Goal: Task Accomplishment & Management: Use online tool/utility

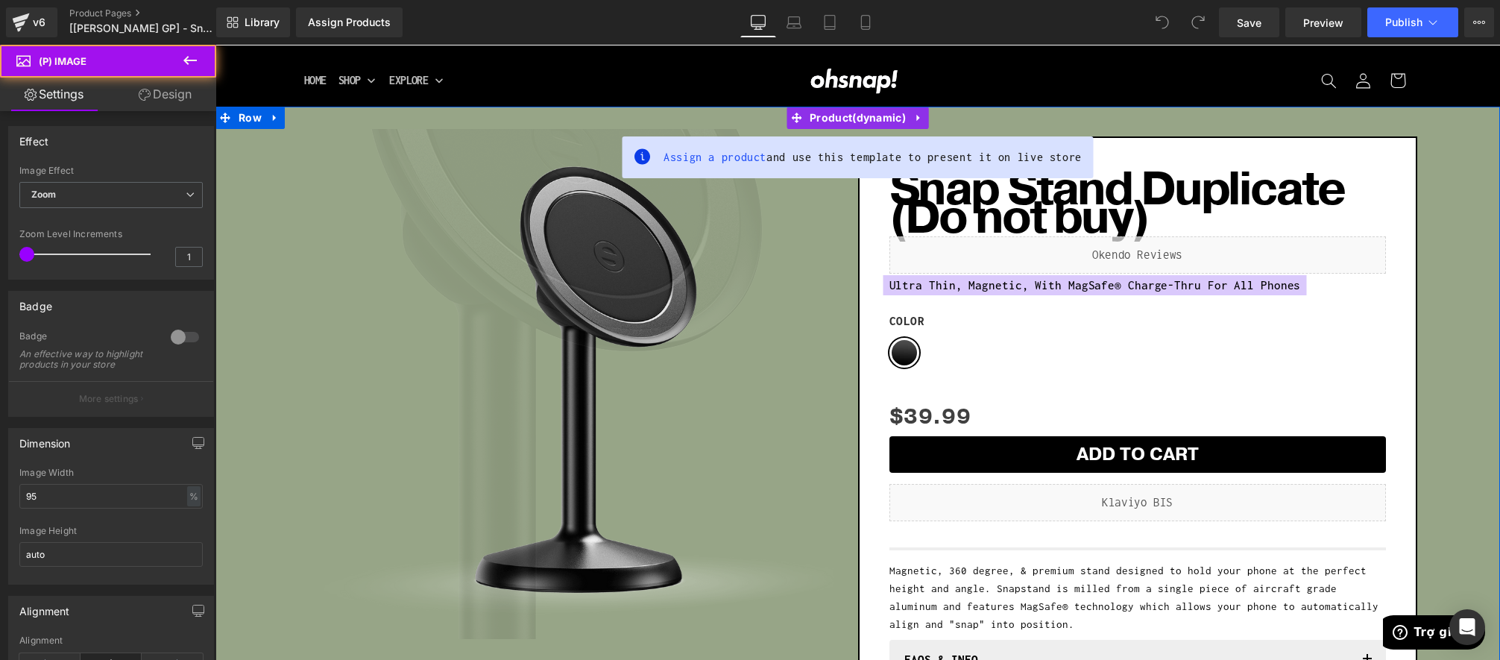
scroll to position [54, 0]
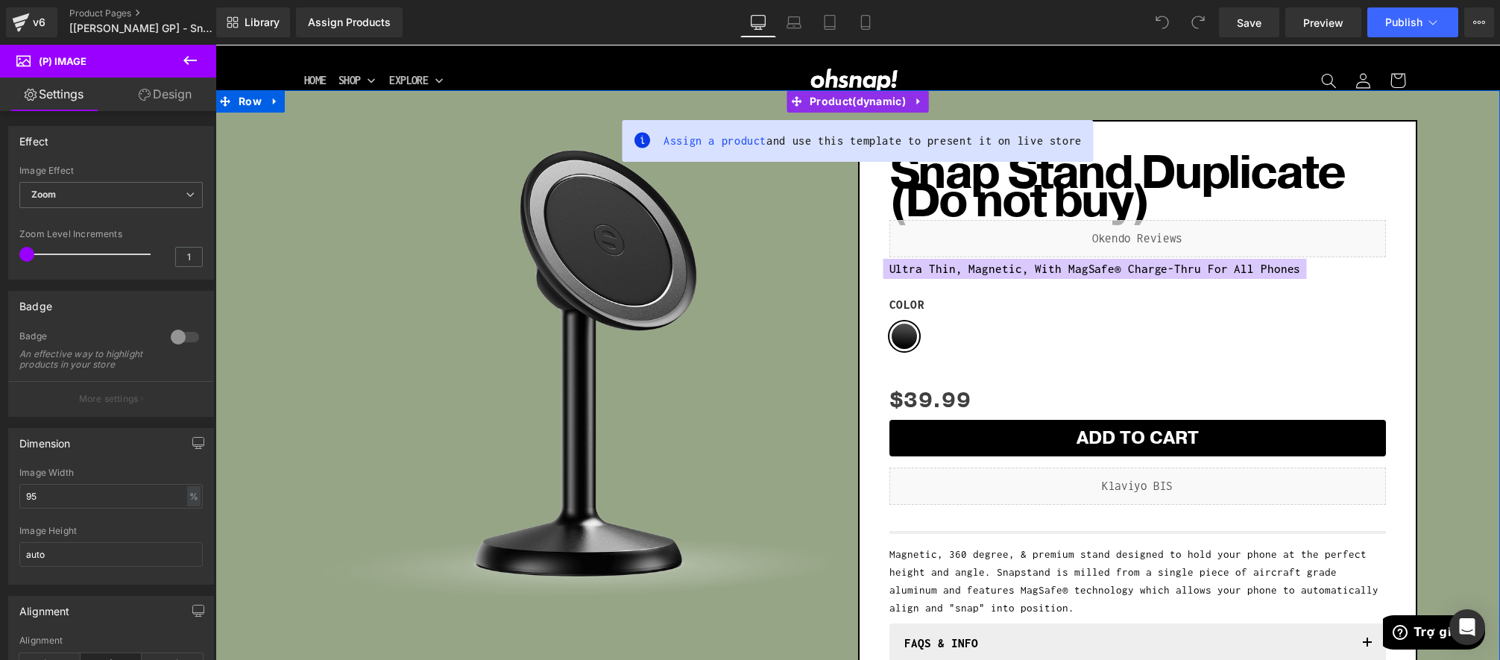
click at [850, 341] on div "Sale Off (P) Image Row" at bounding box center [578, 372] width 559 height 518
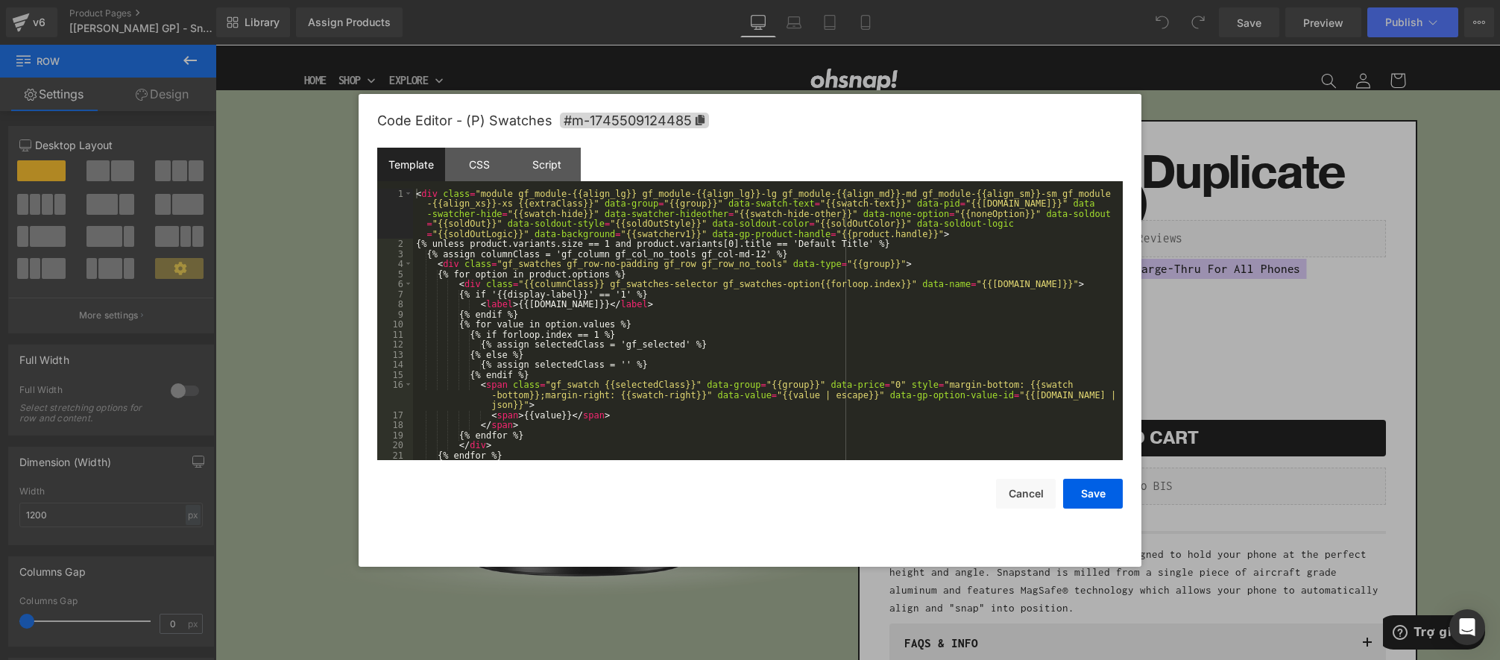
click at [1101, 0] on div "You are previewing how the will restyle your page. You can not edit Elements in…" at bounding box center [750, 0] width 1500 height 0
click at [550, 164] on div "Script" at bounding box center [547, 165] width 68 height 34
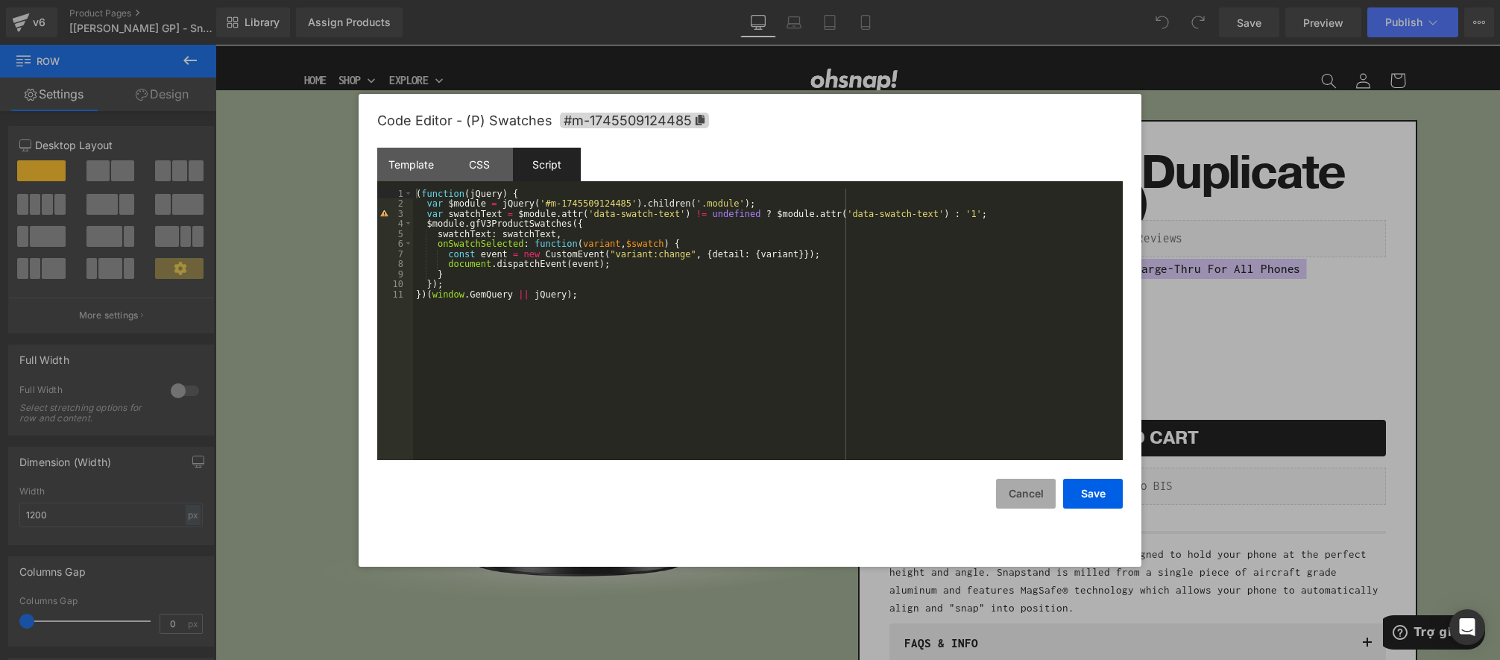
drag, startPoint x: 1012, startPoint y: 501, endPoint x: 835, endPoint y: 377, distance: 216.4
click at [1012, 501] on button "Cancel" at bounding box center [1026, 494] width 60 height 30
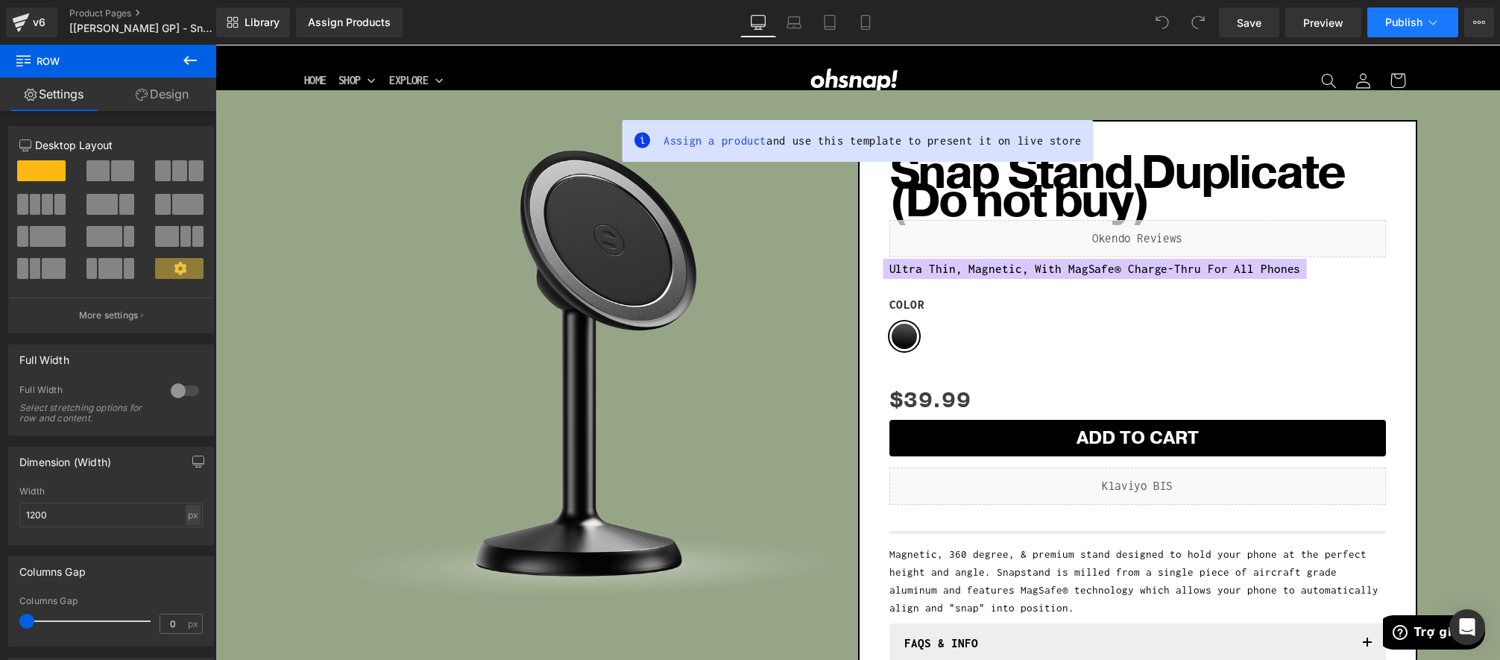
click at [1406, 27] on span "Publish" at bounding box center [1404, 22] width 37 height 12
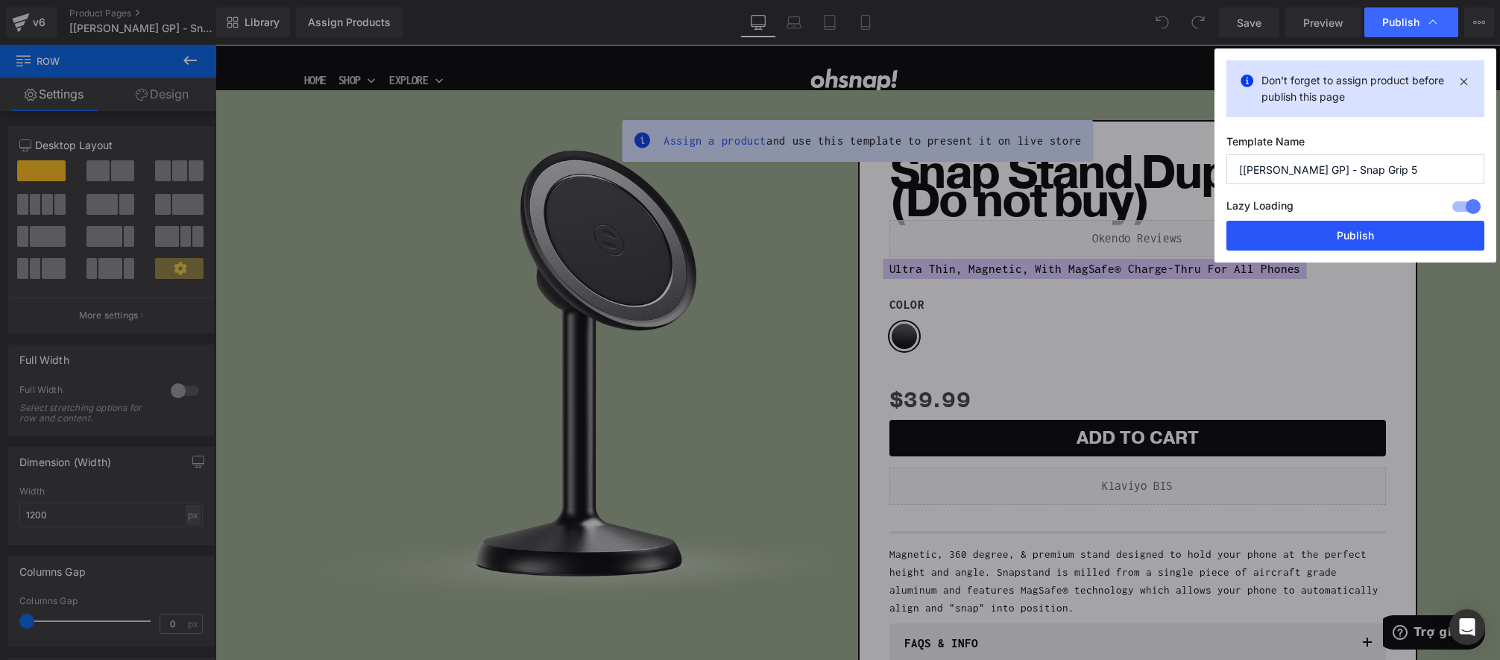
click at [1360, 236] on button "Publish" at bounding box center [1356, 236] width 258 height 30
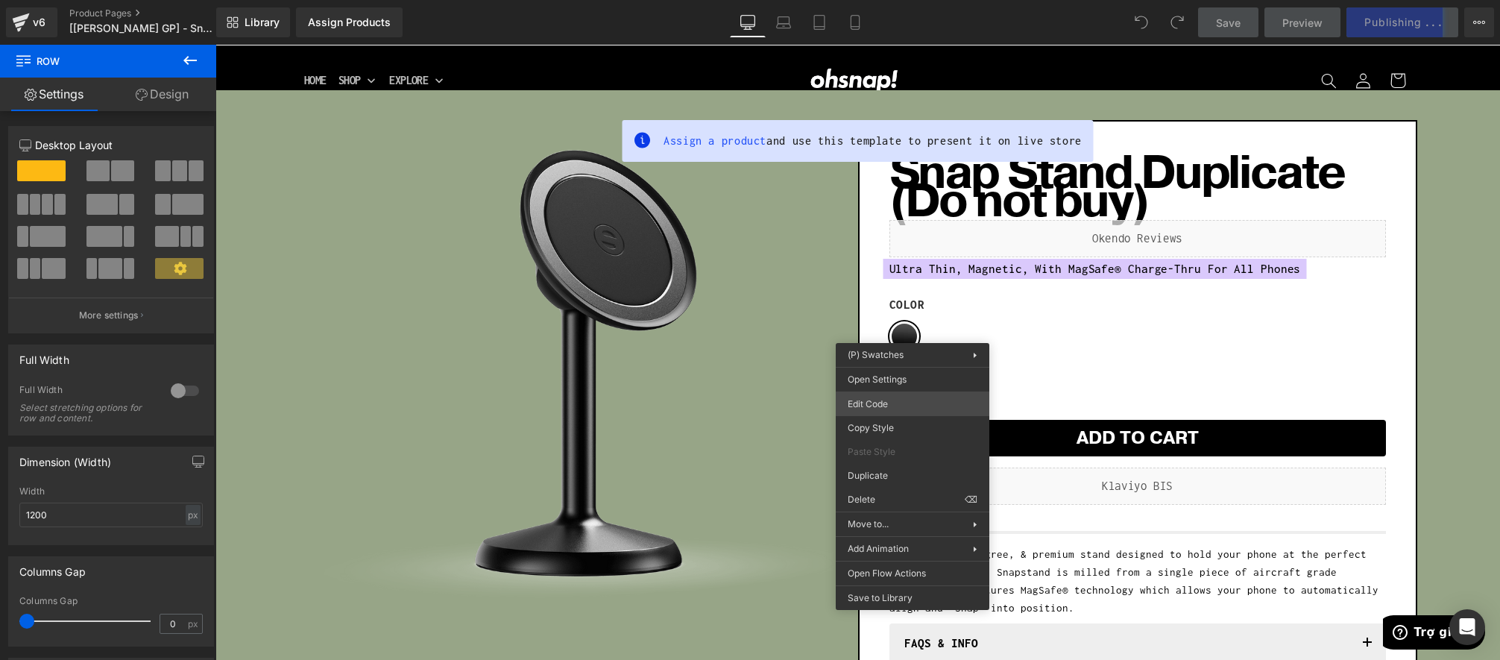
click at [876, 0] on div "You are previewing how the will restyle your page. You can not edit Elements in…" at bounding box center [750, 0] width 1500 height 0
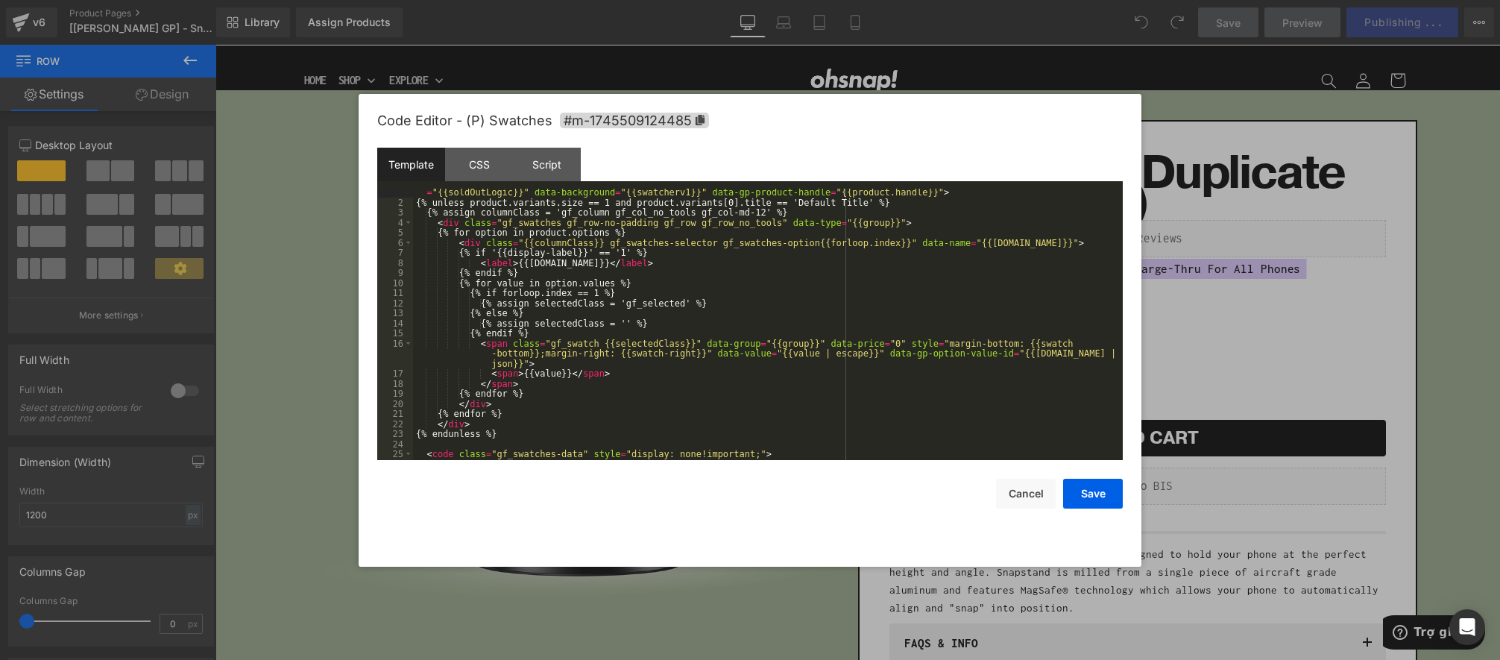
scroll to position [47, 0]
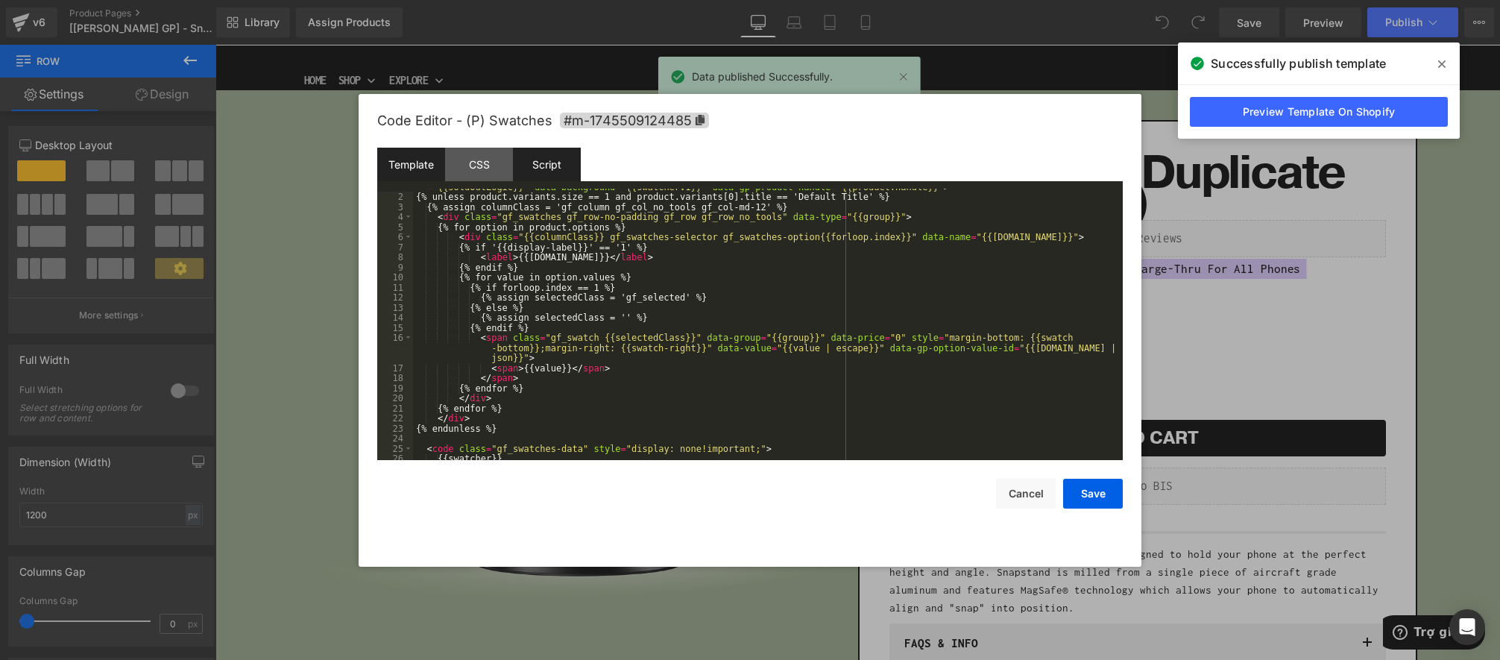
click at [556, 161] on div "Script" at bounding box center [547, 165] width 68 height 34
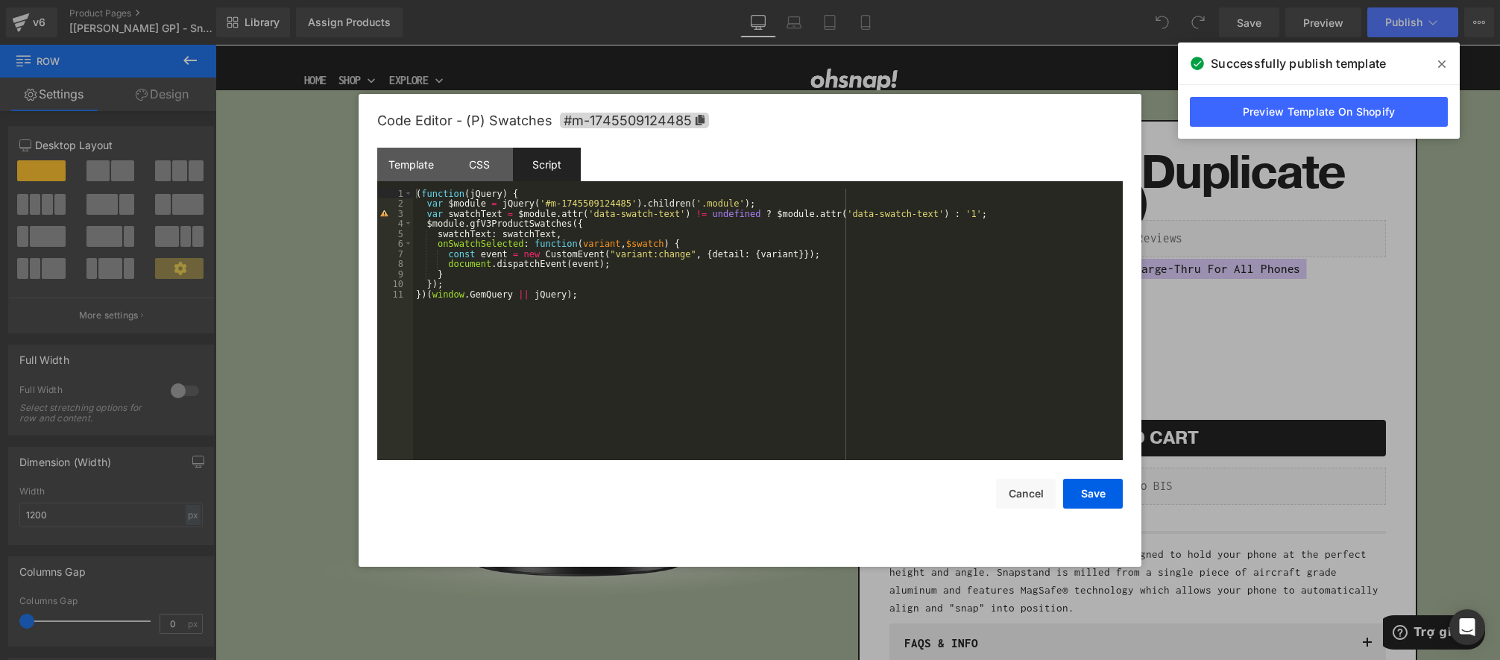
click at [1445, 62] on icon at bounding box center [1442, 64] width 7 height 12
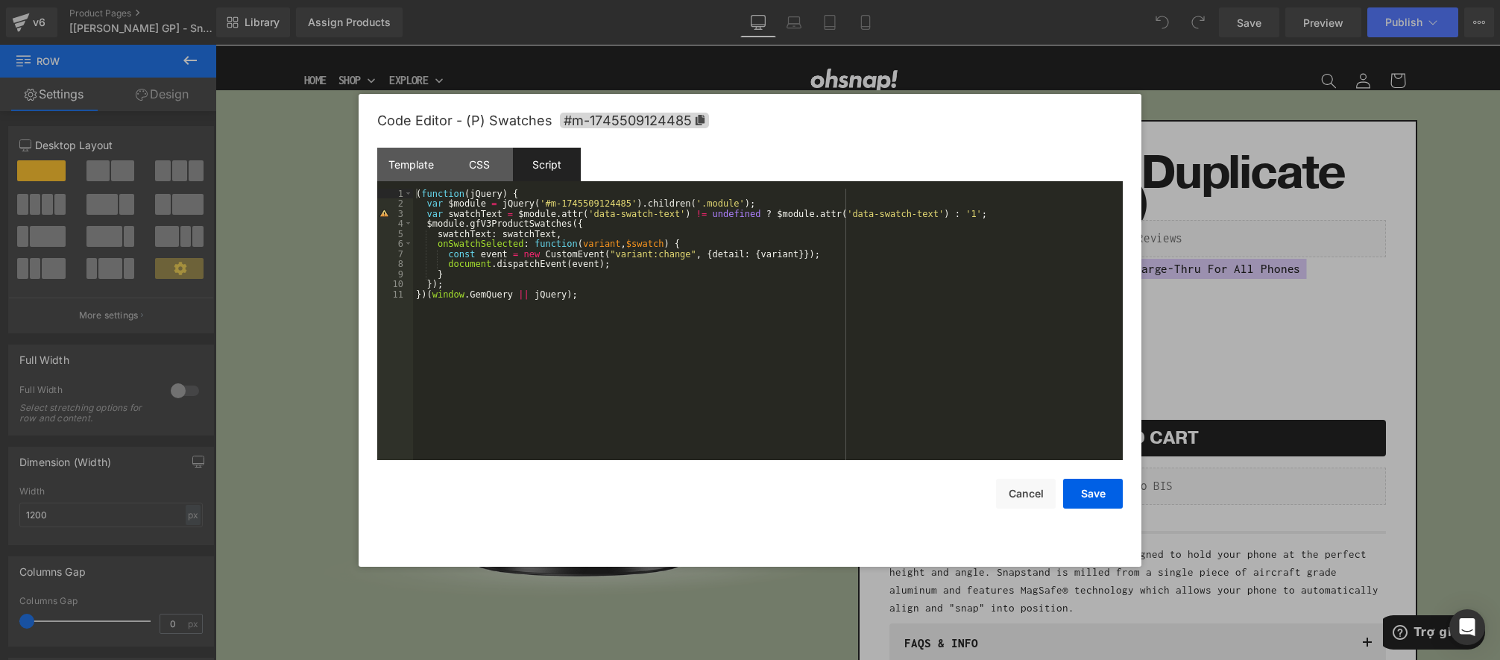
click at [503, 260] on div "( function ( jQuery ) { var $module = jQuery ( '#m-1745509124485' ) . children …" at bounding box center [768, 335] width 710 height 292
click at [572, 252] on div "( function ( jQuery ) { var $module = jQuery ( '#m-1745509124485' ) . children …" at bounding box center [768, 335] width 710 height 292
click at [600, 254] on div "( function ( jQuery ) { var $module = jQuery ( '#m-1745509124485' ) . children …" at bounding box center [768, 335] width 710 height 292
click at [600, 255] on div "( function ( jQuery ) { var $module = jQuery ( '#m-1745509124485' ) . children …" at bounding box center [768, 335] width 710 height 292
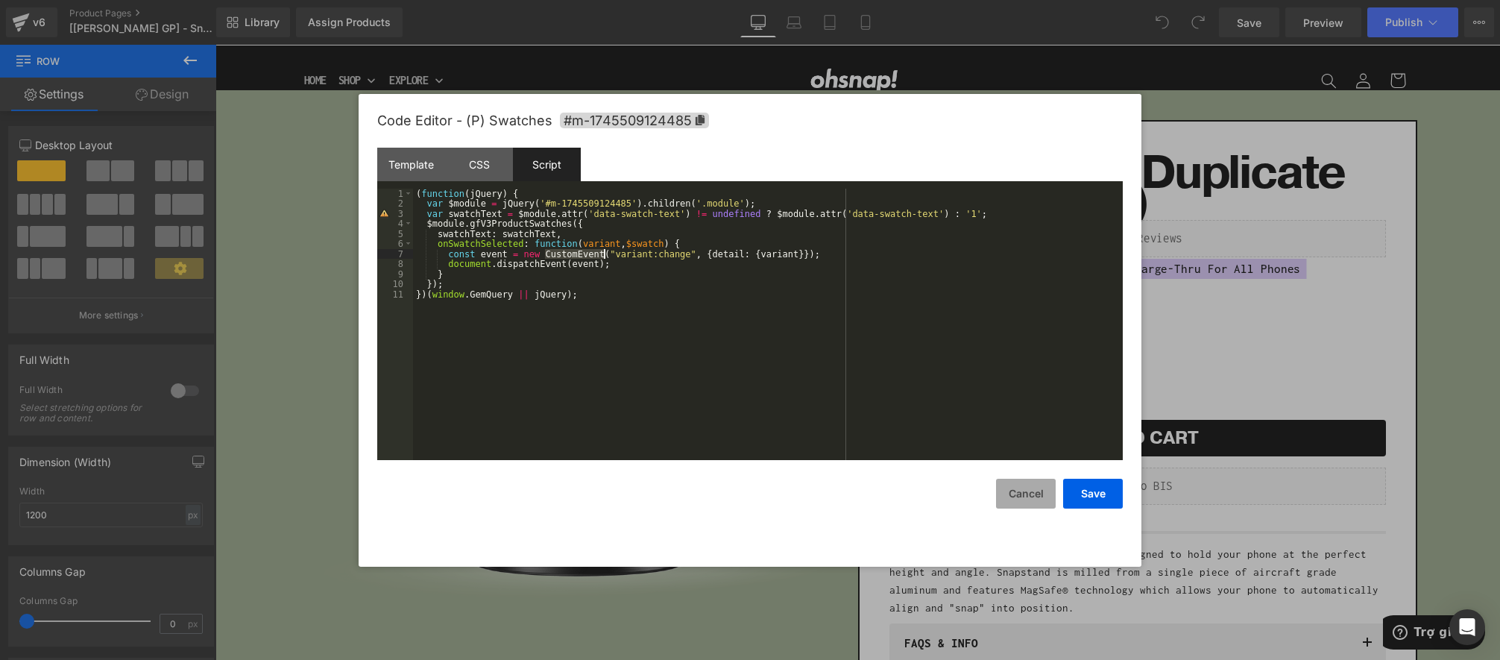
drag, startPoint x: 1028, startPoint y: 485, endPoint x: 820, endPoint y: 424, distance: 217.6
click at [1028, 485] on button "Cancel" at bounding box center [1026, 494] width 60 height 30
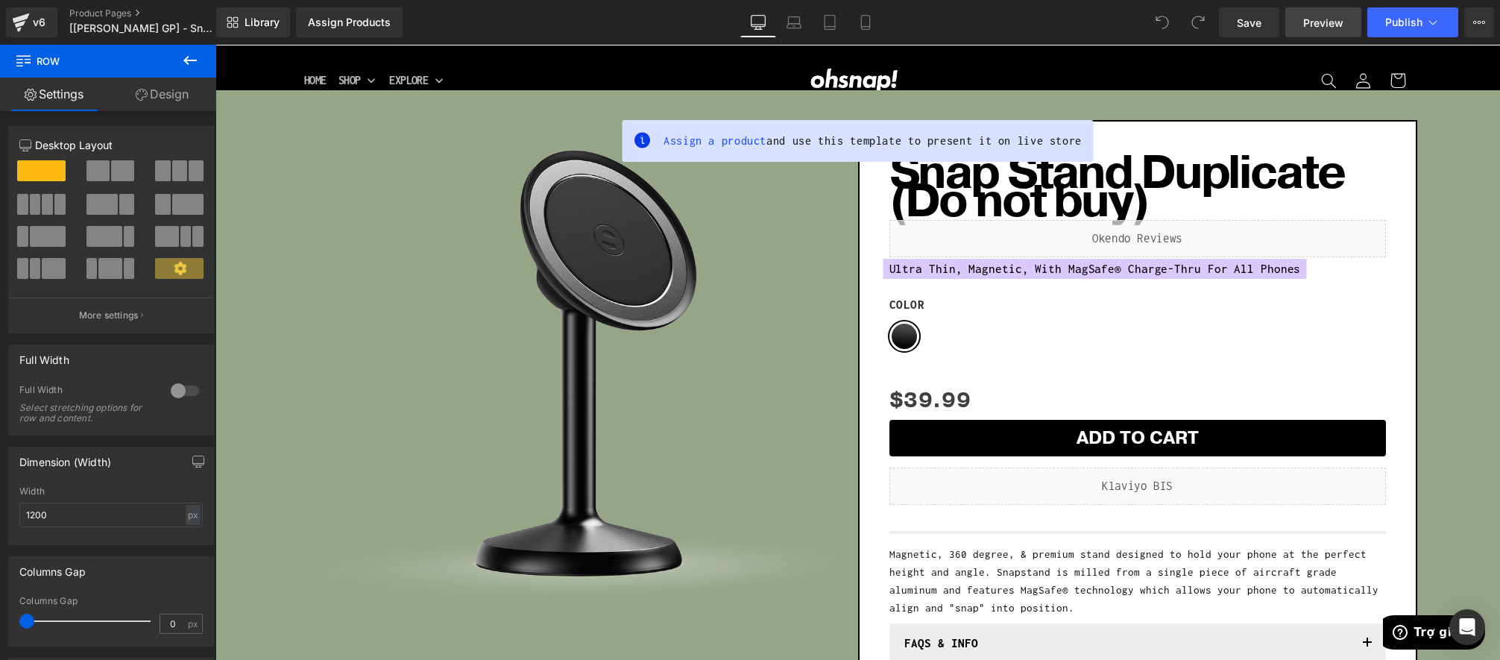
click at [1327, 31] on link "Preview" at bounding box center [1324, 22] width 76 height 30
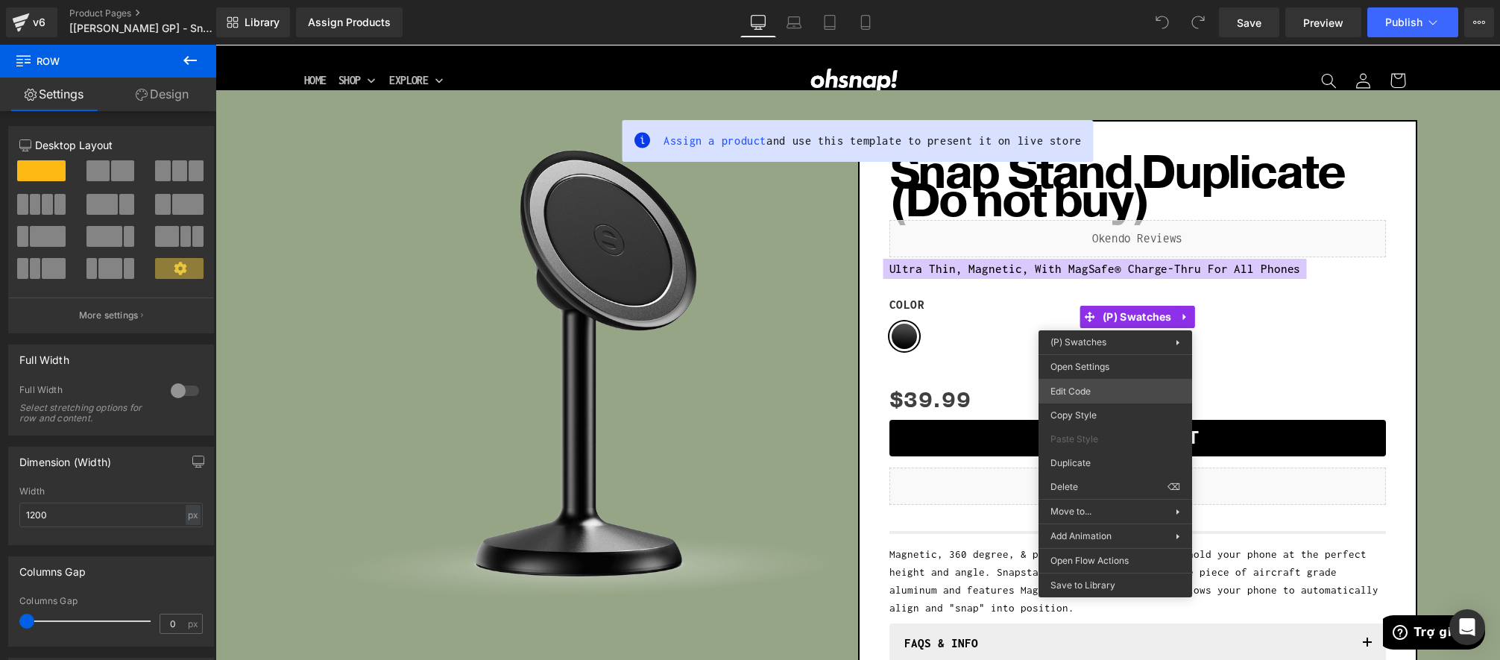
click at [1101, 0] on div "You are previewing how the will restyle your page. You can not edit Elements in…" at bounding box center [750, 0] width 1500 height 0
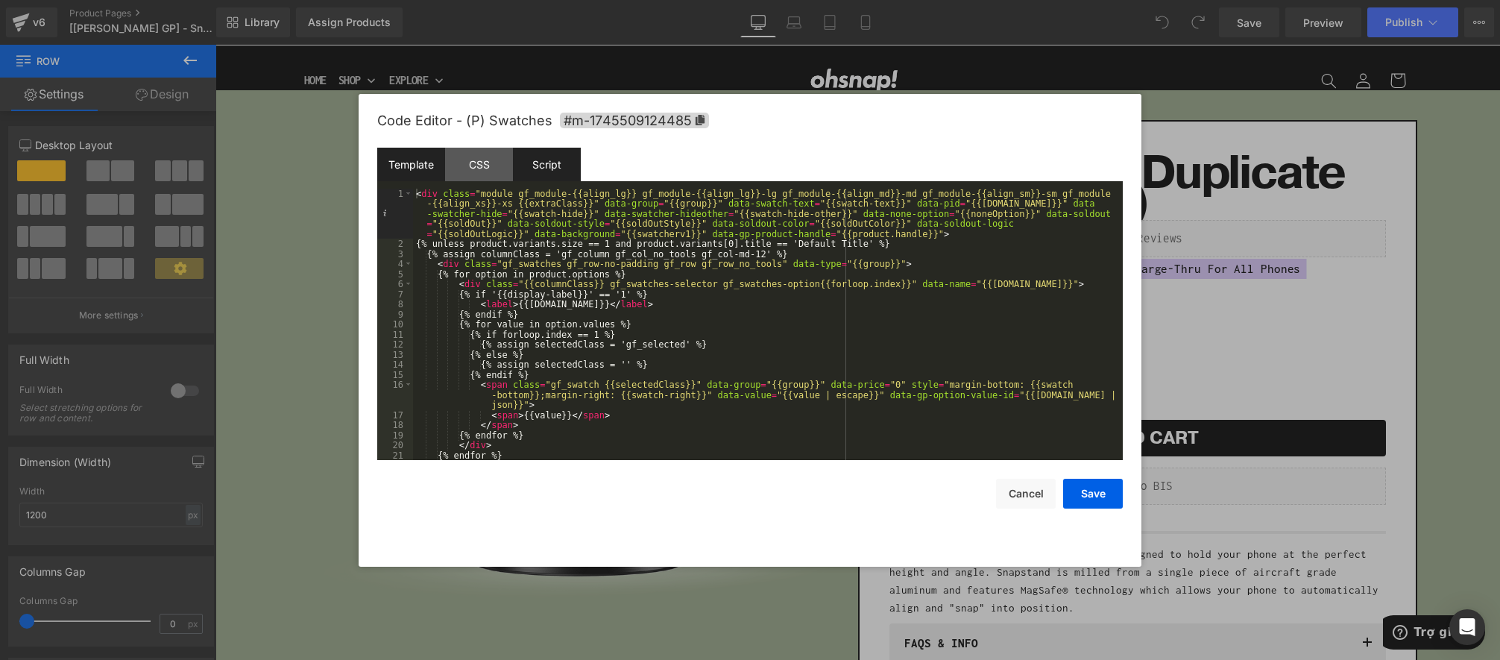
click at [541, 160] on div "Script" at bounding box center [547, 165] width 68 height 34
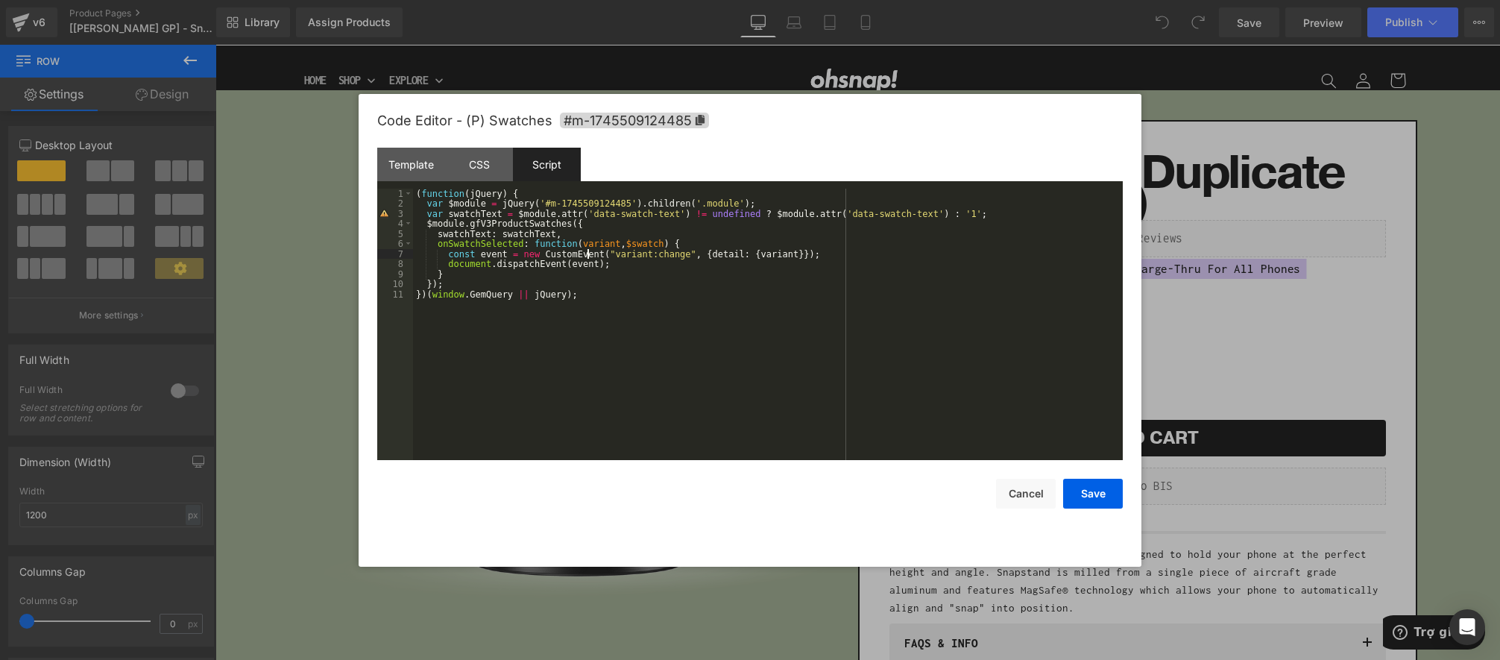
click at [588, 256] on div "( function ( jQuery ) { var $module = jQuery ( '#m-1745509124485' ) . children …" at bounding box center [768, 335] width 710 height 292
click at [643, 254] on div "( function ( jQuery ) { var $module = jQuery ( '#m-1745509124485' ) . children …" at bounding box center [768, 335] width 710 height 292
click at [692, 253] on div "( function ( jQuery ) { var $module = jQuery ( '#m-1745509124485' ) . children …" at bounding box center [768, 335] width 710 height 292
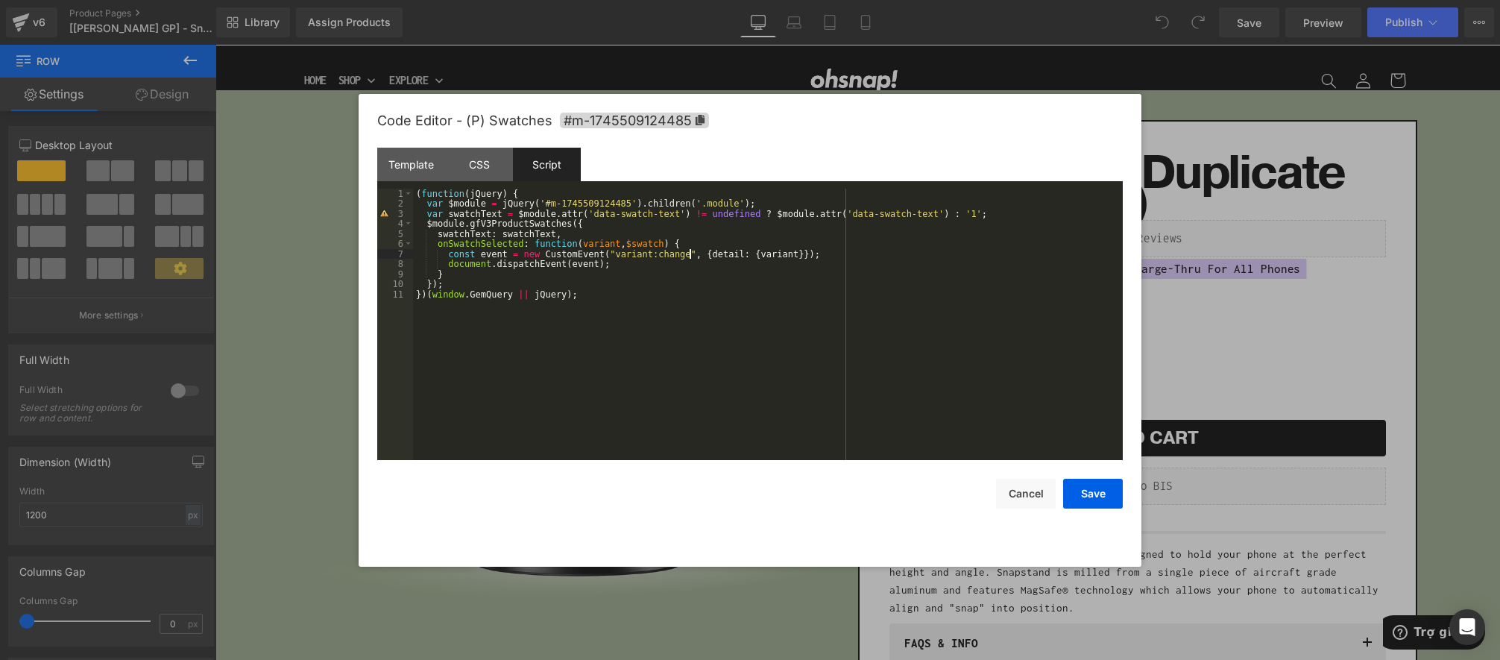
click at [735, 252] on div "( function ( jQuery ) { var $module = jQuery ( '#m-1745509124485' ) . children …" at bounding box center [768, 335] width 710 height 292
click at [476, 265] on div "( function ( jQuery ) { var $module = jQuery ( '#m-1745509124485' ) . children …" at bounding box center [768, 335] width 710 height 292
click at [528, 263] on div "( function ( jQuery ) { var $module = jQuery ( '#m-1745509124485' ) . children …" at bounding box center [768, 335] width 710 height 292
drag, startPoint x: 528, startPoint y: 262, endPoint x: 538, endPoint y: 263, distance: 9.8
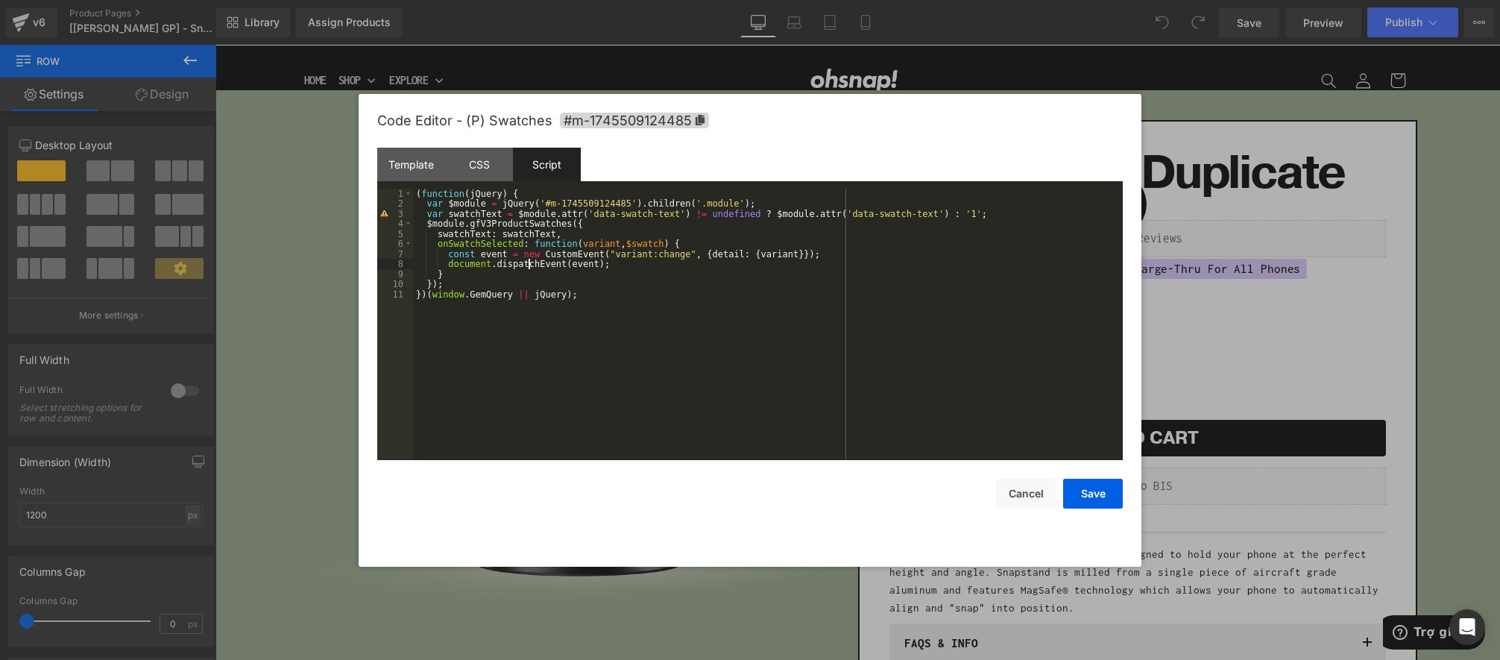
click at [528, 262] on div "( function ( jQuery ) { var $module = jQuery ( '#m-1745509124485' ) . children …" at bounding box center [768, 335] width 710 height 292
click at [629, 263] on div "( function ( jQuery ) { var $module = jQuery ( '#m-1745509124485' ) . children …" at bounding box center [768, 335] width 710 height 292
type textarea "console"
type textarea "log"
click at [497, 257] on div "( function ( jQuery ) { var $module = jQuery ( '#m-1745509124485' ) . children …" at bounding box center [768, 335] width 710 height 292
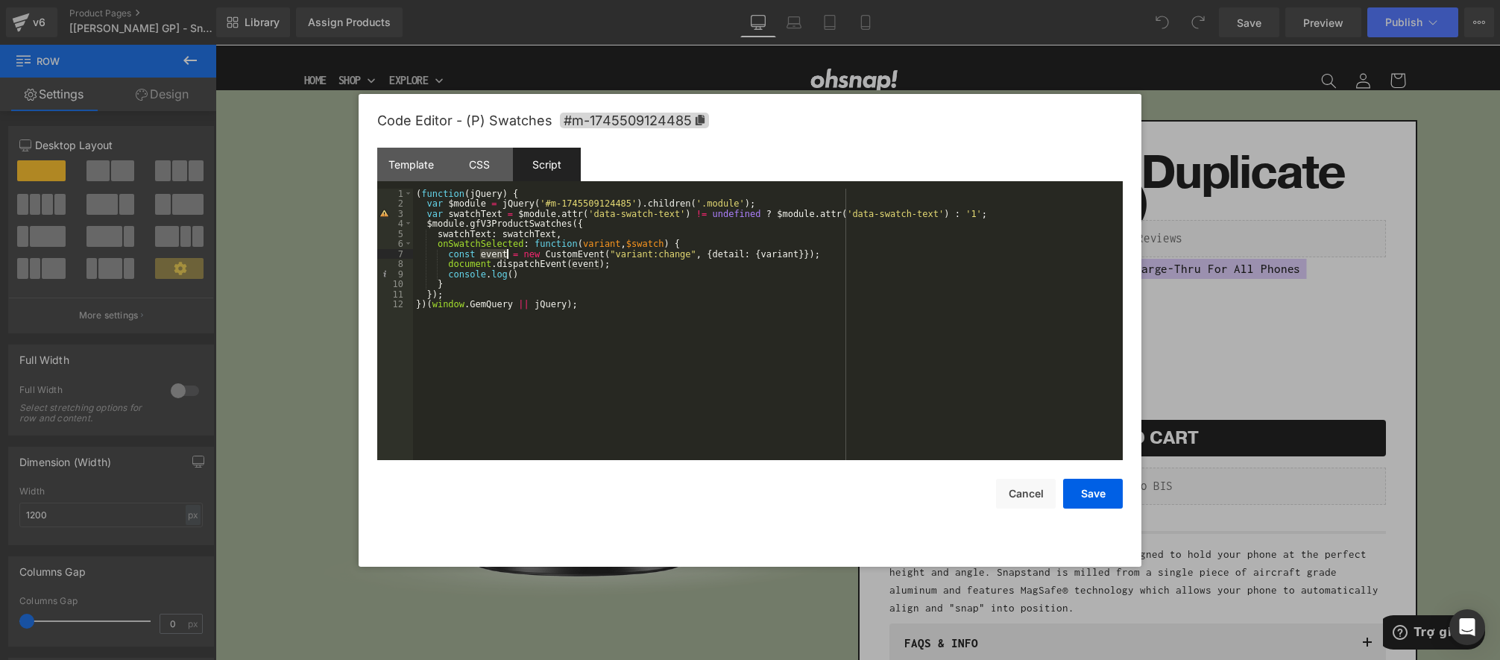
click at [497, 257] on div "( function ( jQuery ) { var $module = jQuery ( '#m-1745509124485' ) . children …" at bounding box center [768, 335] width 710 height 292
click at [514, 274] on div "( function ( jQuery ) { var $module = jQuery ( '#m-1745509124485' ) . children …" at bounding box center [768, 335] width 710 height 292
paste textarea
click at [560, 276] on div "( function ( jQuery ) { var $module = jQuery ( '#m-1745509124485' ) . children …" at bounding box center [768, 335] width 710 height 292
click at [1091, 487] on button "Save" at bounding box center [1093, 494] width 60 height 30
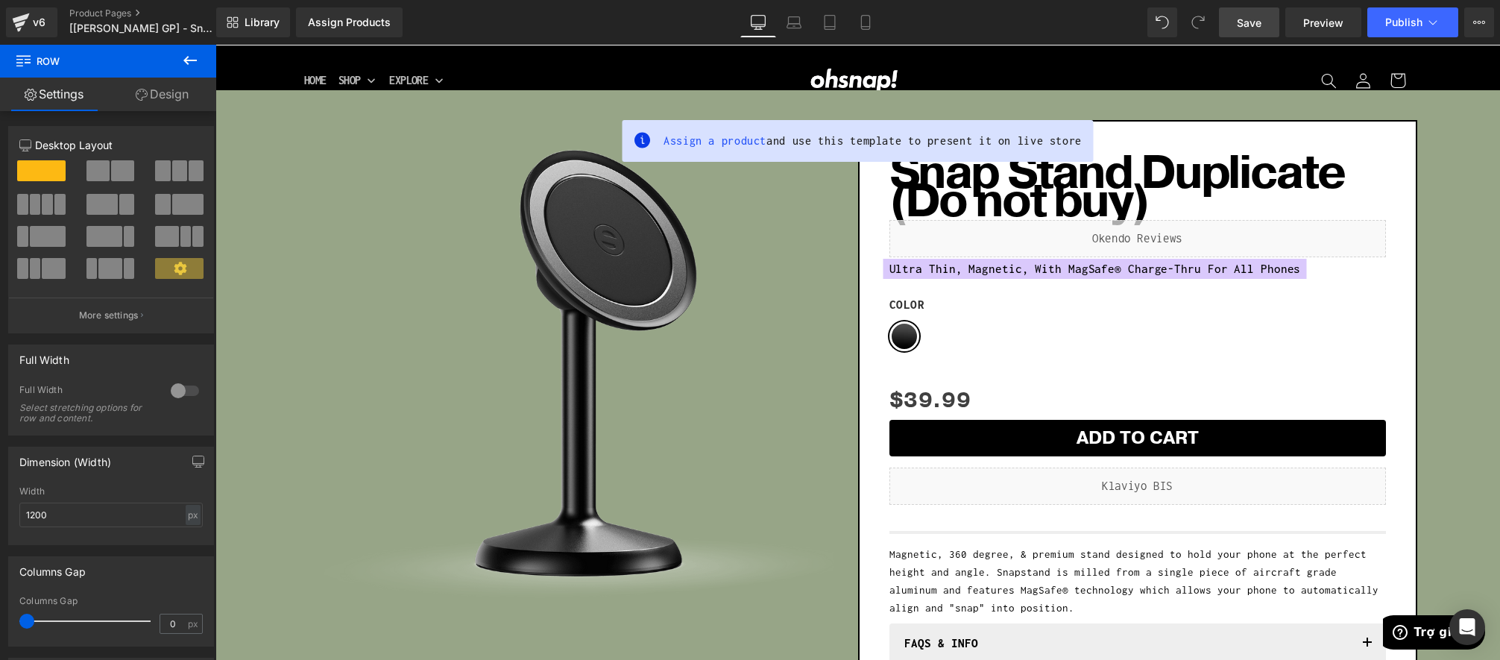
click at [1234, 21] on link "Save" at bounding box center [1249, 22] width 60 height 30
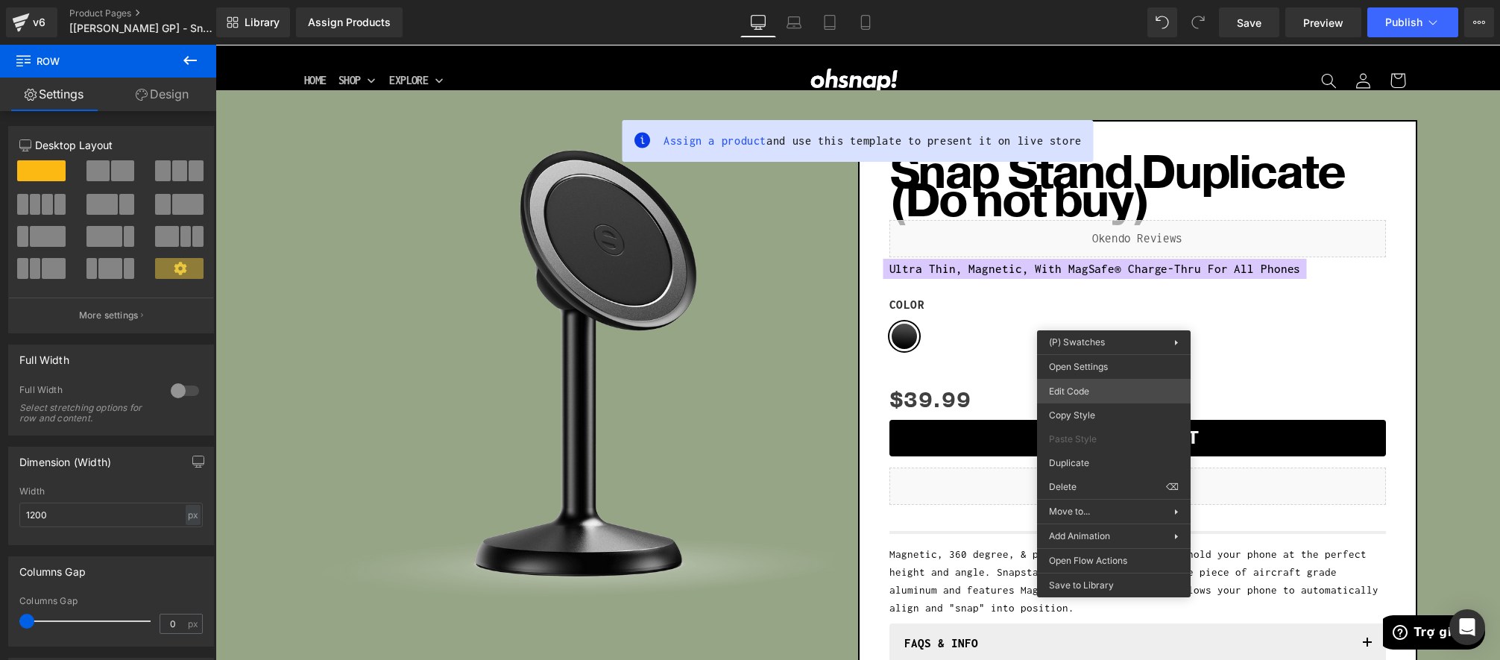
click at [1099, 0] on div "You are previewing how the will restyle your page. You can not edit Elements in…" at bounding box center [750, 0] width 1500 height 0
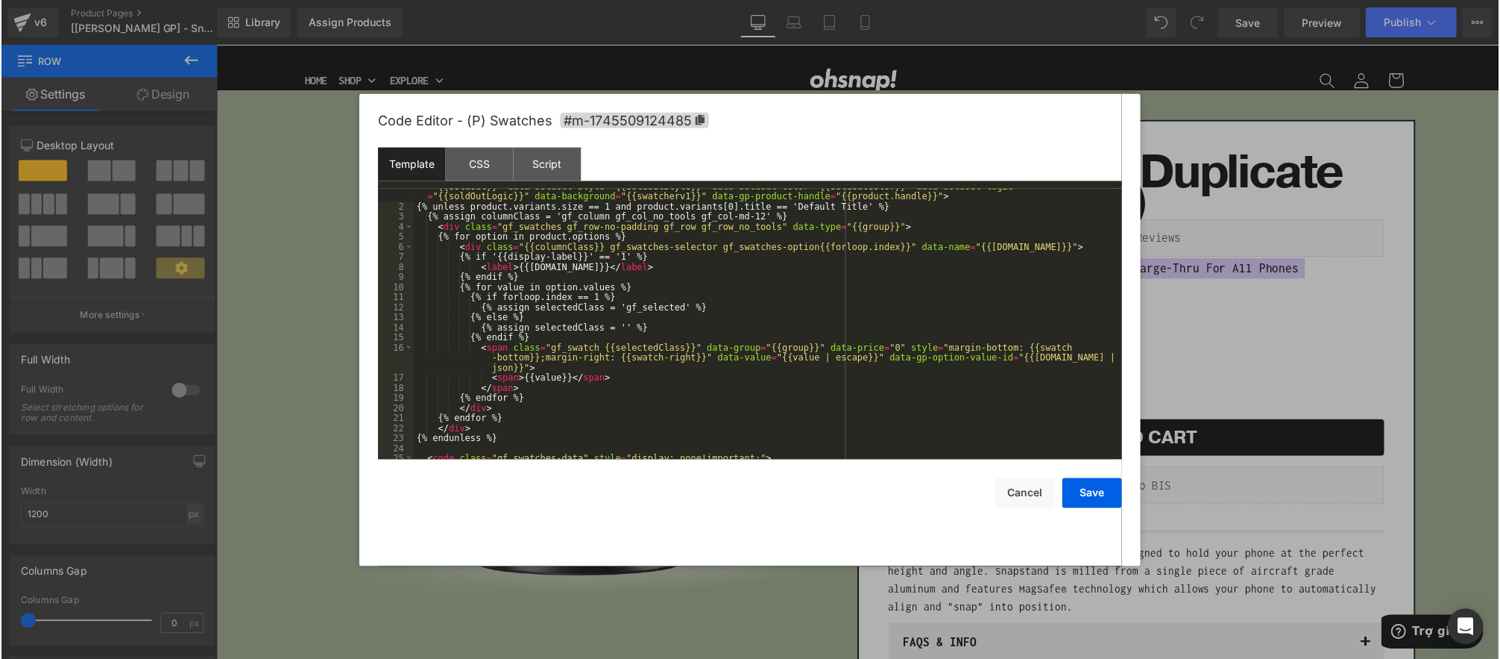
scroll to position [0, 0]
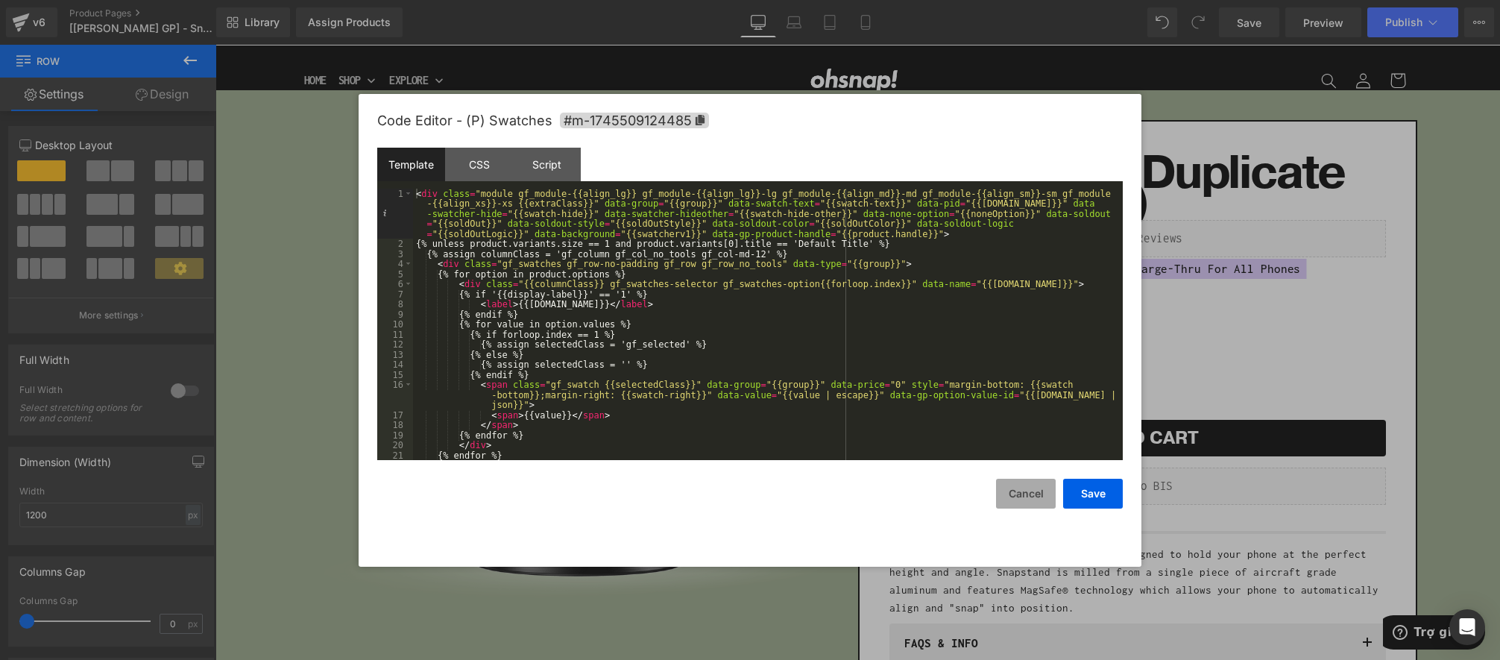
click at [1018, 494] on button "Cancel" at bounding box center [1026, 494] width 60 height 30
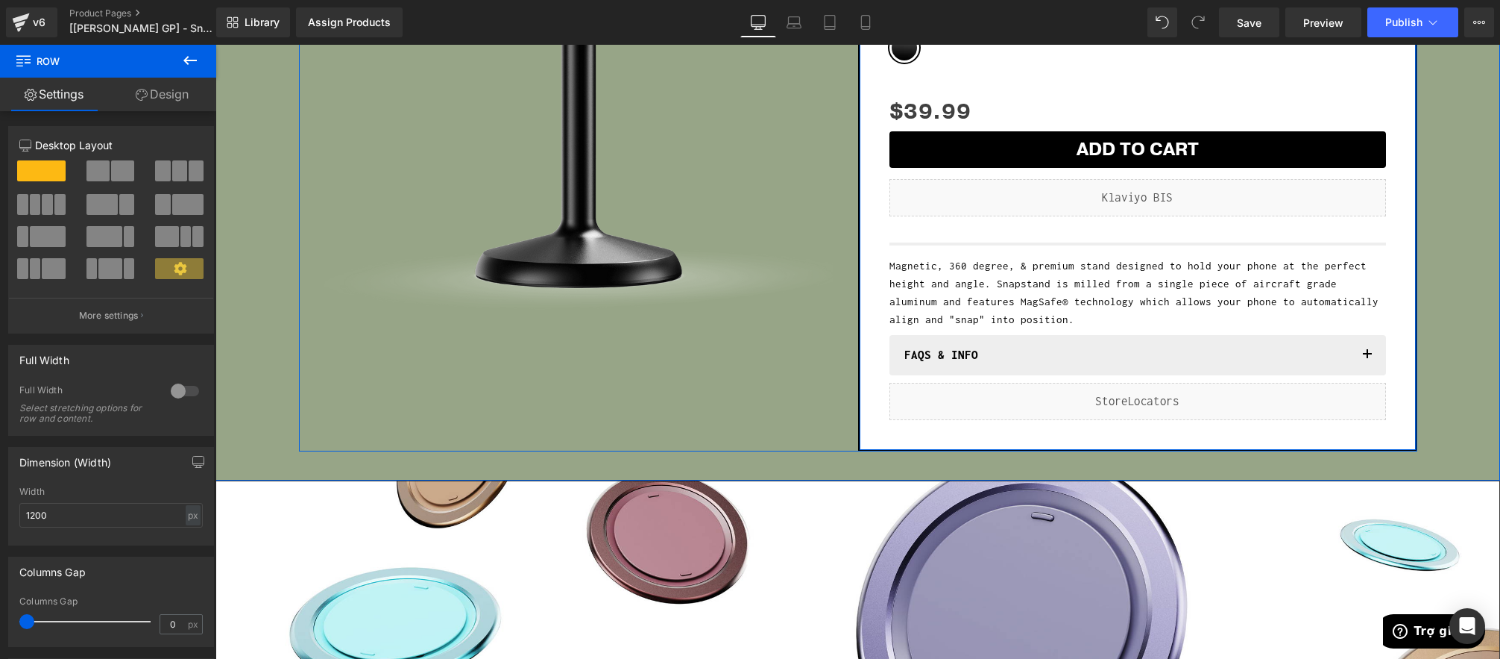
scroll to position [397, 0]
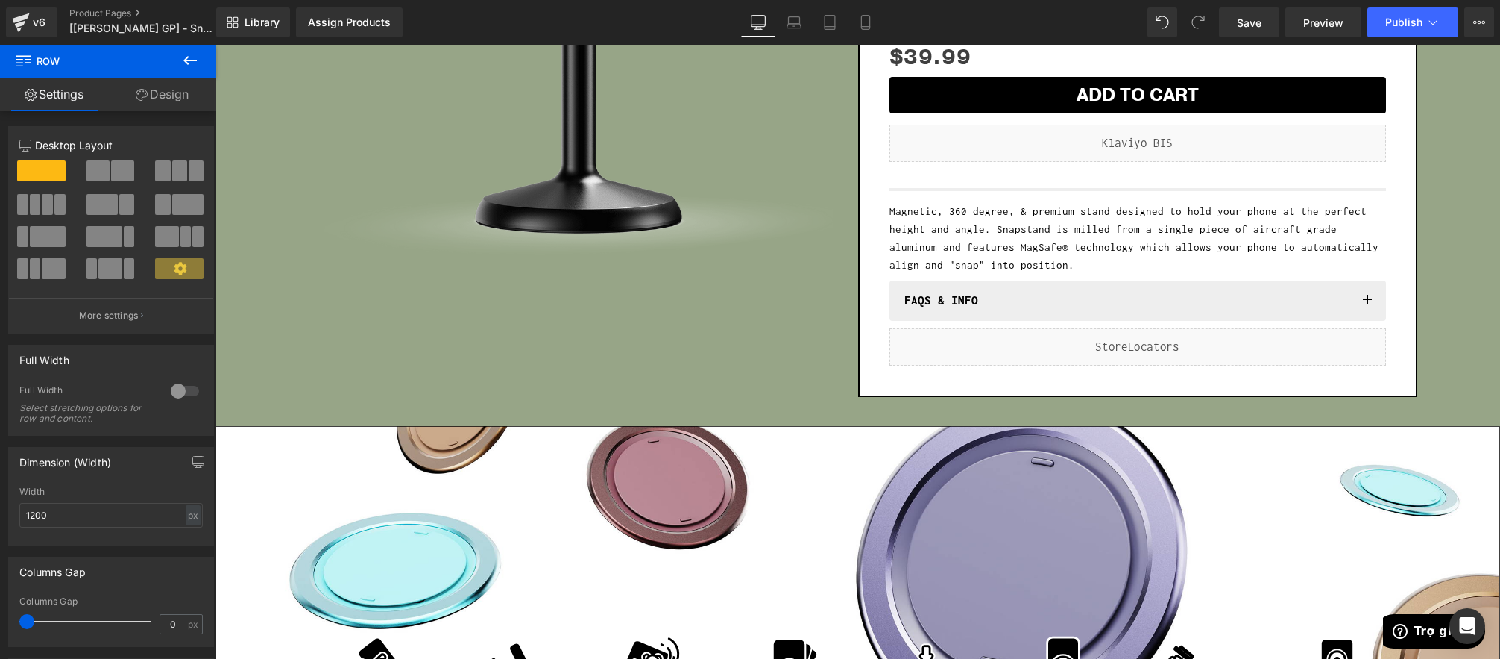
click at [189, 57] on icon at bounding box center [190, 60] width 18 height 18
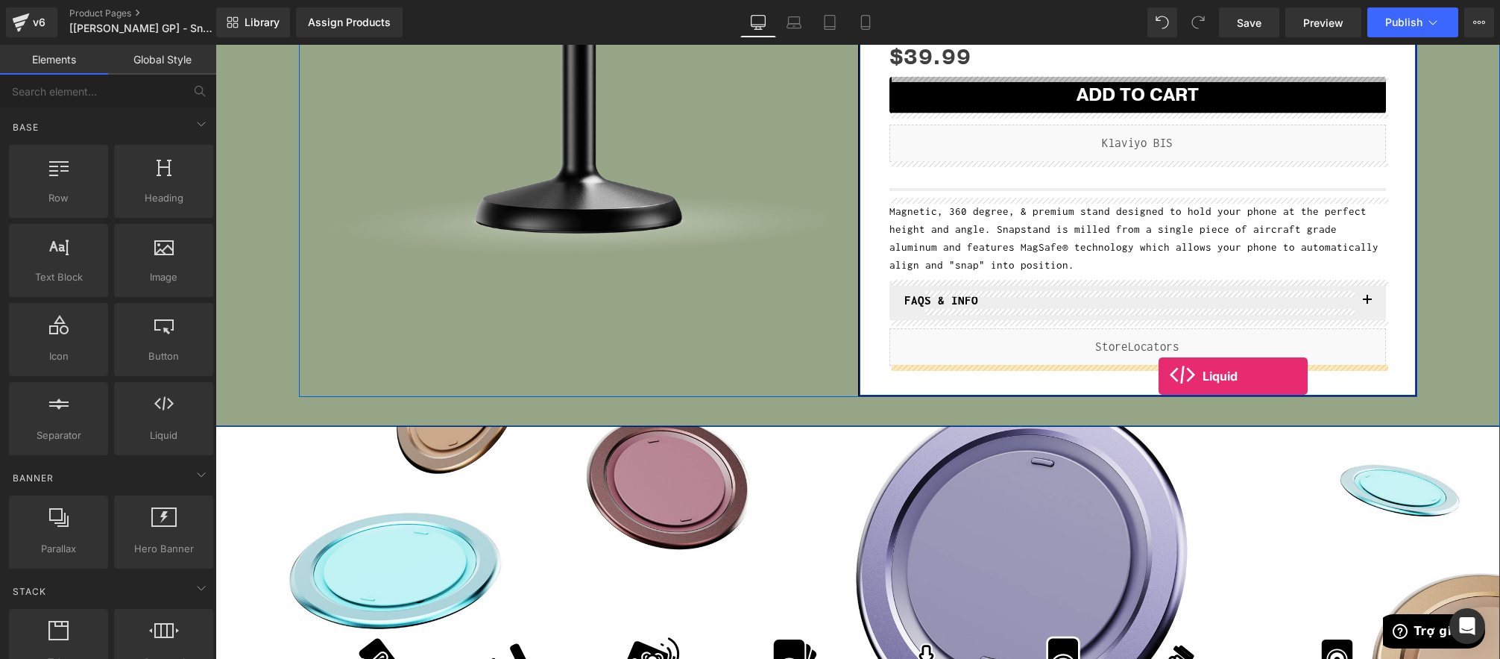
drag, startPoint x: 418, startPoint y: 469, endPoint x: 1159, endPoint y: 376, distance: 746.4
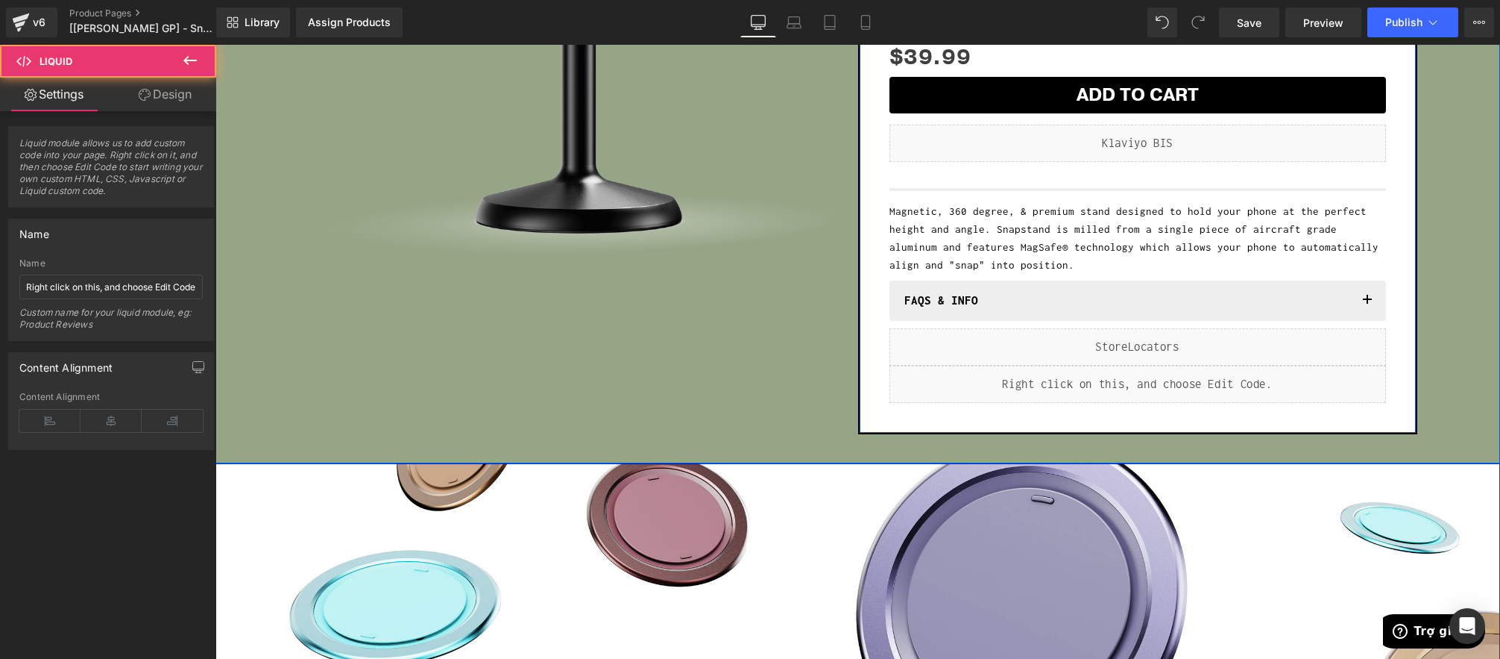
drag, startPoint x: 1154, startPoint y: 377, endPoint x: 894, endPoint y: 328, distance: 264.0
click at [1154, 377] on div "Liquid" at bounding box center [1138, 383] width 497 height 37
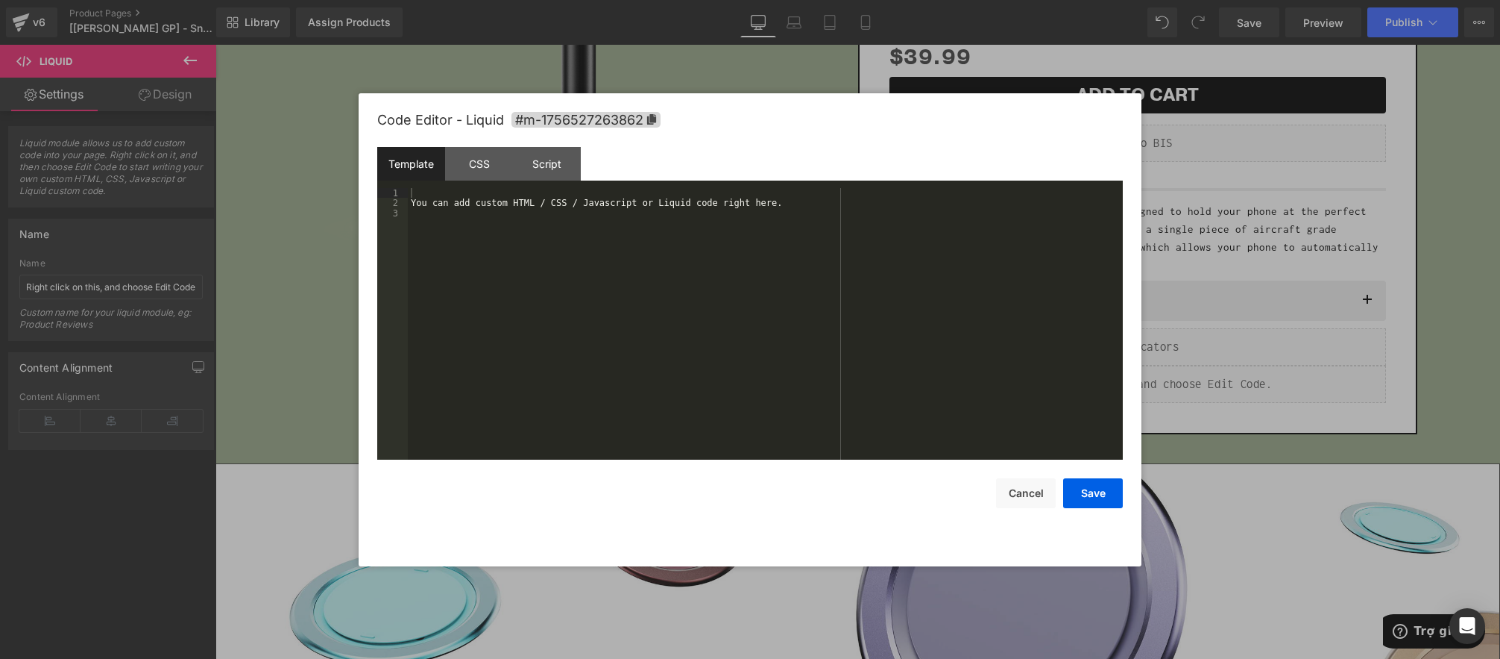
click at [632, 200] on div "You can add custom HTML / CSS / Javascript or Liquid code right here." at bounding box center [765, 334] width 715 height 292
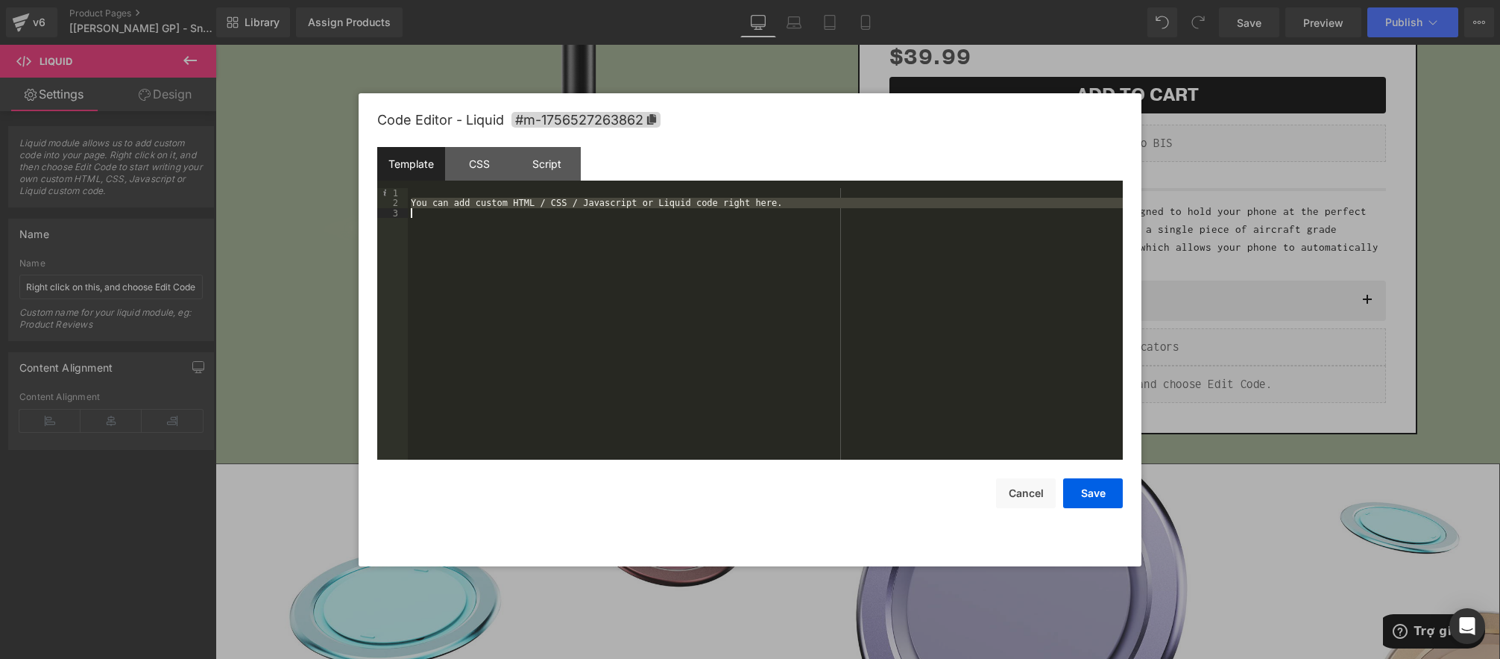
click at [632, 200] on div "You can add custom HTML / CSS / Javascript or Liquid code right here." at bounding box center [765, 334] width 715 height 292
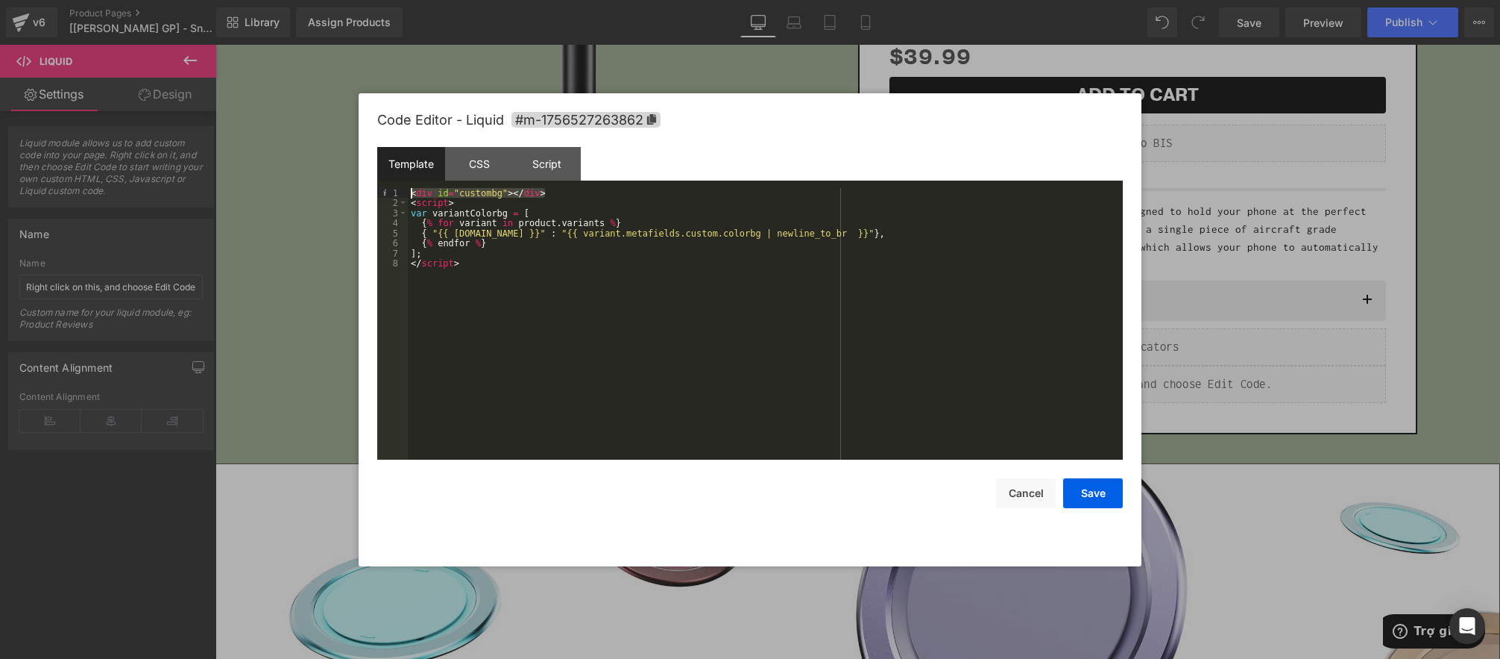
drag, startPoint x: 578, startPoint y: 195, endPoint x: 365, endPoint y: 197, distance: 213.3
click at [362, 195] on div "Code Editor - Liquid #m-1756527263862 Template CSS Script Data 1 2 3 4 5 6 7 8 …" at bounding box center [750, 329] width 783 height 473
click at [412, 204] on div "< script > var variantColorbg = [ { % for variant in product . variants % } { "…" at bounding box center [765, 334] width 715 height 292
click at [536, 166] on div "Script" at bounding box center [547, 164] width 68 height 34
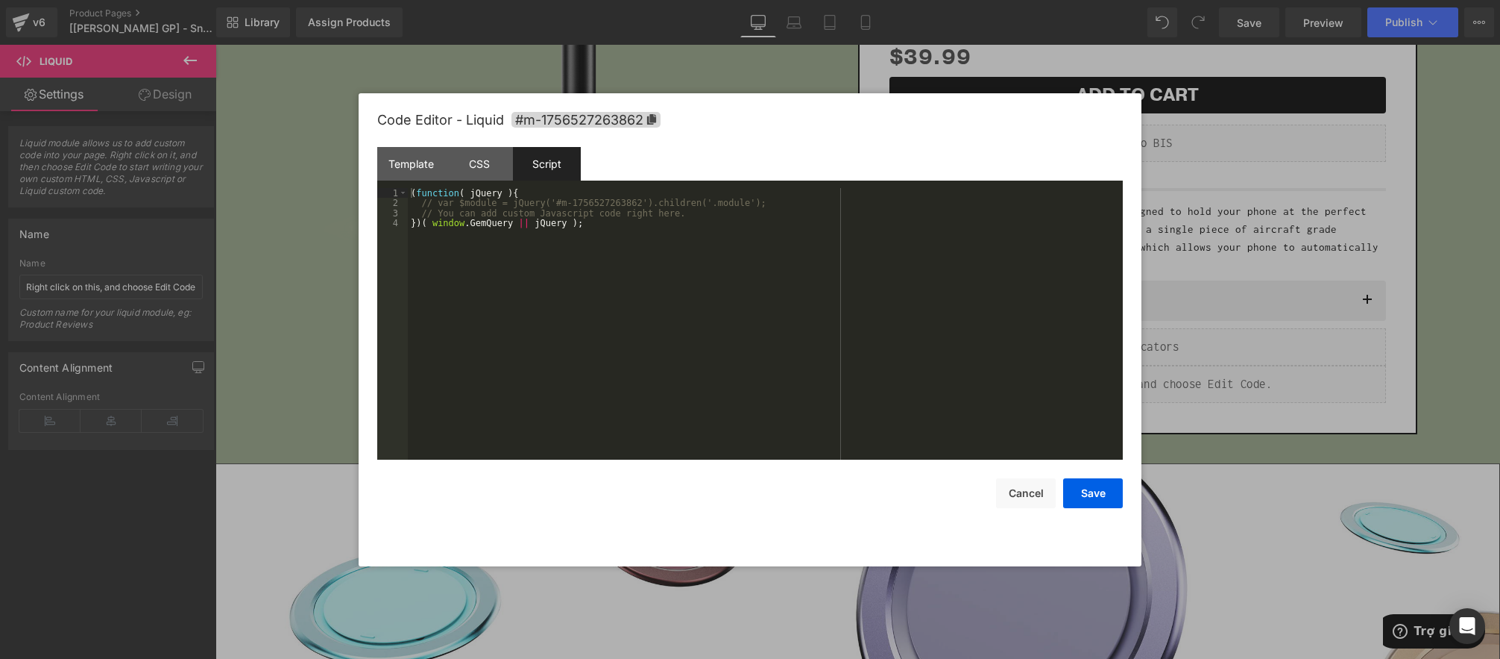
click at [627, 223] on div "( function ( jQuery ) { // var $module = jQuery('#m-1756527263862').children('.…" at bounding box center [765, 334] width 715 height 292
drag, startPoint x: 701, startPoint y: 218, endPoint x: 691, endPoint y: 222, distance: 10.7
click at [701, 218] on div "( function ( jQuery ) { // var $module = jQuery('#m-1756527263862').children('.…" at bounding box center [765, 334] width 715 height 292
click at [437, 231] on div "( function ( jQuery ) { // var $module = jQuery('#m-1756527263862').children('.…" at bounding box center [768, 334] width 710 height 292
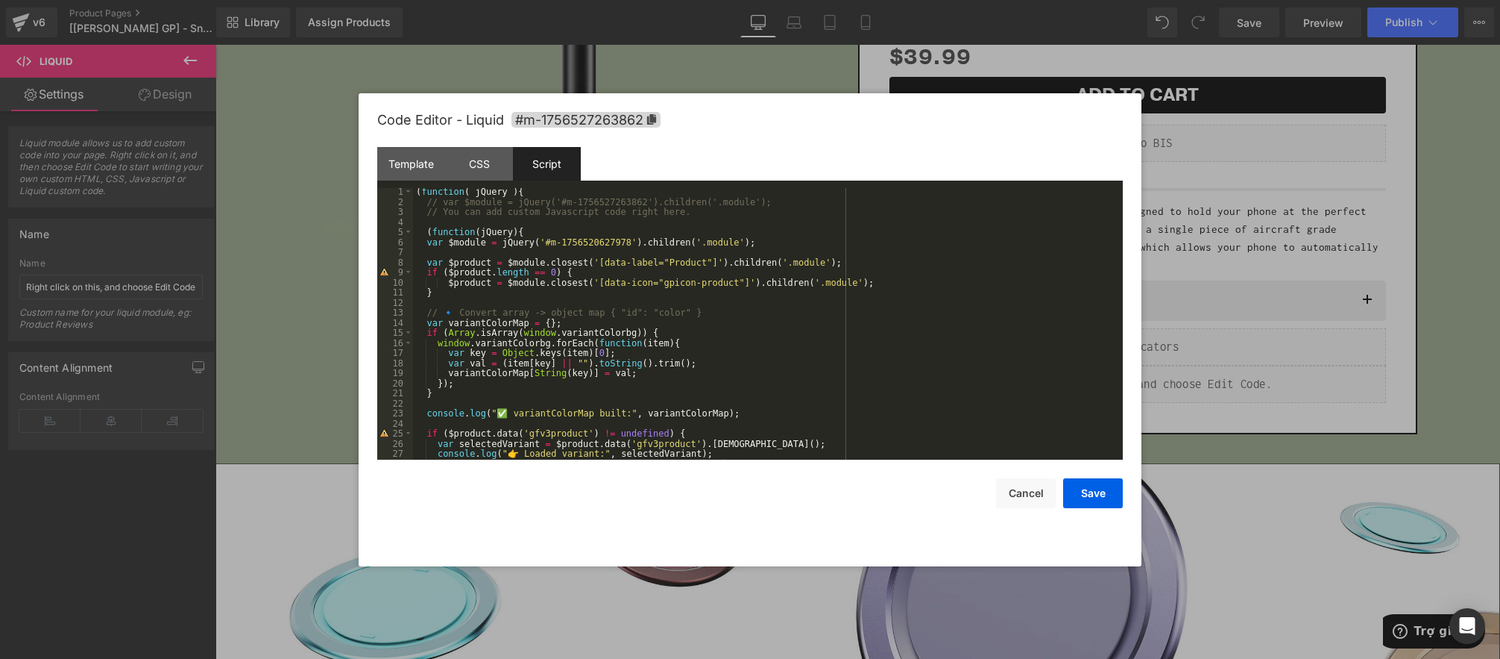
scroll to position [1, 0]
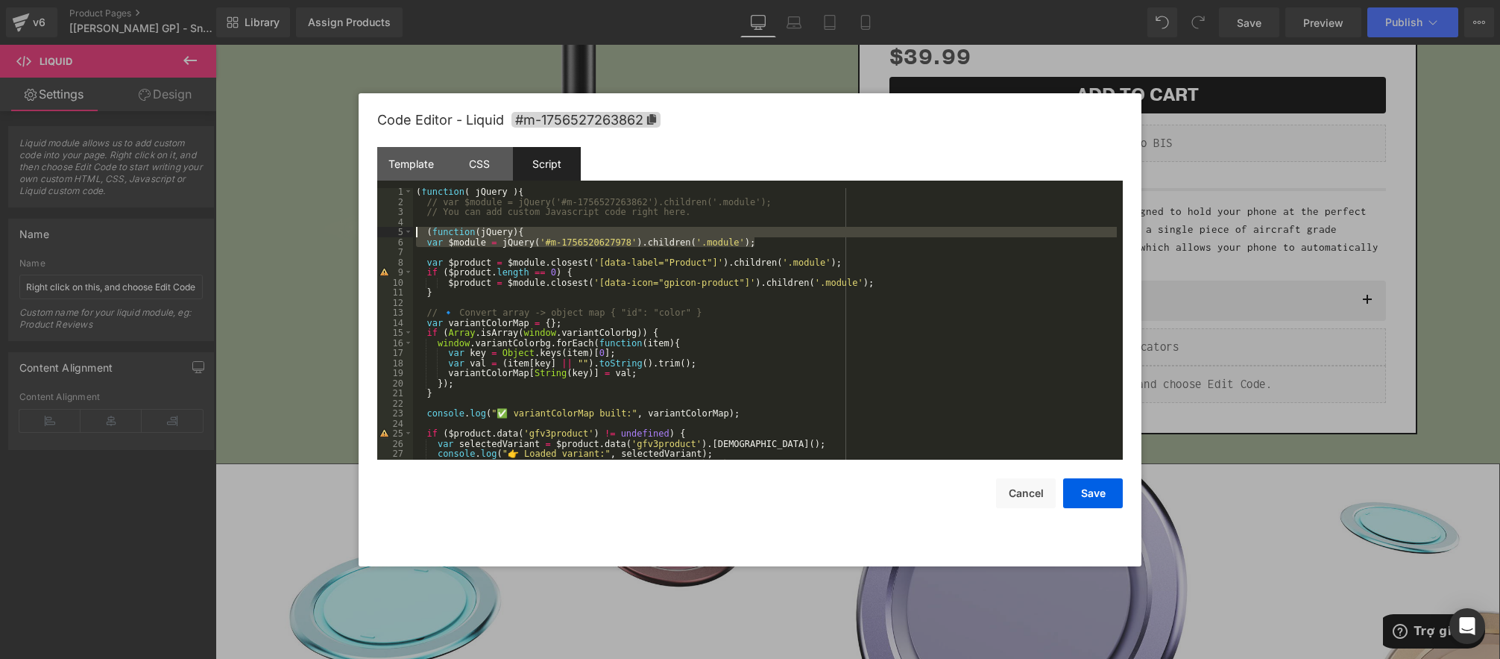
drag, startPoint x: 757, startPoint y: 244, endPoint x: 353, endPoint y: 235, distance: 404.3
click at [352, 235] on body "Liquid You are previewing how the will restyle your page. You can not edit Elem…" at bounding box center [750, 329] width 1500 height 659
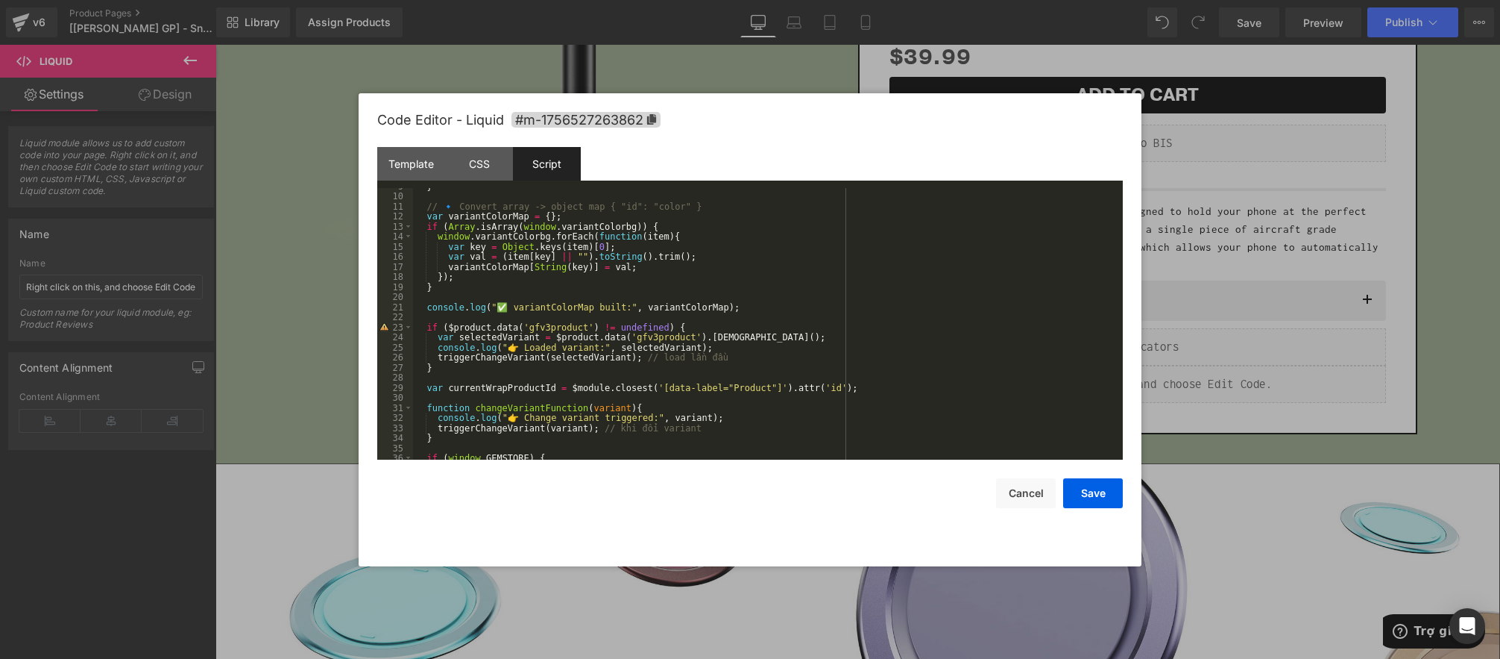
scroll to position [403, 0]
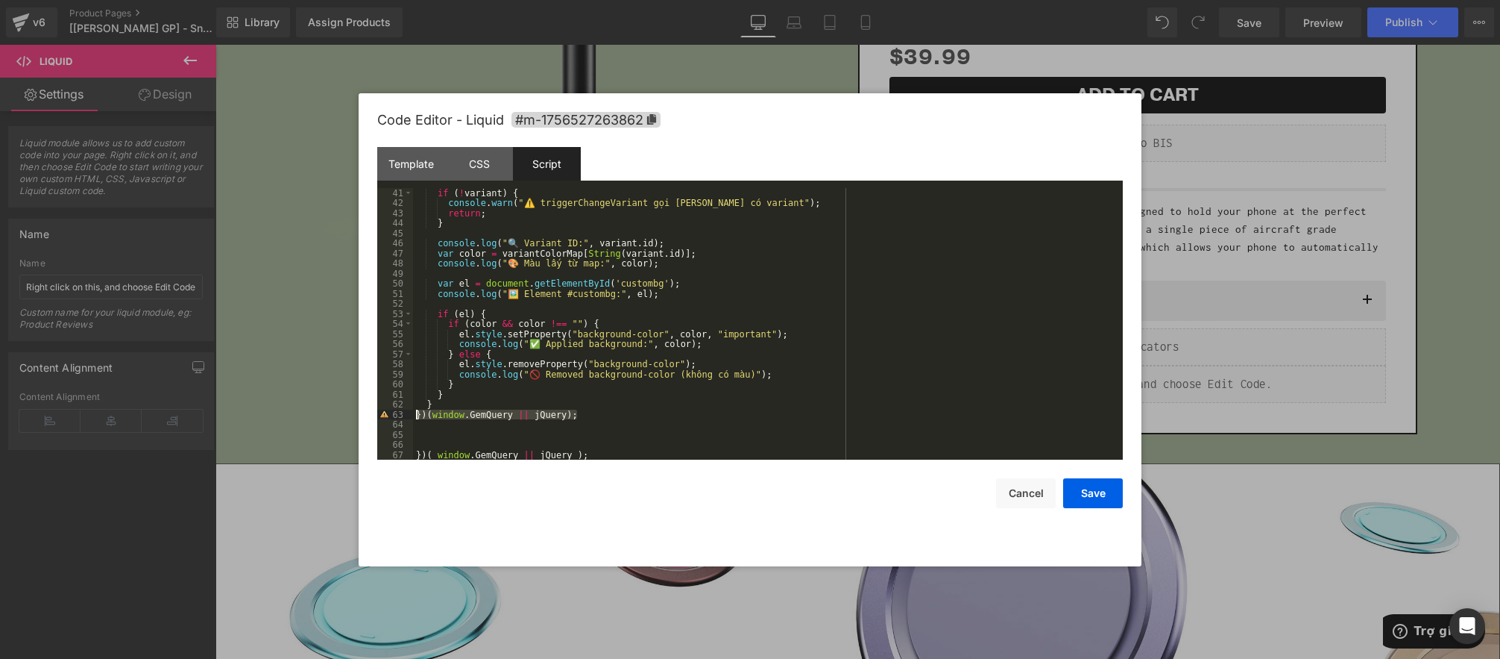
drag, startPoint x: 600, startPoint y: 414, endPoint x: 296, endPoint y: 418, distance: 304.3
click at [296, 418] on body "Liquid You are previewing how the will restyle your page. You can not edit Elem…" at bounding box center [750, 329] width 1500 height 659
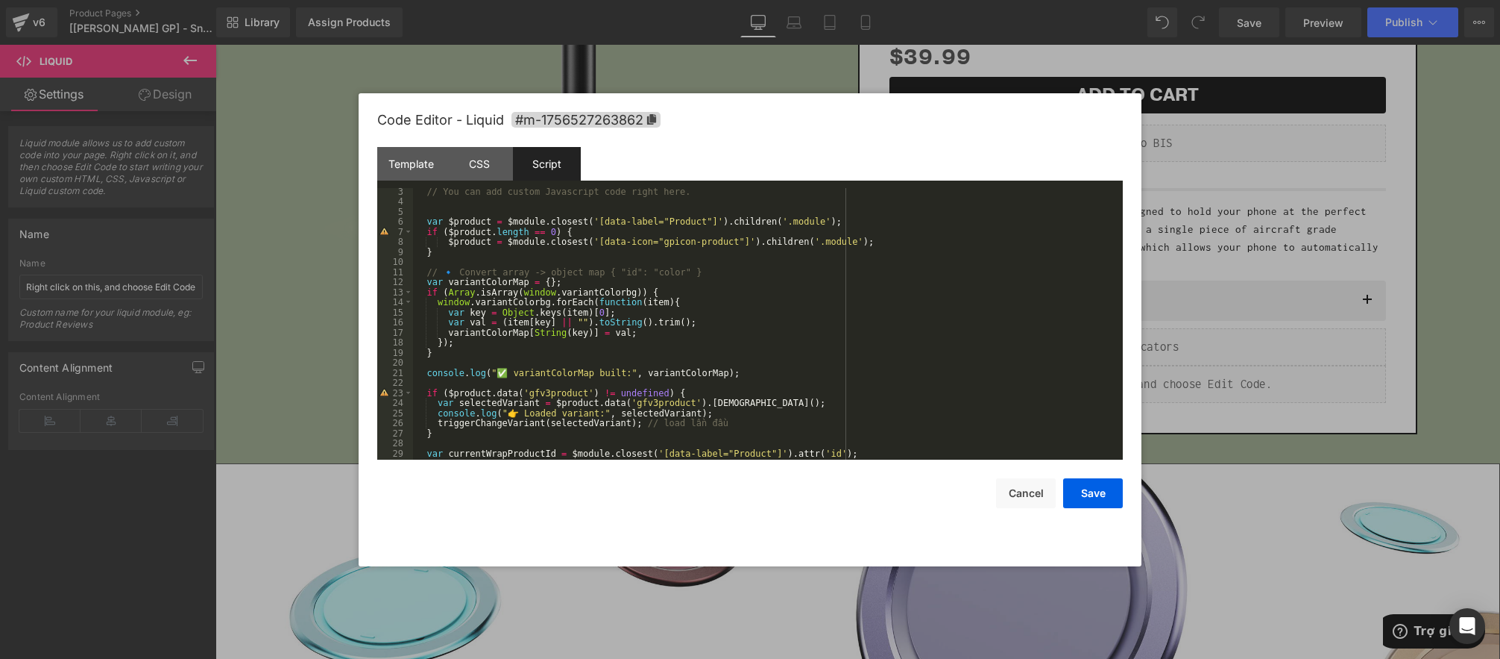
scroll to position [0, 0]
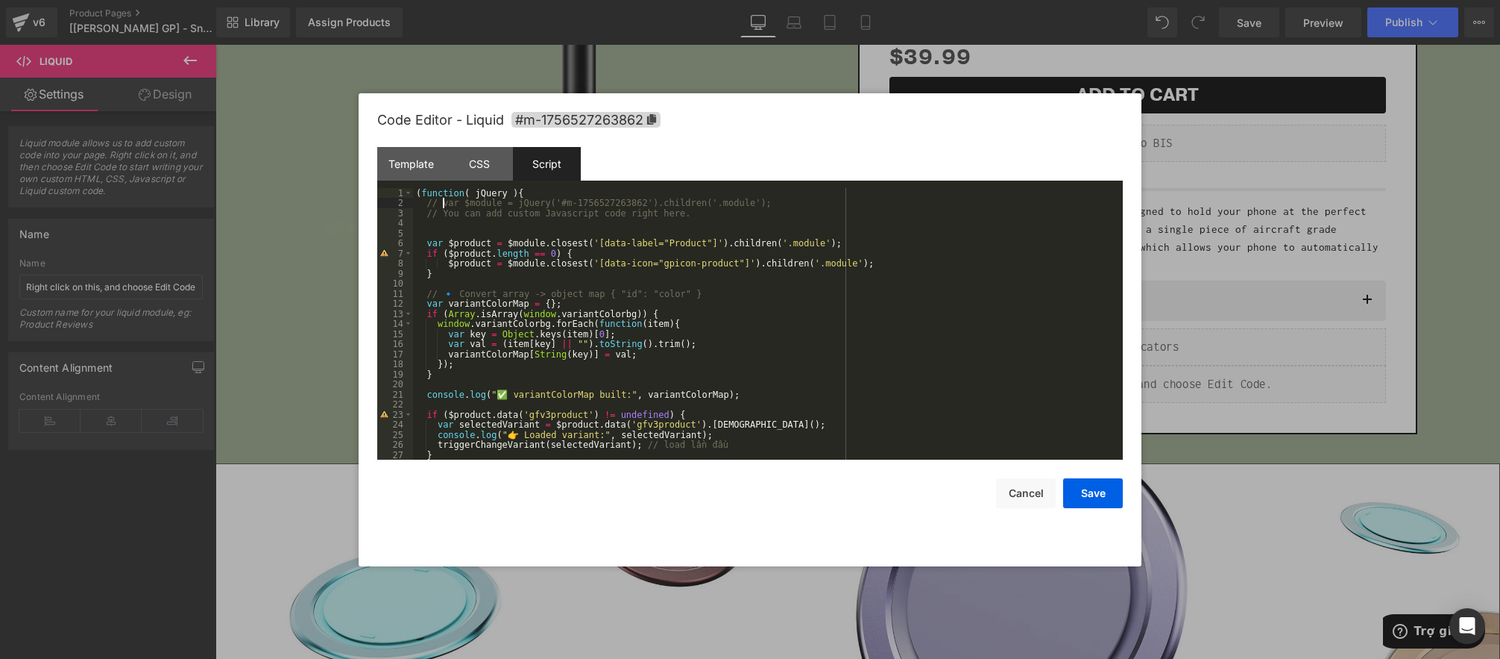
click at [445, 201] on div "( function ( jQuery ) { // var $module = jQuery('#m-1756527263862').children('.…" at bounding box center [765, 334] width 704 height 292
click at [1088, 495] on button "Save" at bounding box center [1093, 493] width 60 height 30
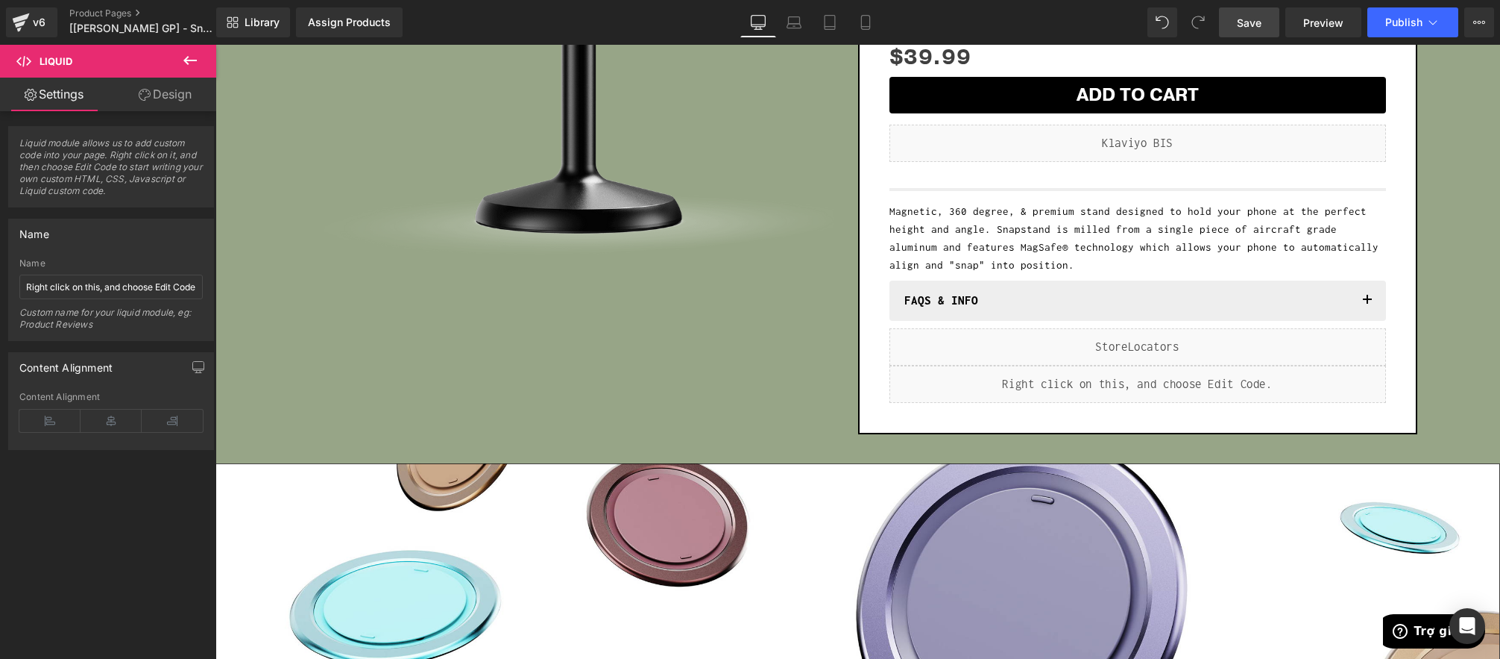
click at [1255, 22] on span "Save" at bounding box center [1249, 23] width 25 height 16
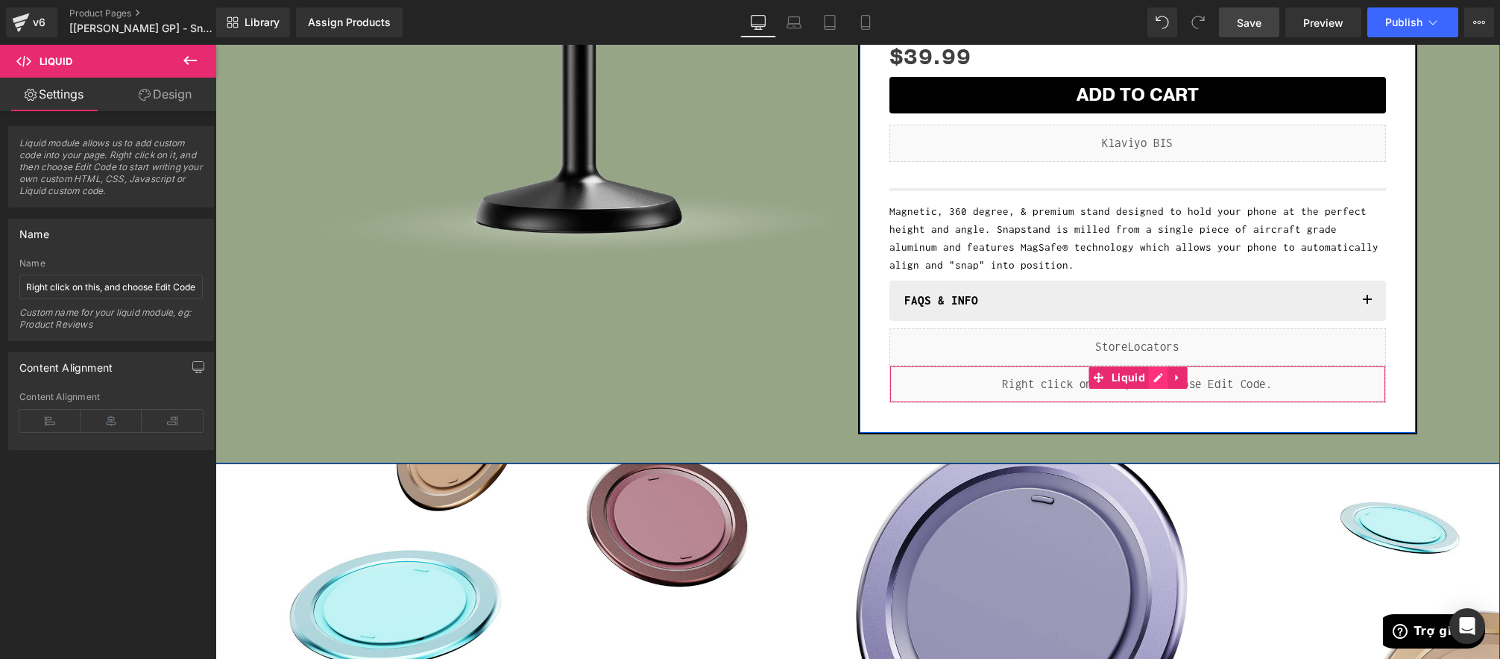
click at [1155, 381] on div "Liquid" at bounding box center [1138, 383] width 497 height 37
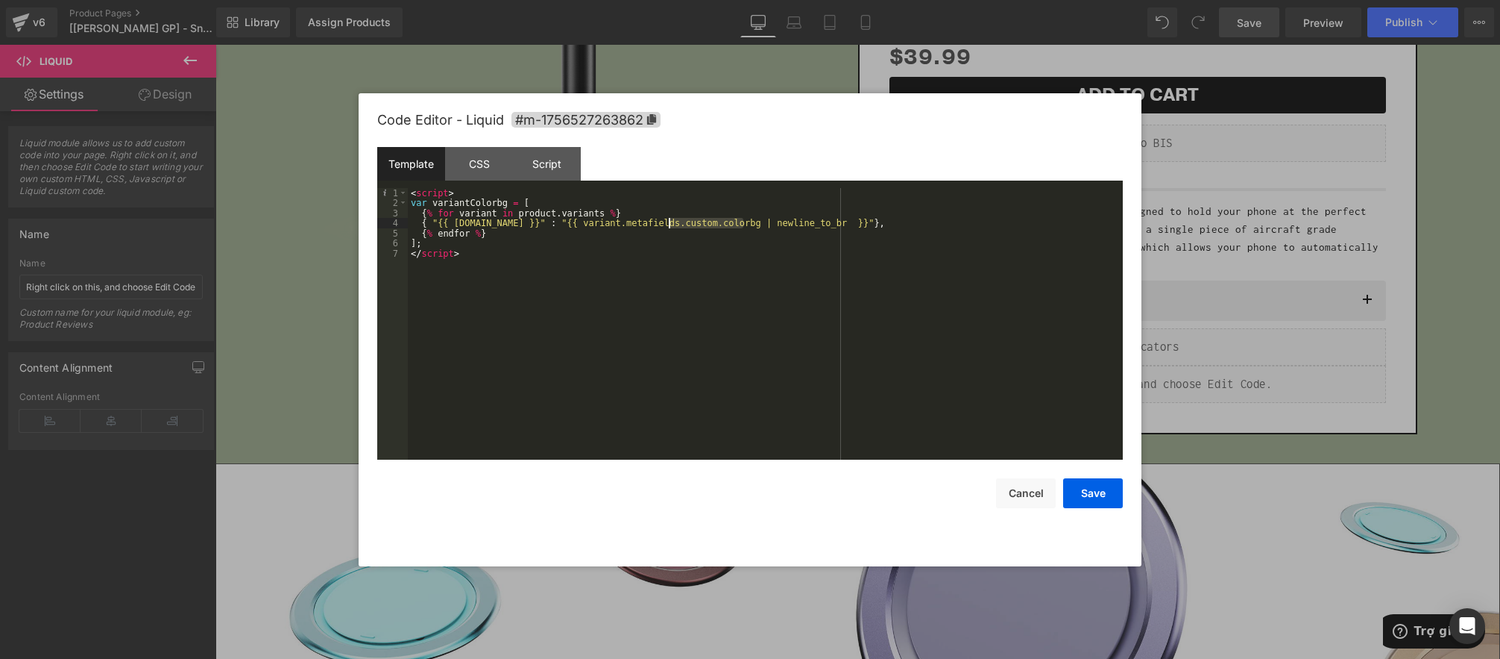
drag, startPoint x: 746, startPoint y: 224, endPoint x: 670, endPoint y: 224, distance: 75.3
click at [670, 224] on div "< script > var variantColorbg = [ { % for variant in product . variants % } { "…" at bounding box center [765, 334] width 715 height 292
click at [729, 265] on div "< script > var variantColorbg = [ { % for variant in product . variants % } { "…" at bounding box center [765, 334] width 715 height 292
drag, startPoint x: 659, startPoint y: 219, endPoint x: 694, endPoint y: 230, distance: 36.8
click at [659, 219] on div "< script > var variantColorbg = [ { % for variant in product . variants % } { "…" at bounding box center [765, 334] width 715 height 292
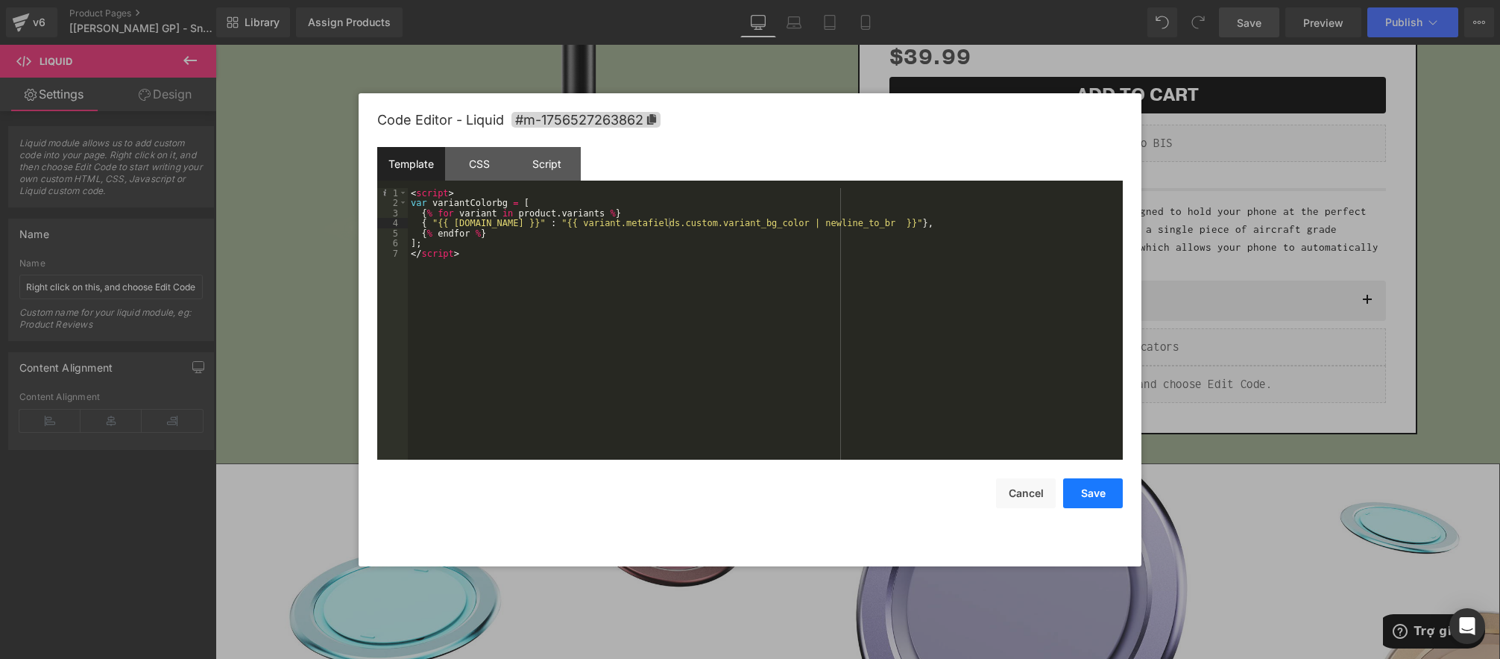
click at [1090, 486] on button "Save" at bounding box center [1093, 493] width 60 height 30
click at [1157, 382] on div "Liquid" at bounding box center [1138, 383] width 497 height 37
click at [539, 166] on div "Script" at bounding box center [547, 164] width 68 height 34
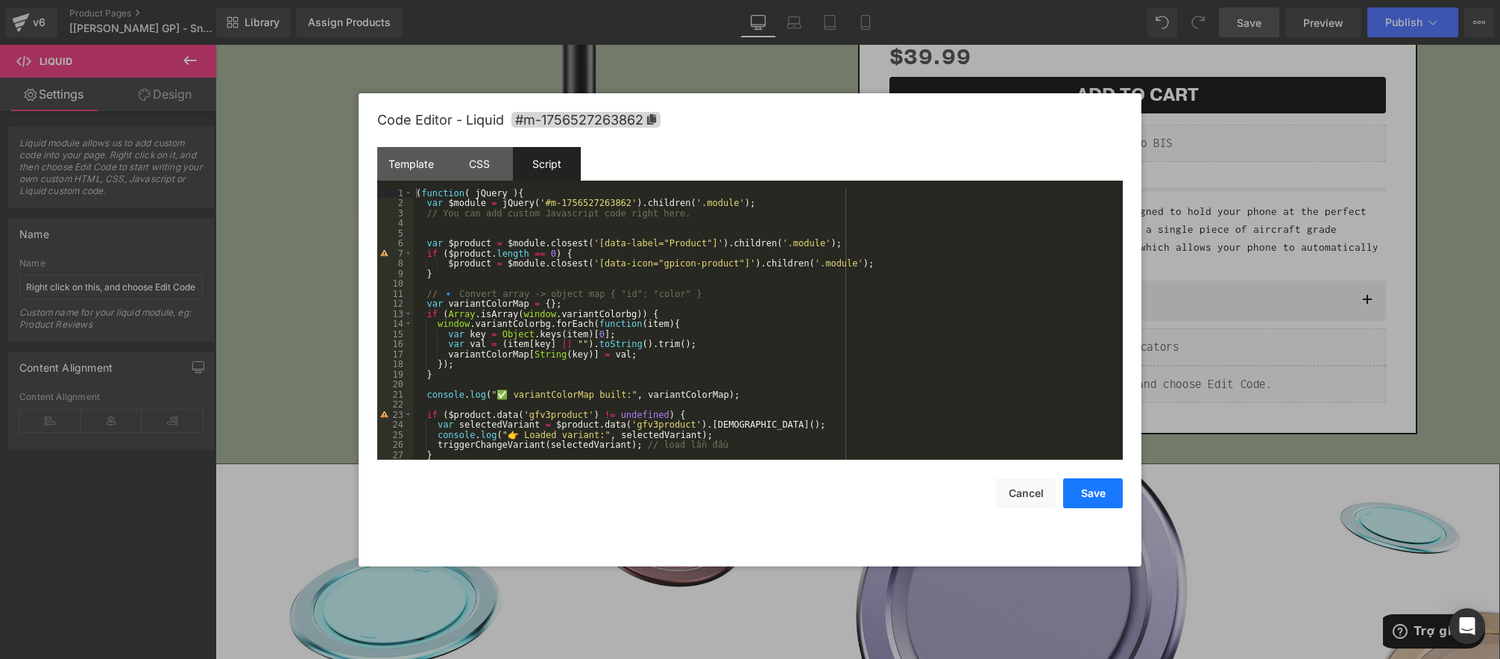
click at [1096, 502] on button "Save" at bounding box center [1093, 493] width 60 height 30
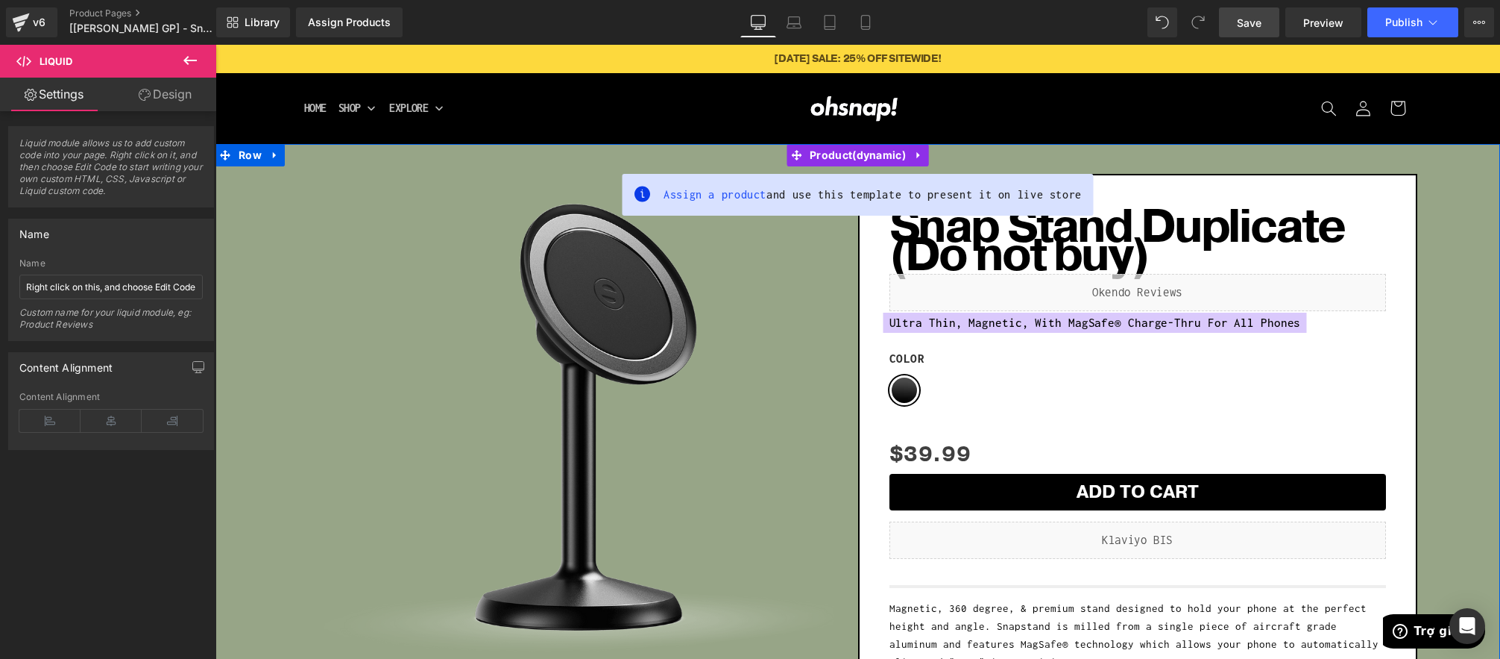
click at [240, 227] on div "Sale Off (P) Image Row Snap Stand Duplicate (Do not buy) (P) Title Liquid Ultra…" at bounding box center [858, 498] width 1270 height 664
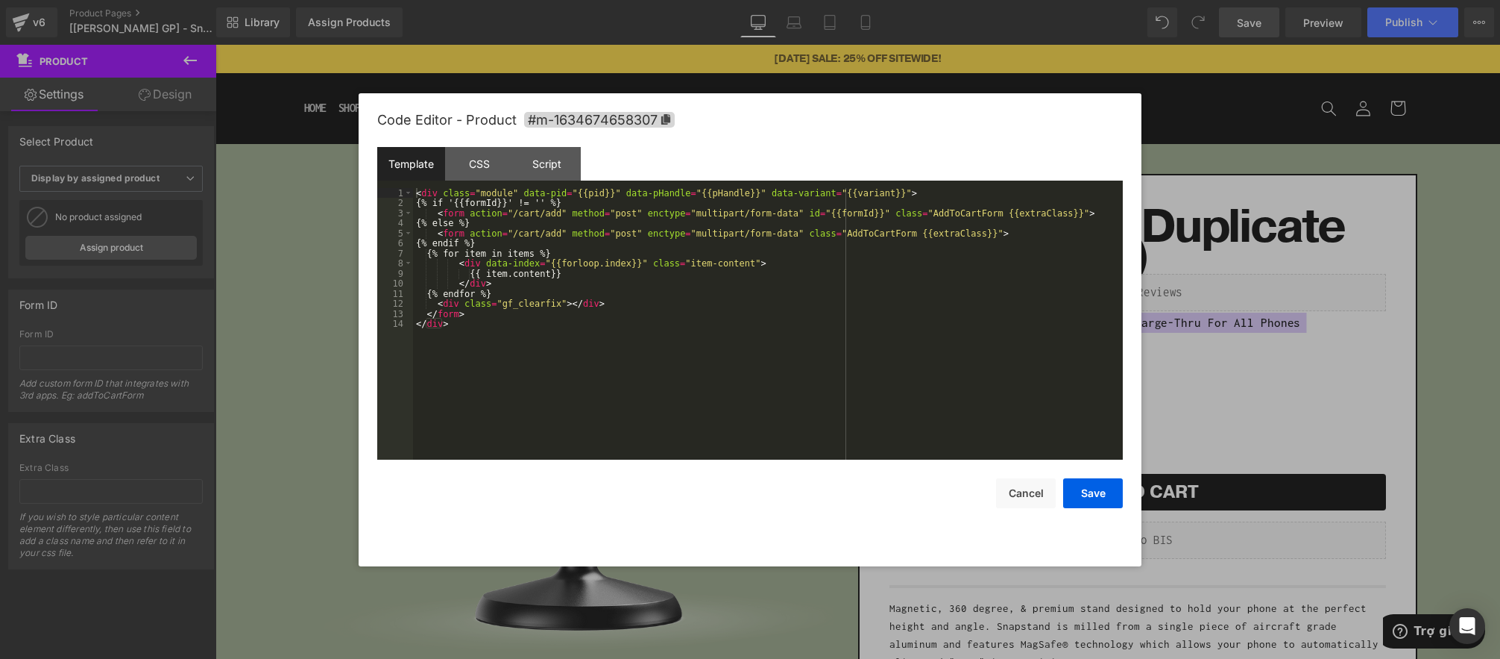
click at [796, 0] on div "Product You are previewing how the will restyle your page. You can not edit Ele…" at bounding box center [750, 0] width 1500 height 0
click at [666, 119] on icon at bounding box center [665, 119] width 9 height 10
click at [1028, 492] on button "Cancel" at bounding box center [1026, 494] width 60 height 30
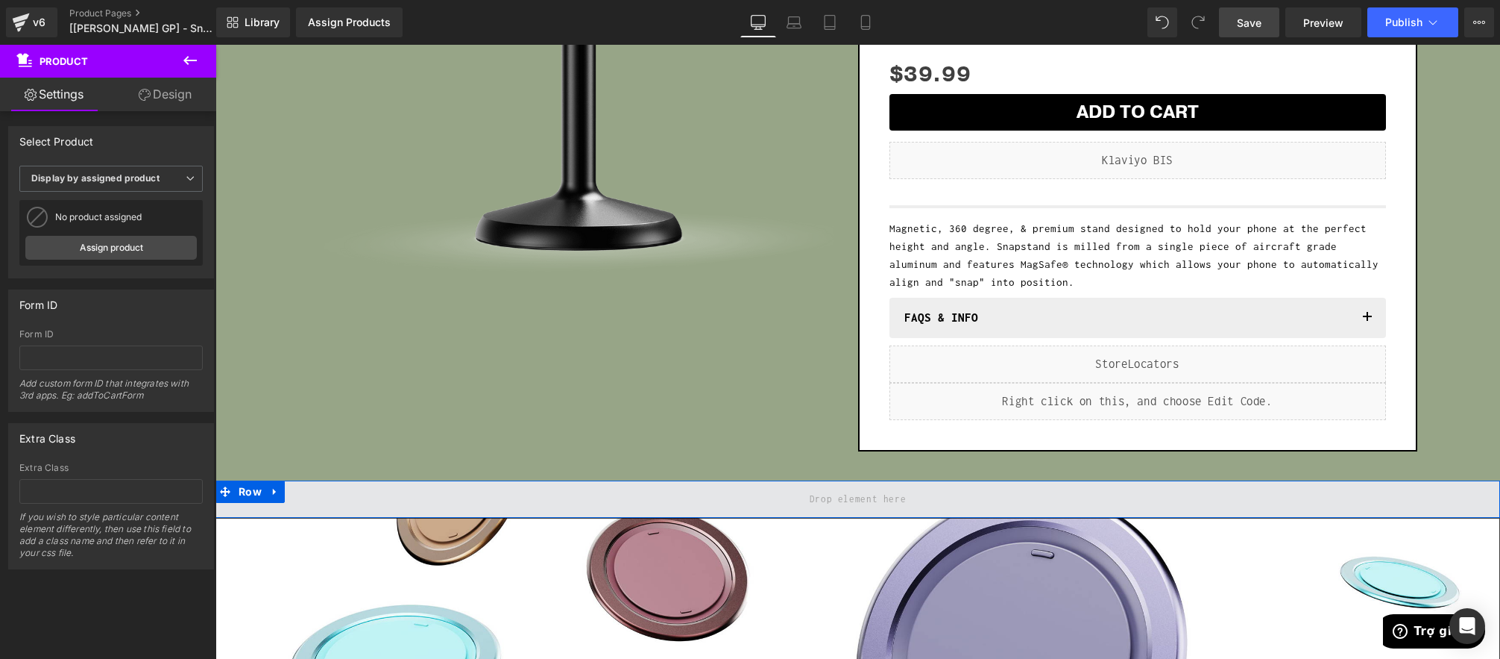
scroll to position [384, 0]
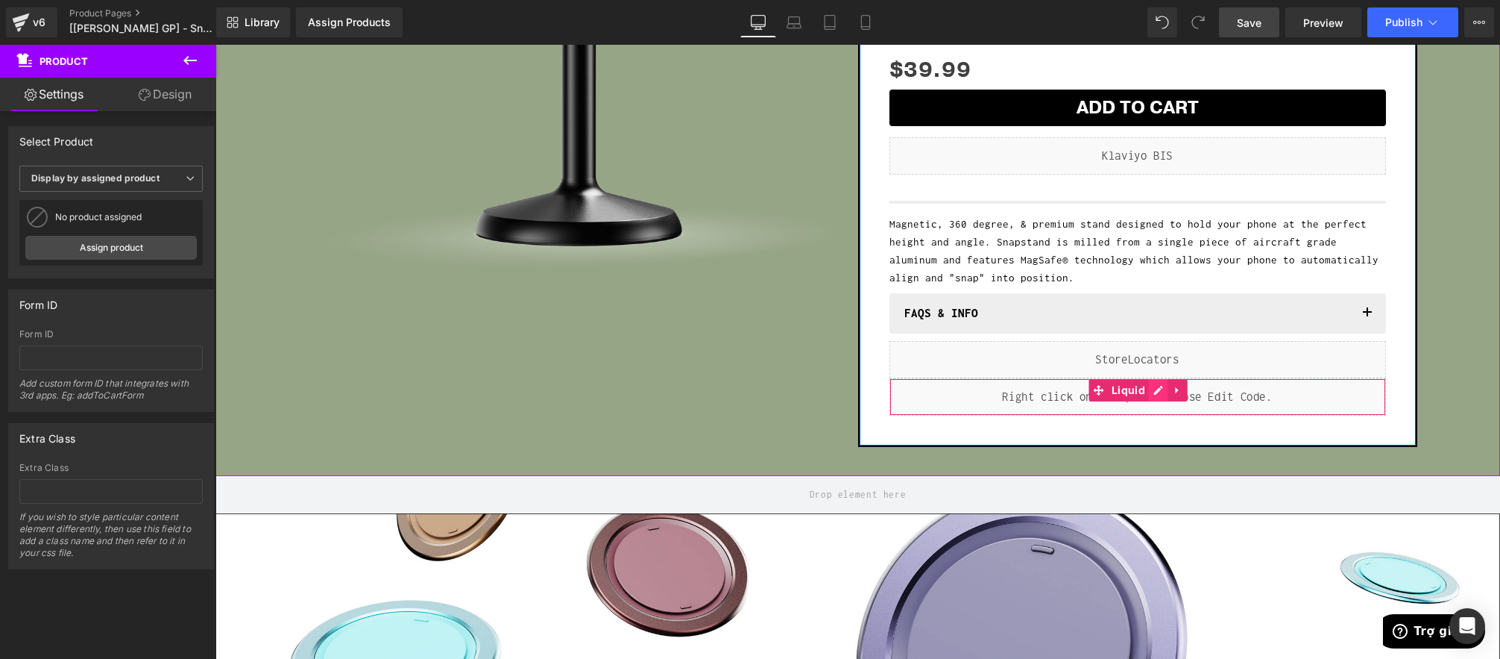
click at [1163, 392] on div "Liquid" at bounding box center [1138, 396] width 497 height 37
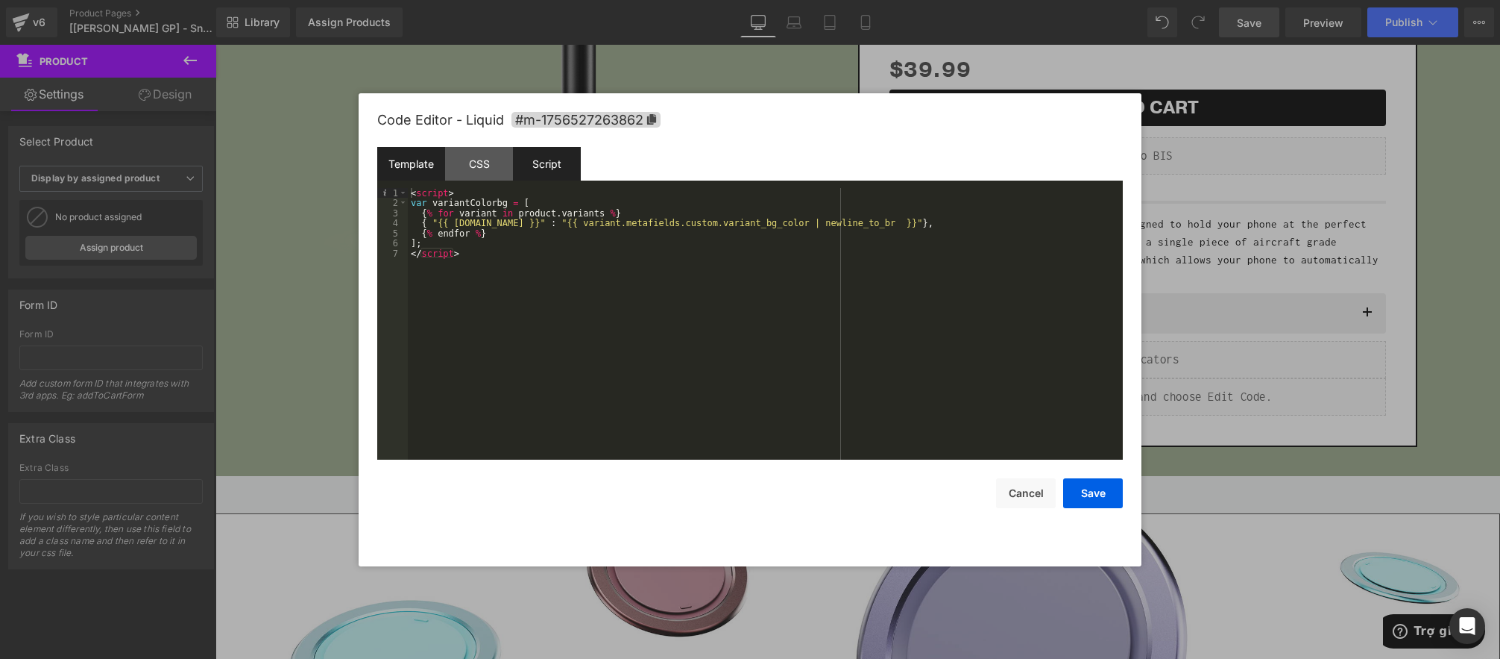
click at [546, 166] on div "Script" at bounding box center [547, 164] width 68 height 34
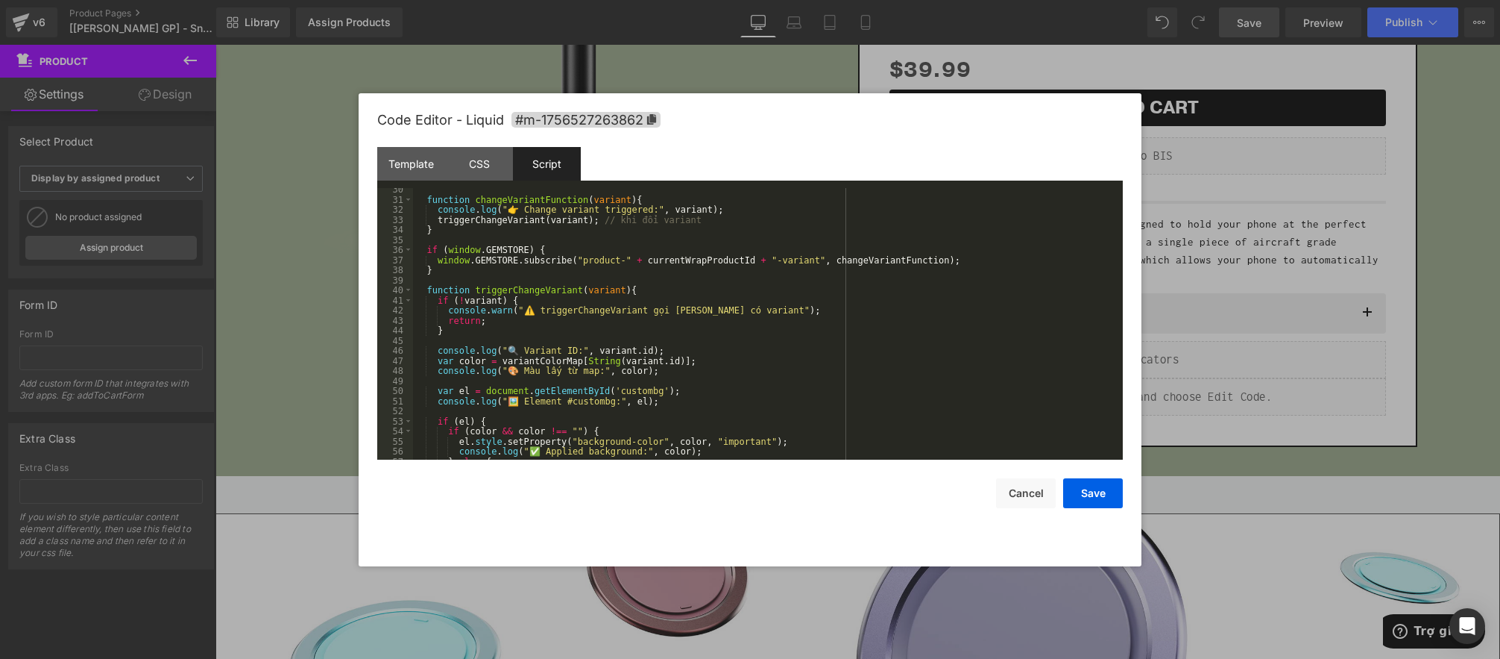
scroll to position [377, 0]
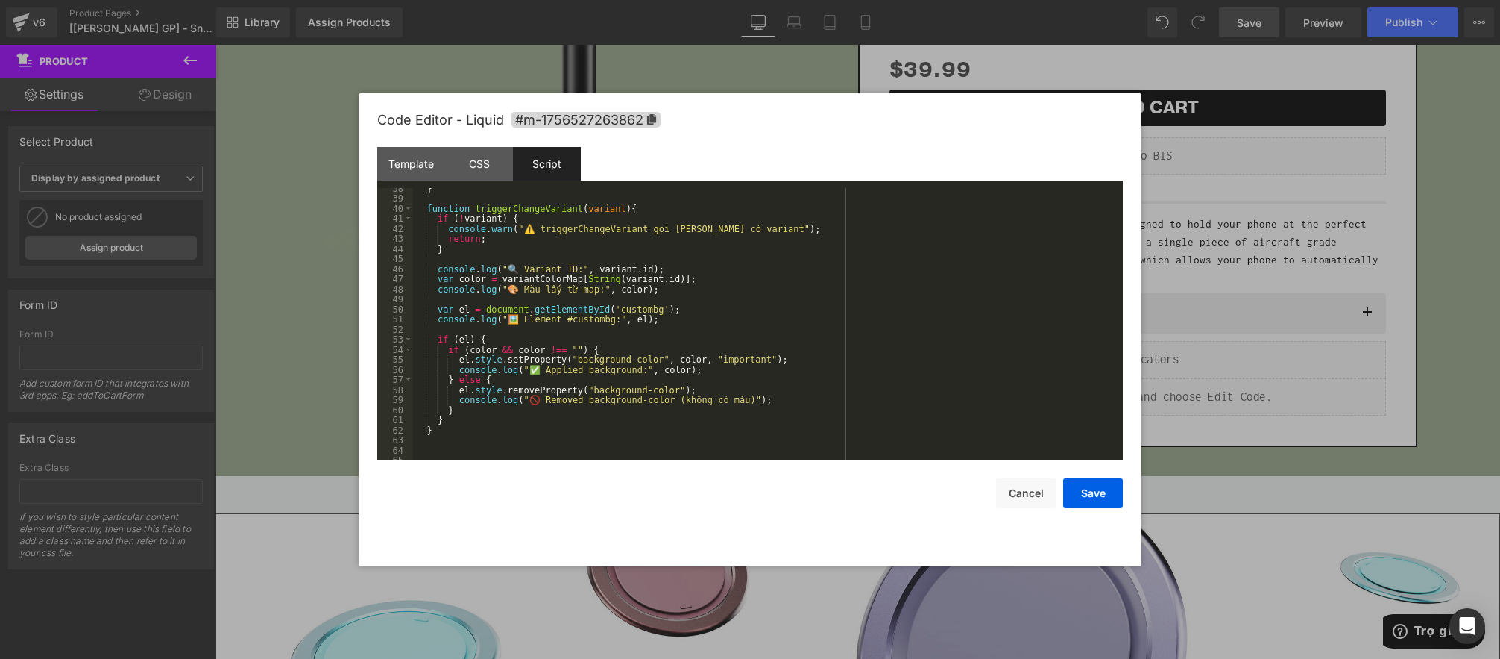
click at [640, 310] on div "} function triggerChangeVariant ( variant ) { if ( ! variant ) { console . warn…" at bounding box center [765, 329] width 704 height 292
drag, startPoint x: 640, startPoint y: 310, endPoint x: 653, endPoint y: 321, distance: 16.4
click at [640, 310] on div "} function triggerChangeVariant ( variant ) { if ( ! variant ) { console . warn…" at bounding box center [765, 329] width 704 height 292
click at [736, 327] on div "} function triggerChangeVariant ( variant ) { if ( ! variant ) { console . warn…" at bounding box center [765, 329] width 704 height 292
drag, startPoint x: 587, startPoint y: 307, endPoint x: 600, endPoint y: 335, distance: 31.4
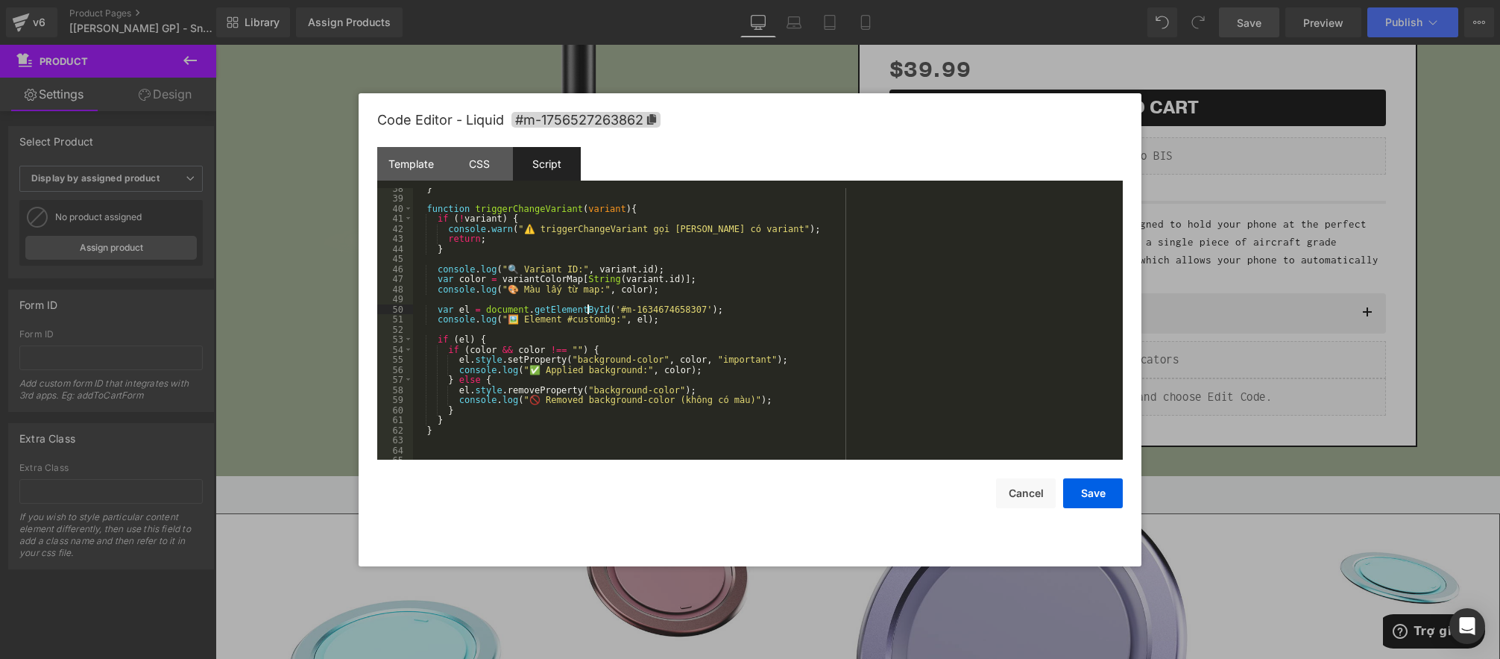
click at [587, 307] on div "} function triggerChangeVariant ( variant ) { if ( ! variant ) { console . warn…" at bounding box center [765, 329] width 704 height 292
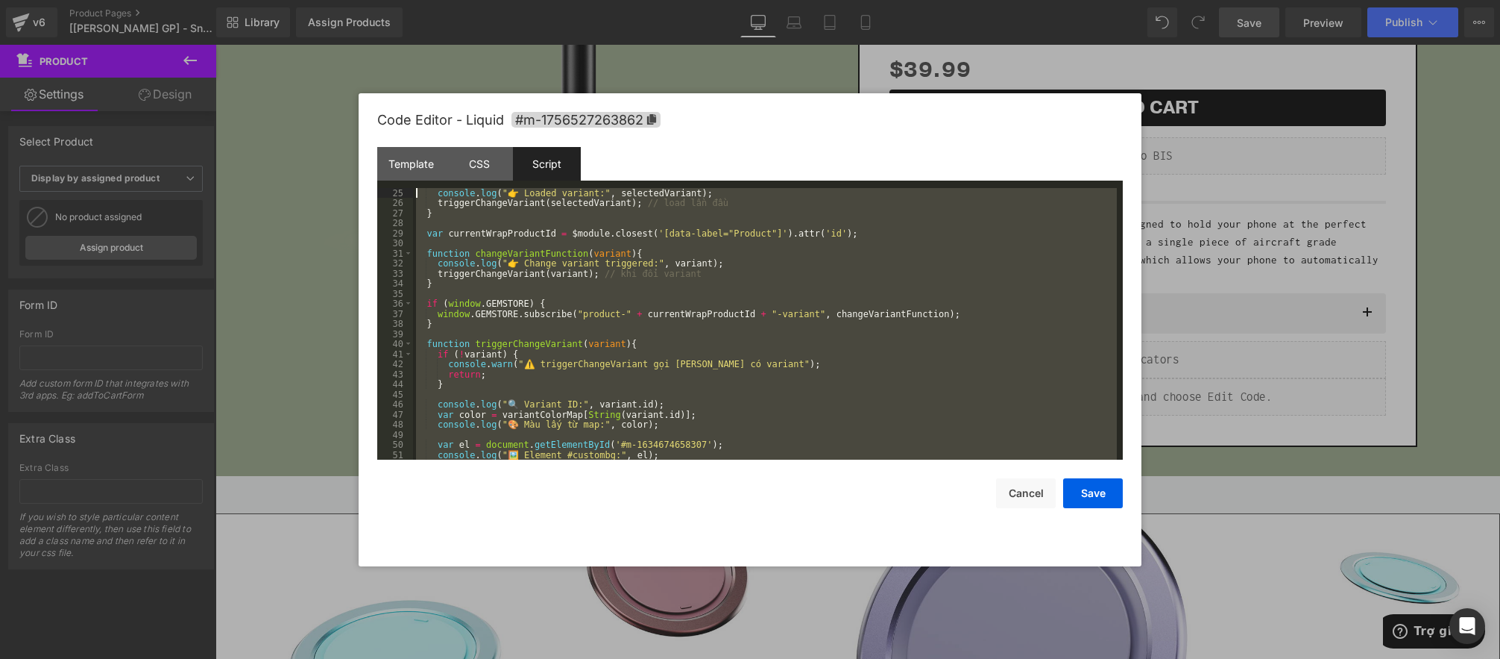
scroll to position [0, 0]
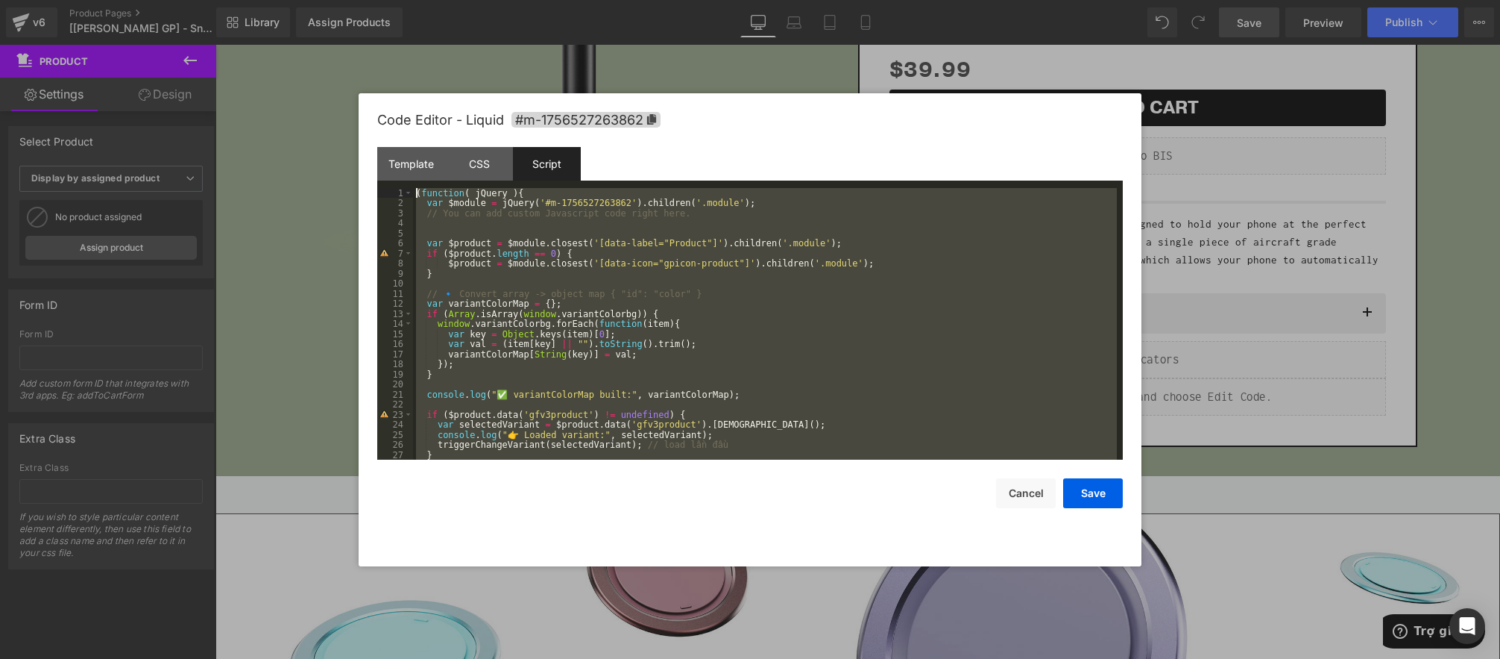
drag, startPoint x: 598, startPoint y: 457, endPoint x: 371, endPoint y: 135, distance: 394.4
click at [370, 135] on div "Code Editor - Liquid #m-1756527263862 Template CSS Script Data 1 2 3 4 5 6 7 < …" at bounding box center [750, 329] width 783 height 473
click at [1085, 500] on button "Save" at bounding box center [1093, 493] width 60 height 30
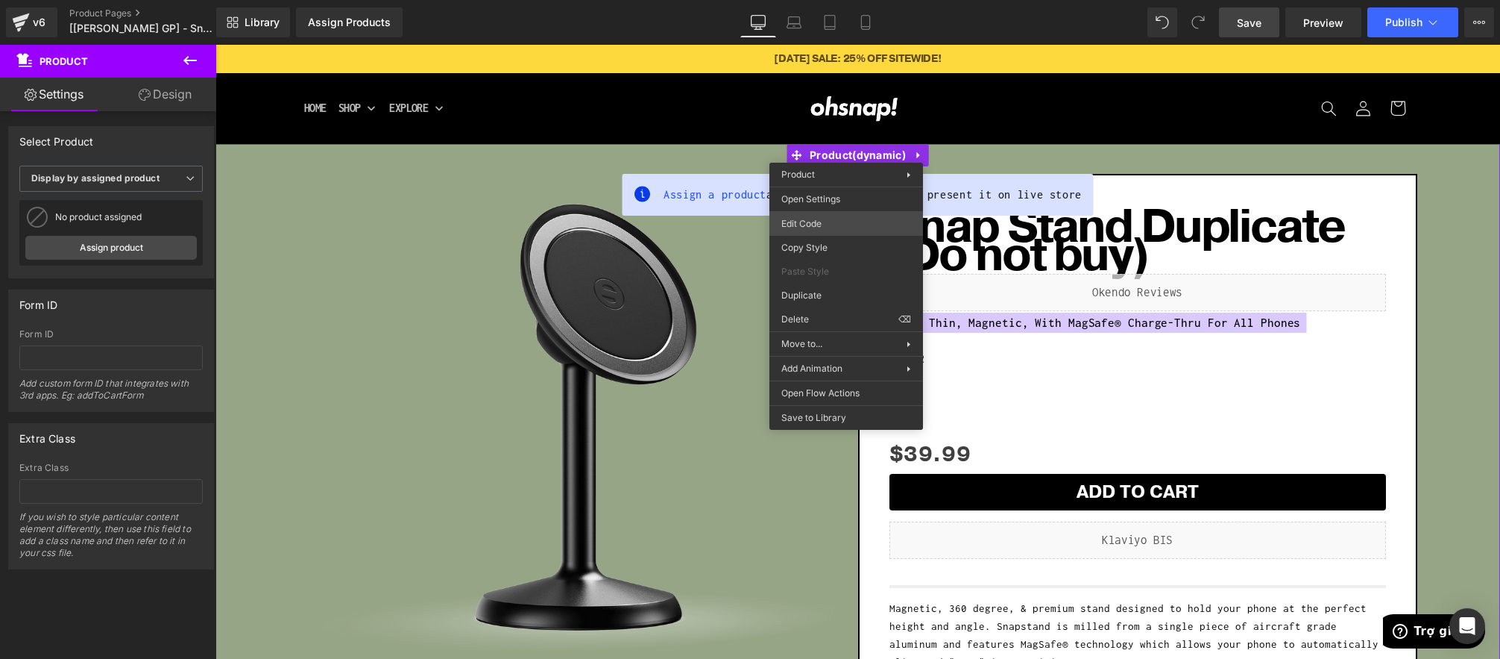
click at [820, 0] on div "Product You are previewing how the will restyle your page. You can not edit Ele…" at bounding box center [750, 0] width 1500 height 0
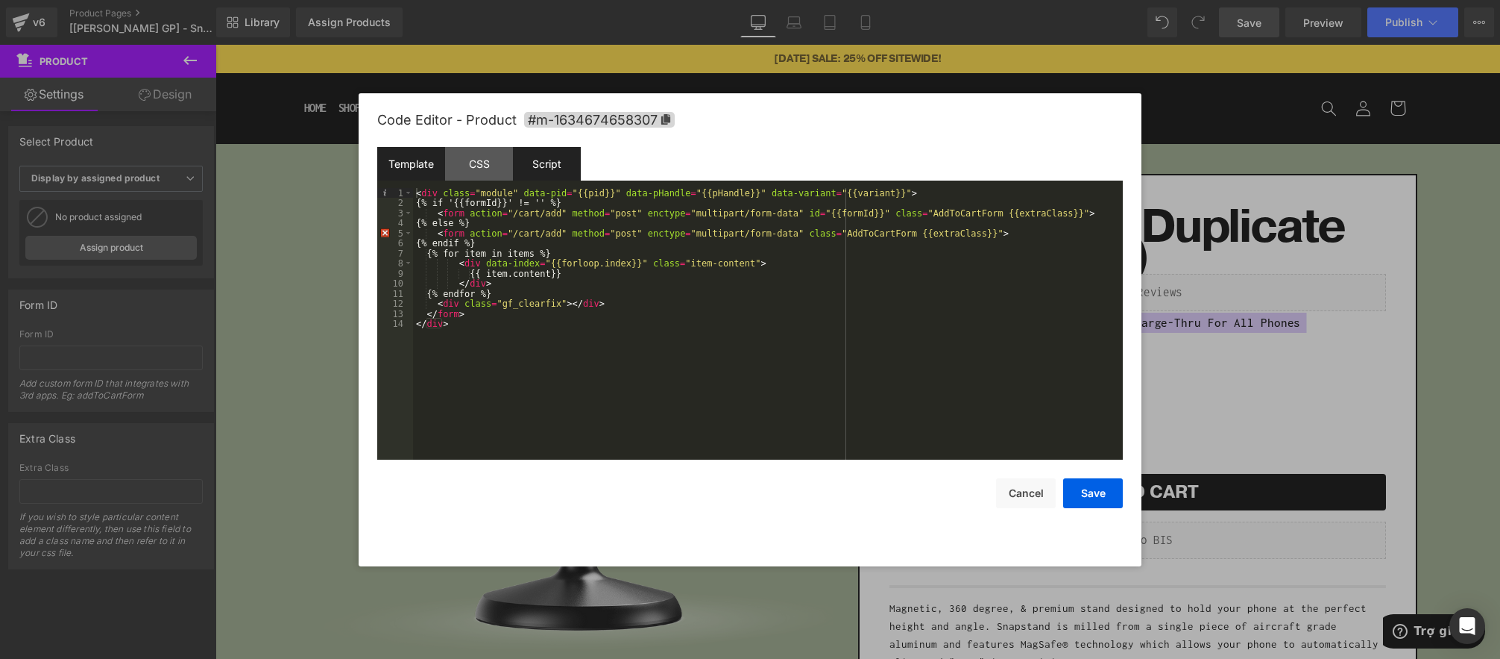
click at [541, 164] on div "Script" at bounding box center [547, 164] width 68 height 34
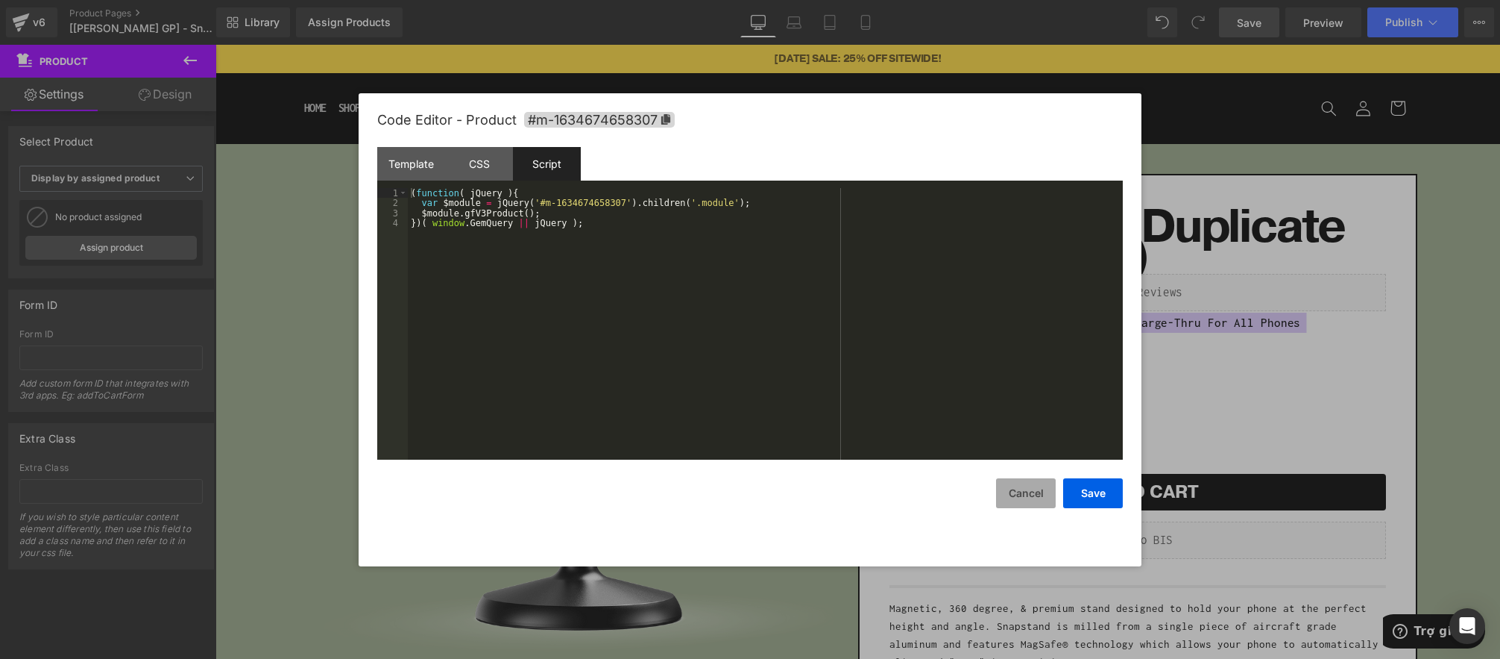
click at [1016, 494] on button "Cancel" at bounding box center [1026, 493] width 60 height 30
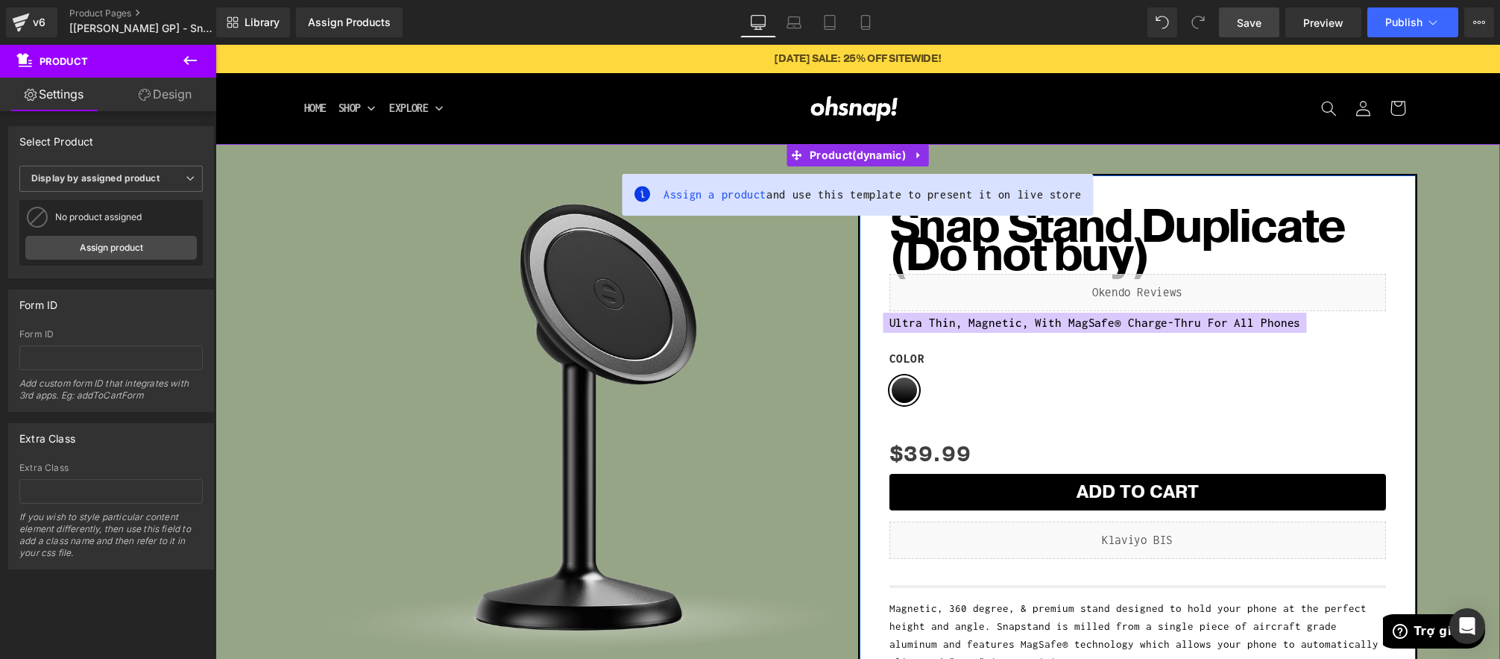
scroll to position [400, 0]
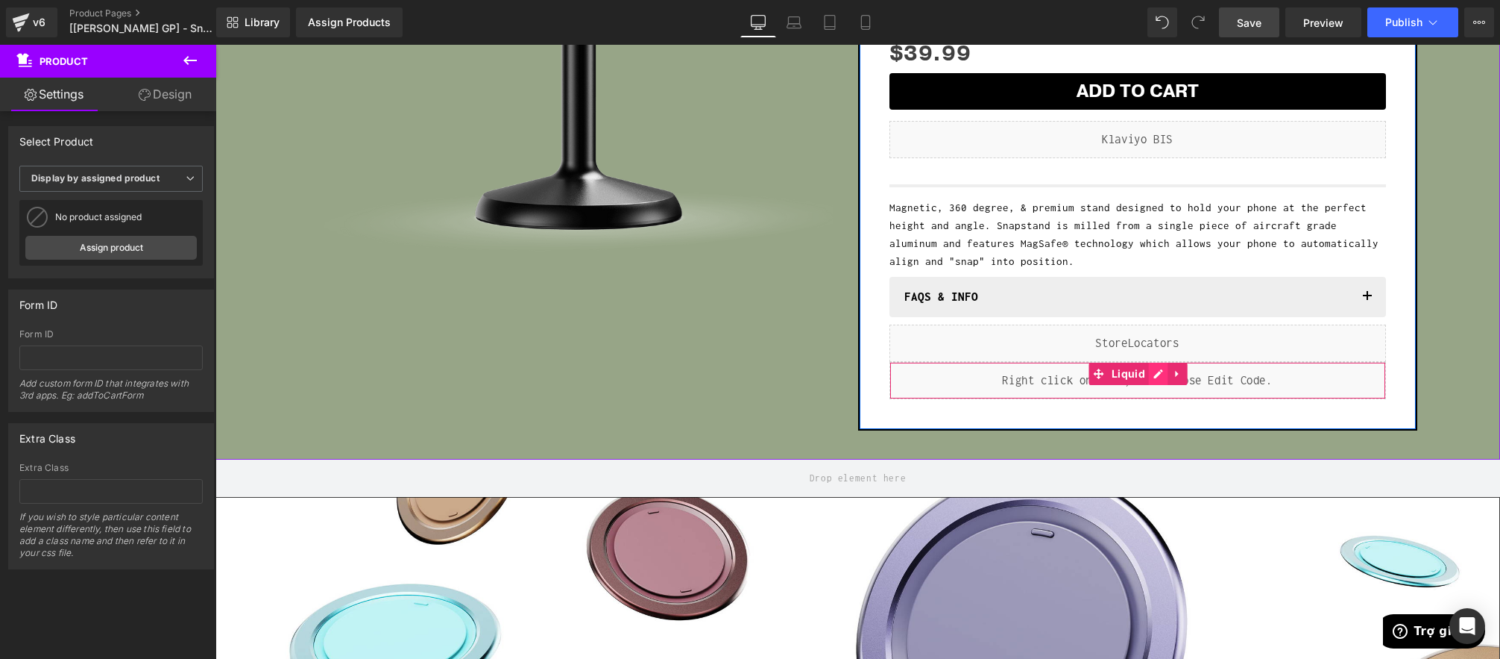
click at [1162, 376] on div "Liquid" at bounding box center [1138, 380] width 497 height 37
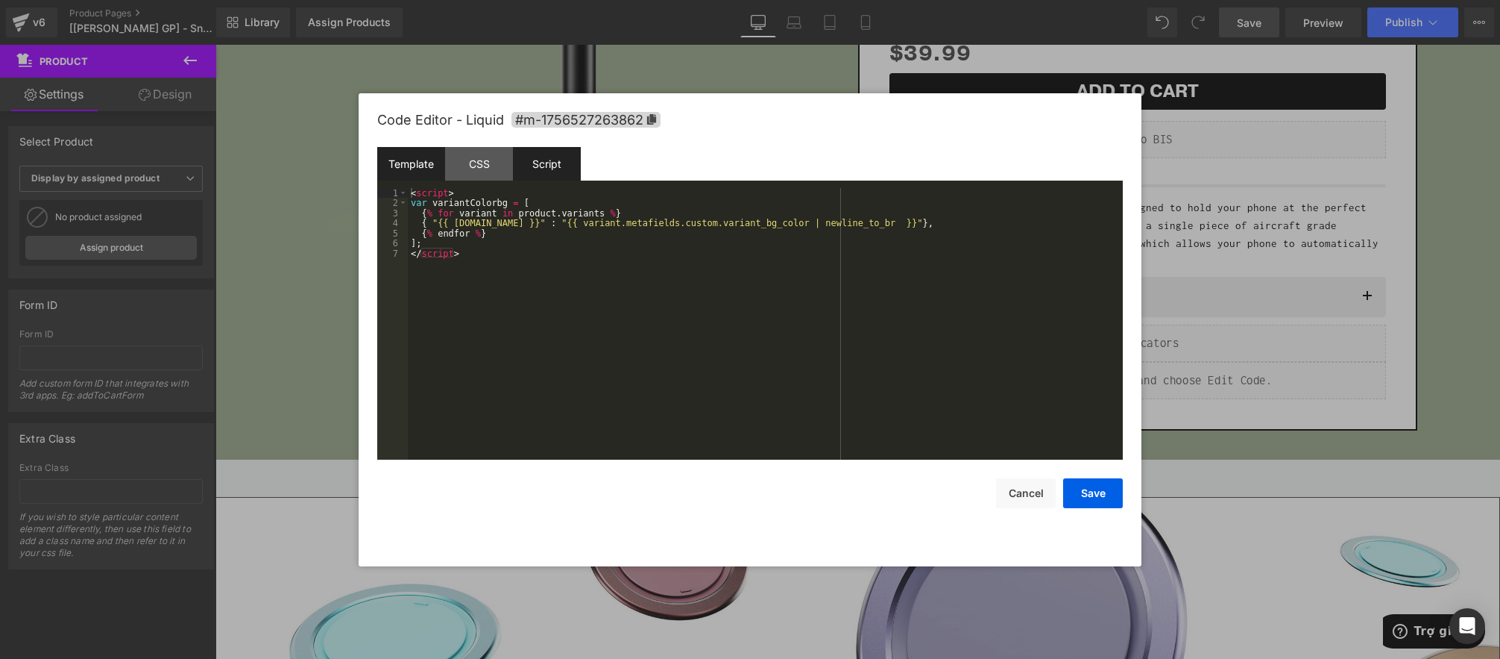
click at [552, 172] on div "Script" at bounding box center [547, 164] width 68 height 34
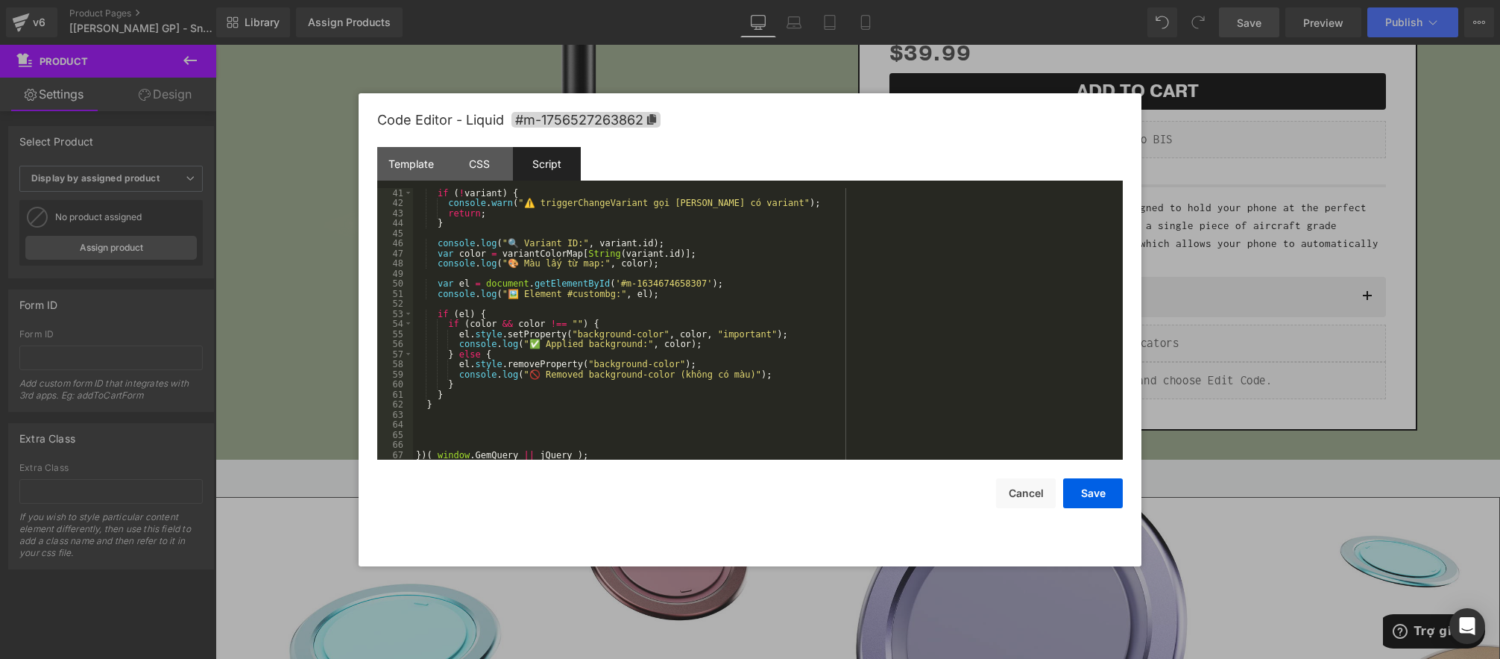
scroll to position [403, 0]
click at [472, 396] on div "if ( ! variant ) { console . warn ( "⚠️ triggerChangeVariant gọi [PERSON_NAME] …" at bounding box center [765, 334] width 704 height 292
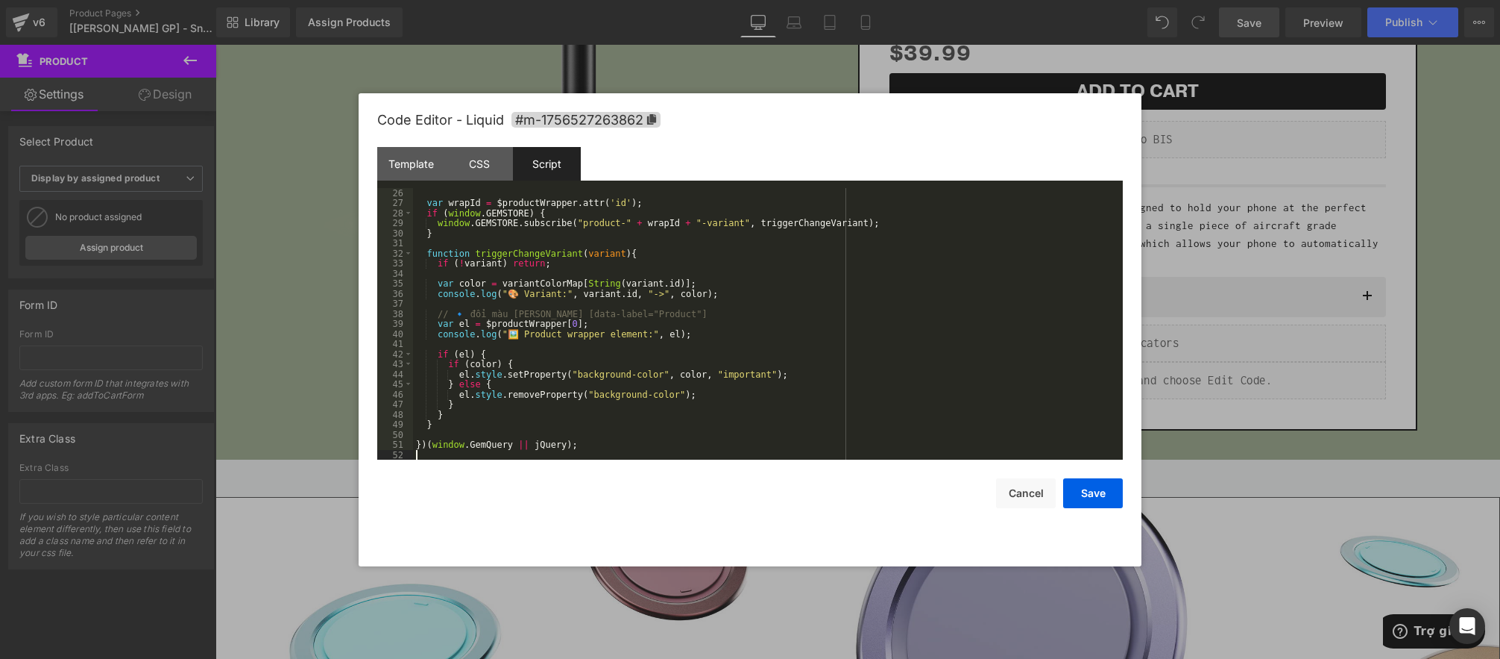
scroll to position [0, 0]
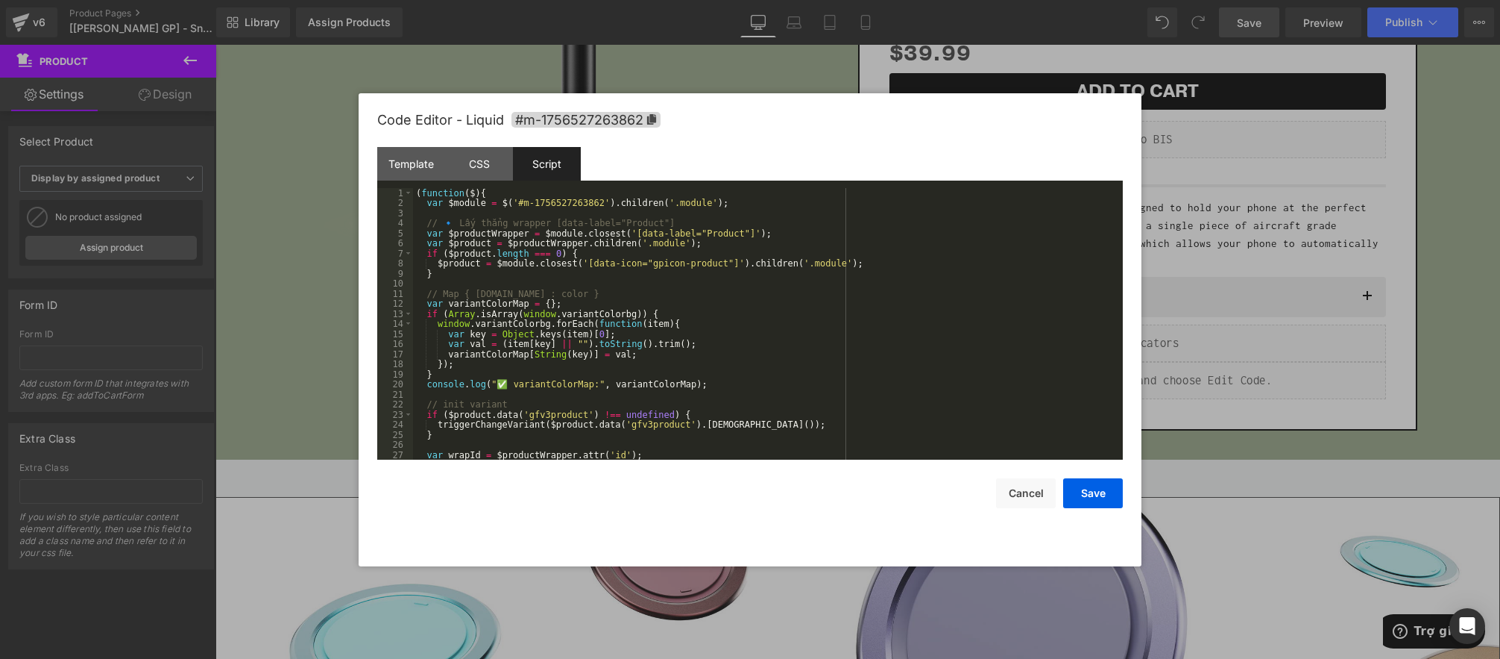
click at [591, 286] on div "( function ( $ ) { var $module = $ ( '#m-1756527263862' ) . children ( '.module…" at bounding box center [765, 334] width 704 height 292
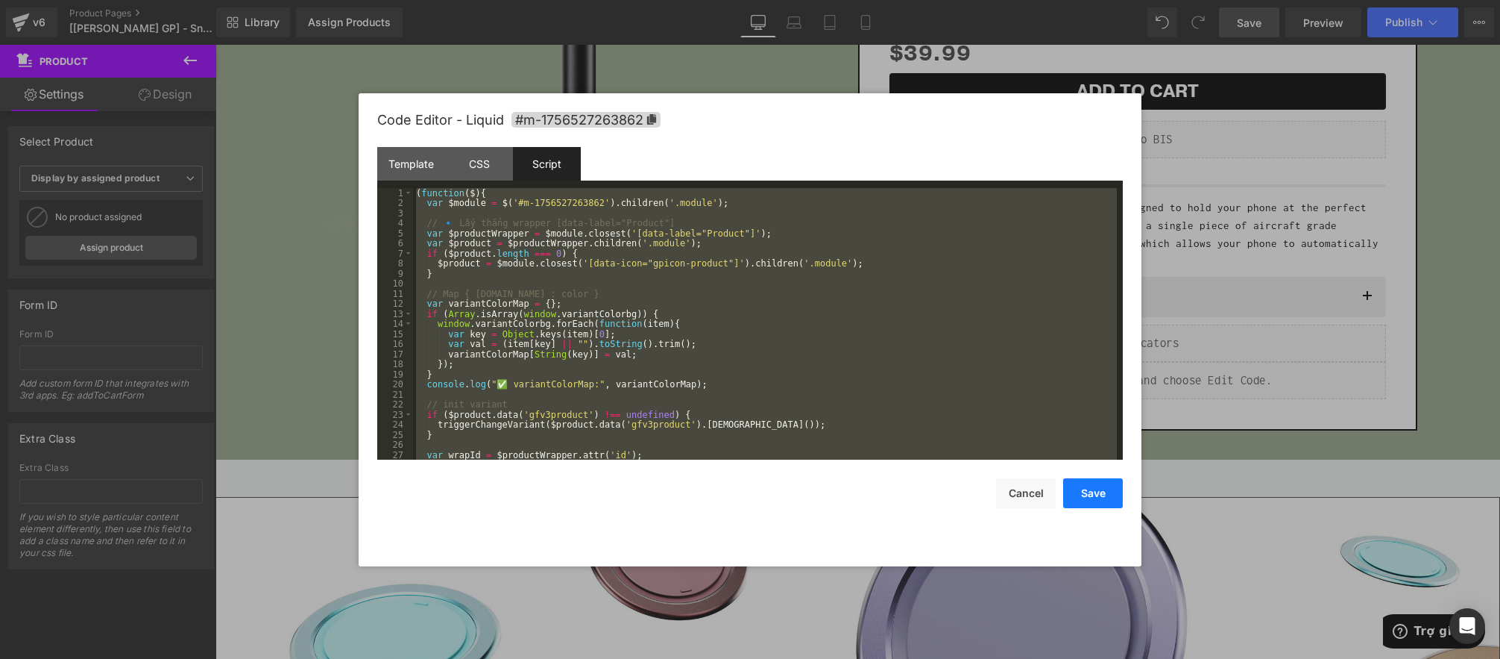
click at [1081, 493] on button "Save" at bounding box center [1093, 493] width 60 height 30
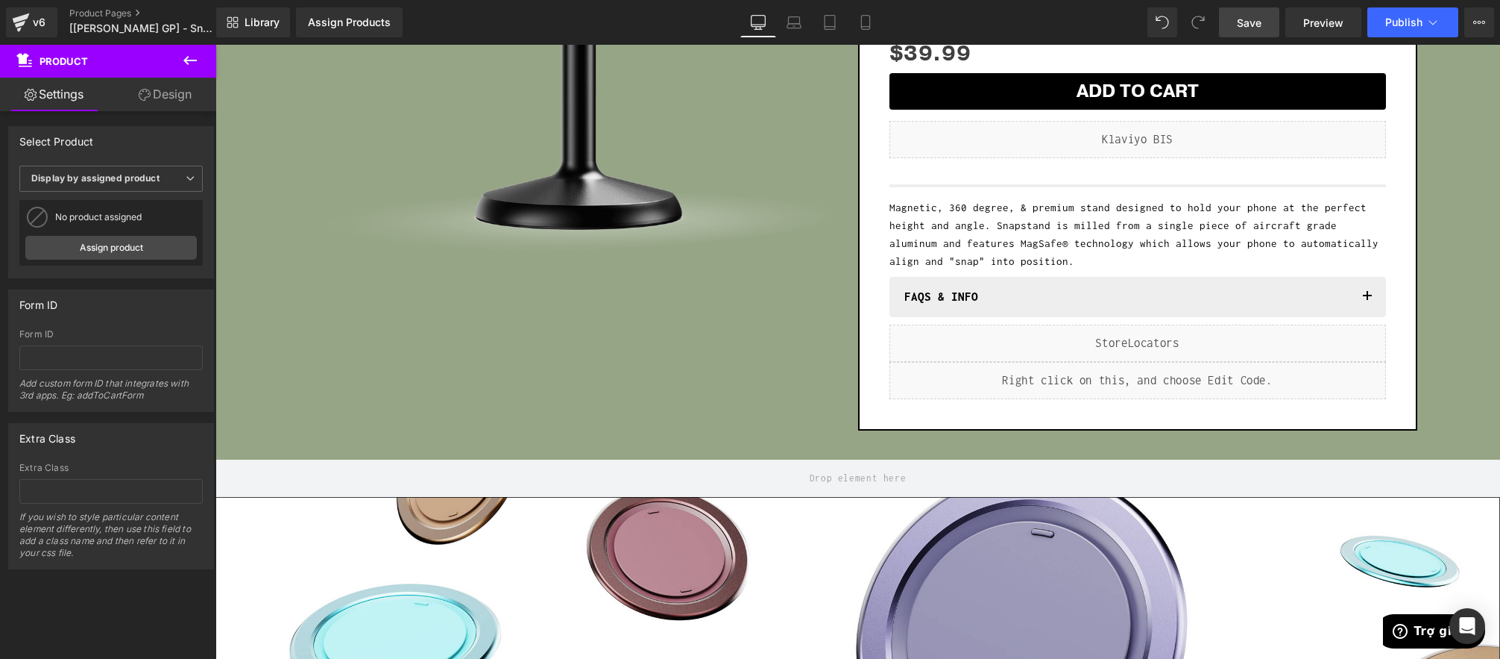
click at [1244, 24] on span "Save" at bounding box center [1249, 23] width 25 height 16
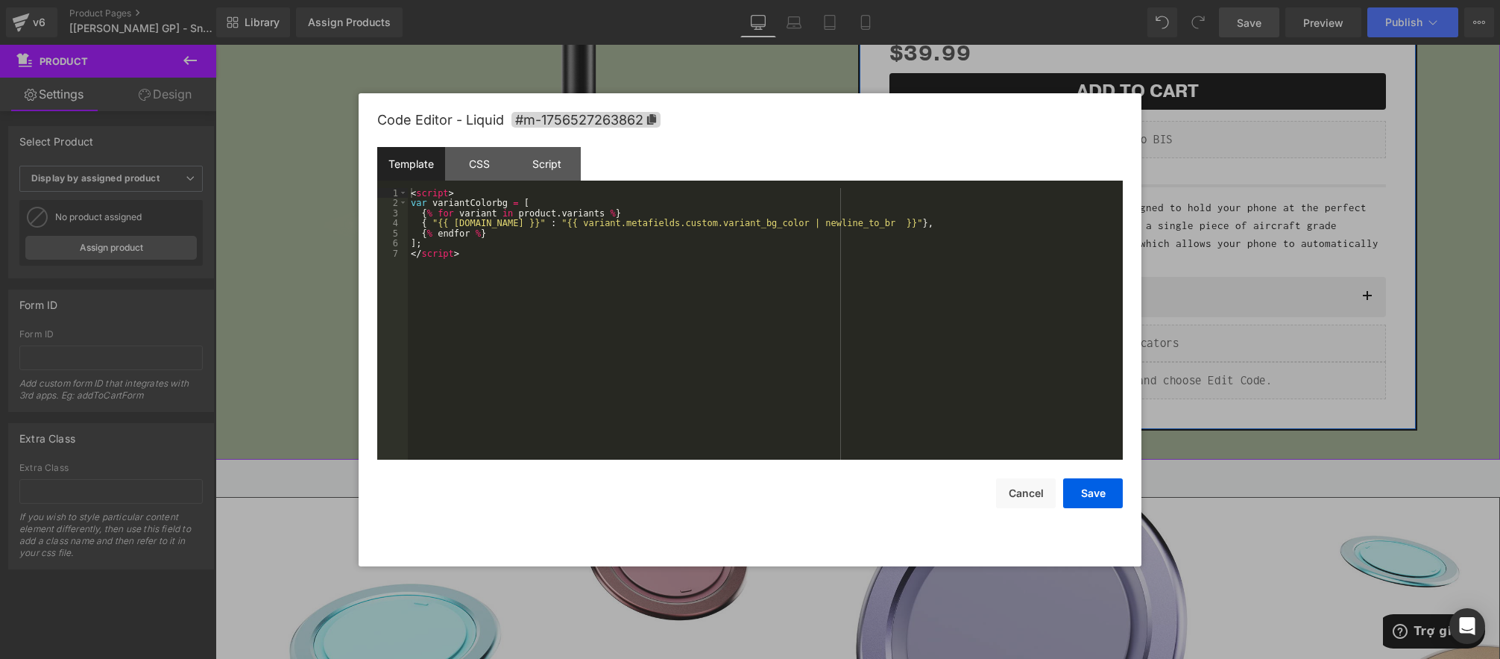
drag, startPoint x: 1153, startPoint y: 376, endPoint x: 970, endPoint y: 384, distance: 182.9
click at [1153, 376] on div "Liquid" at bounding box center [1138, 380] width 497 height 37
click at [1028, 494] on button "Cancel" at bounding box center [1026, 493] width 60 height 30
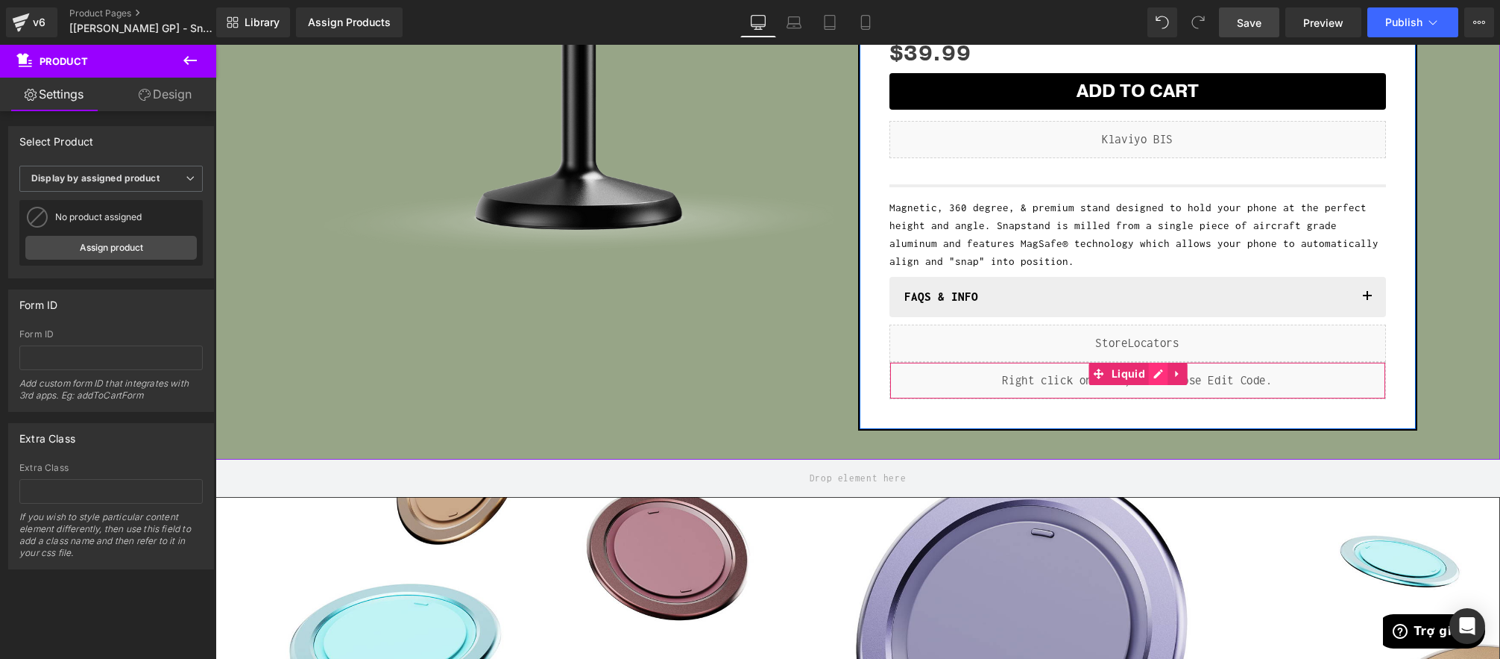
click at [1161, 373] on div "Liquid" at bounding box center [1138, 380] width 497 height 37
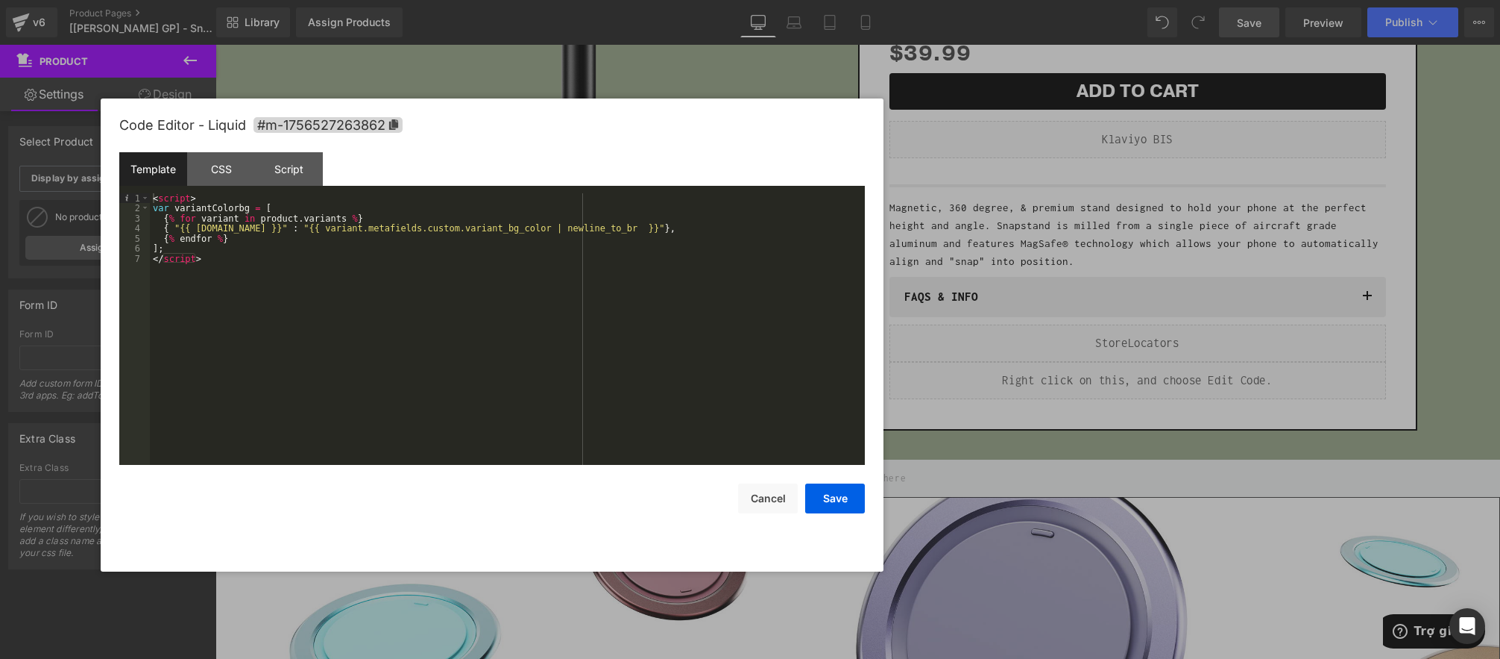
drag, startPoint x: 874, startPoint y: 127, endPoint x: 607, endPoint y: 133, distance: 267.0
click at [609, 132] on div "Code Editor - Liquid #m-1756527263862" at bounding box center [492, 125] width 746 height 54
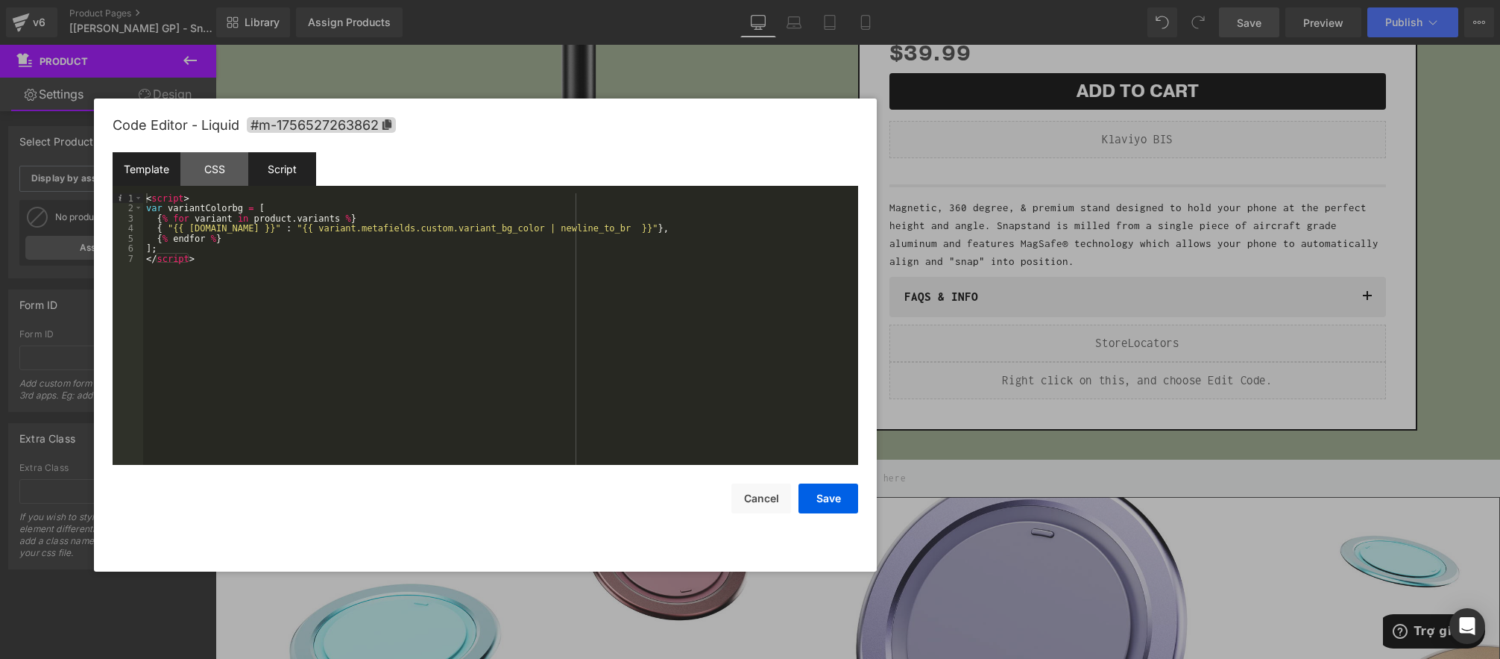
click at [280, 170] on div "Script" at bounding box center [282, 169] width 68 height 34
click at [279, 169] on div "Script" at bounding box center [282, 169] width 68 height 34
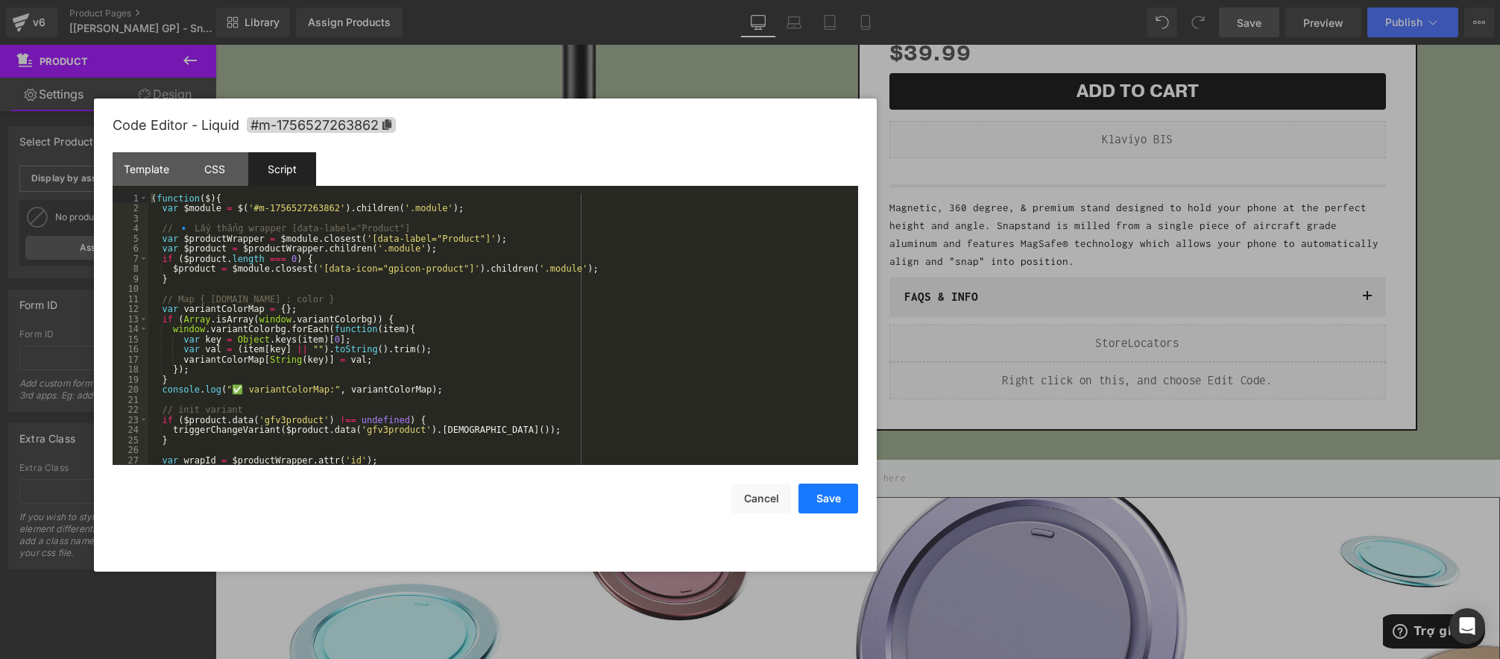
click at [831, 491] on button "Save" at bounding box center [829, 498] width 60 height 30
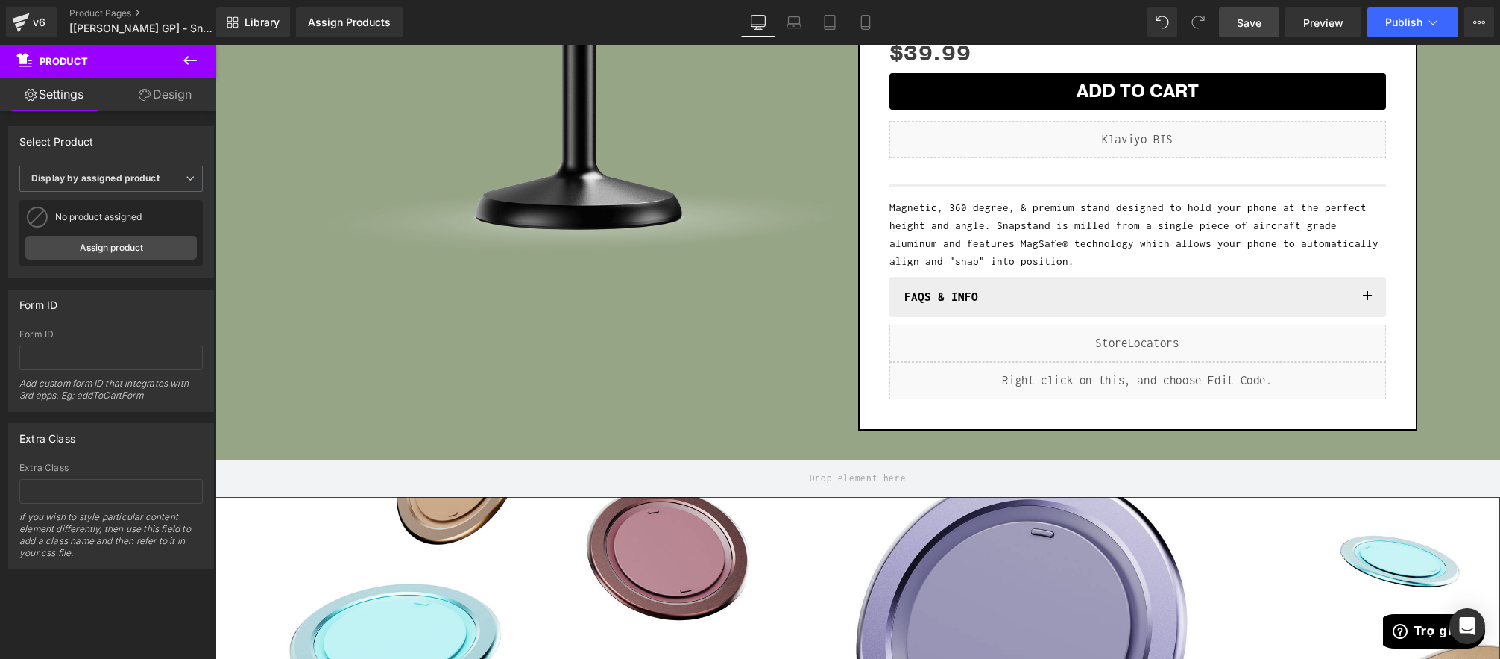
click at [1253, 24] on span "Save" at bounding box center [1249, 23] width 25 height 16
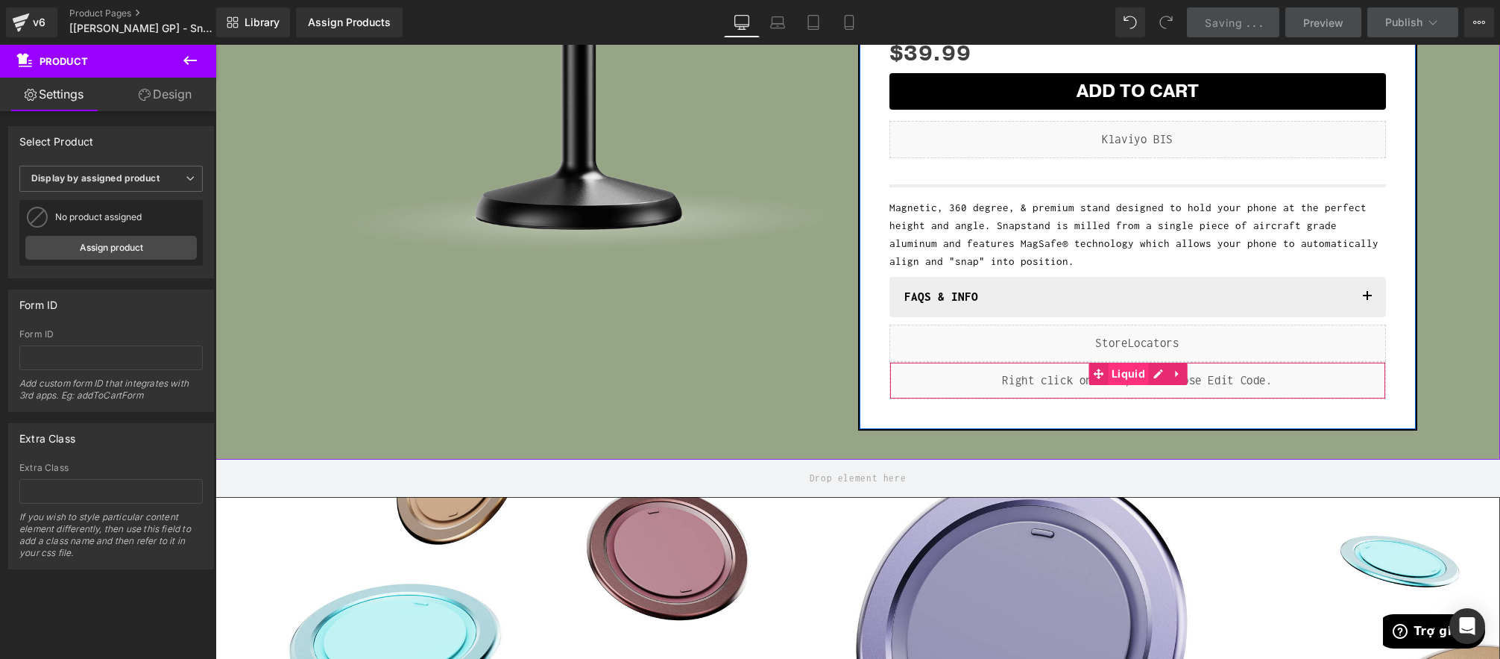
click at [1135, 380] on span "Liquid" at bounding box center [1128, 373] width 41 height 22
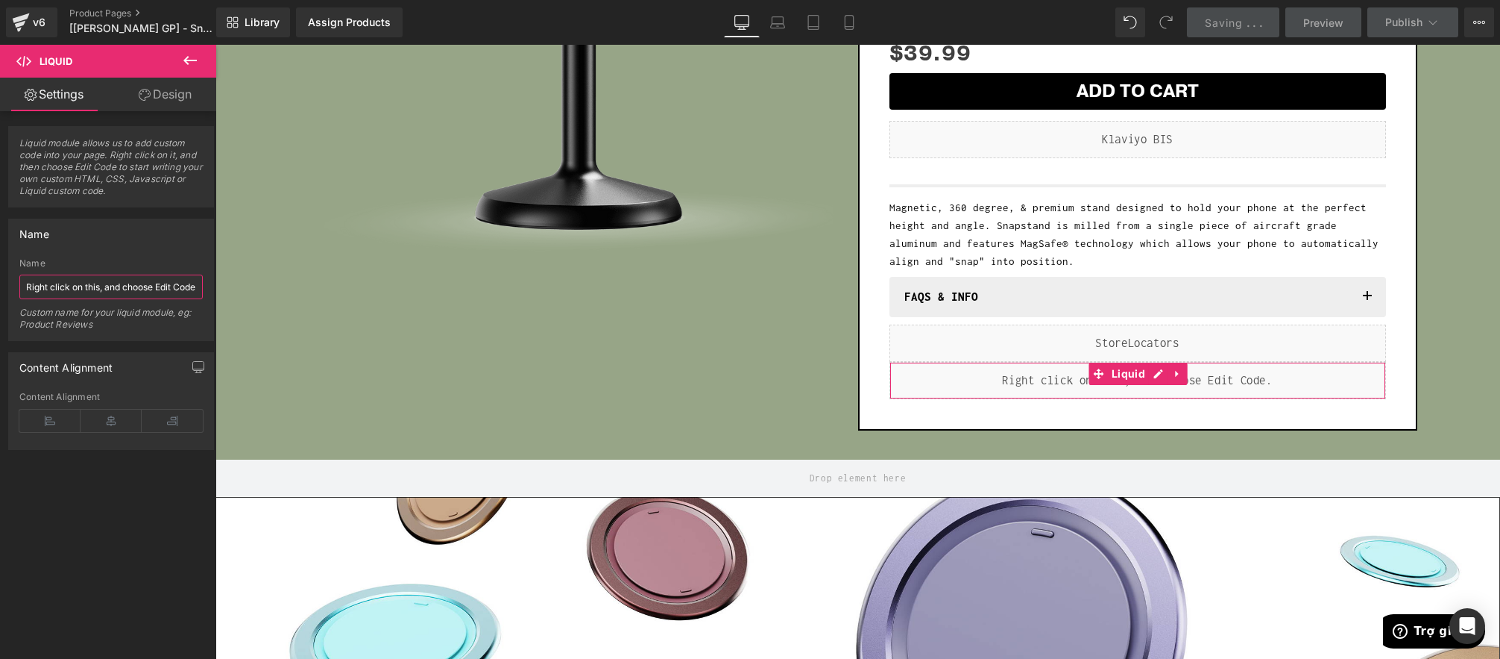
click at [116, 295] on input "Right click on this, and choose Edit Code." at bounding box center [110, 286] width 183 height 25
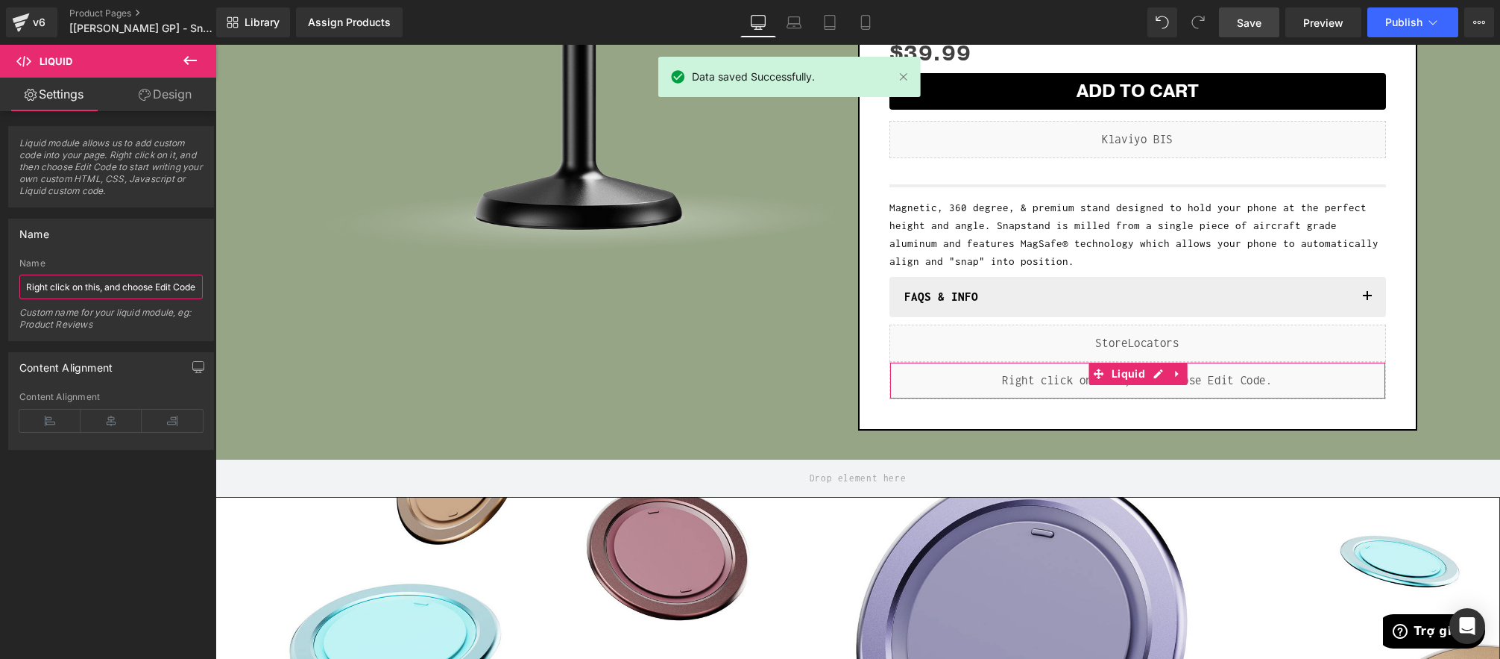
click at [116, 295] on input "Right click on this, and choose Edit Code." at bounding box center [110, 286] width 183 height 25
click at [123, 287] on input "Right click on this, and choose Edit Code." at bounding box center [110, 286] width 183 height 25
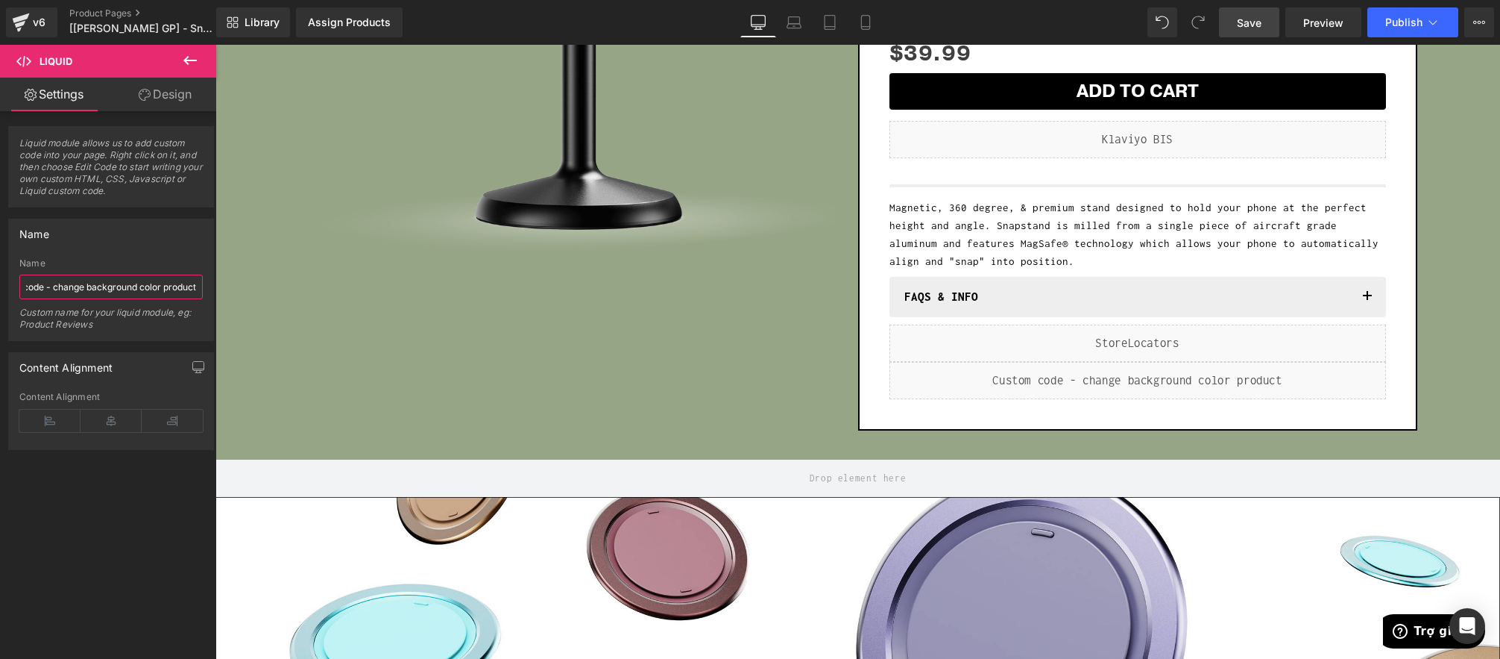
type input "Custom code - change background color product"
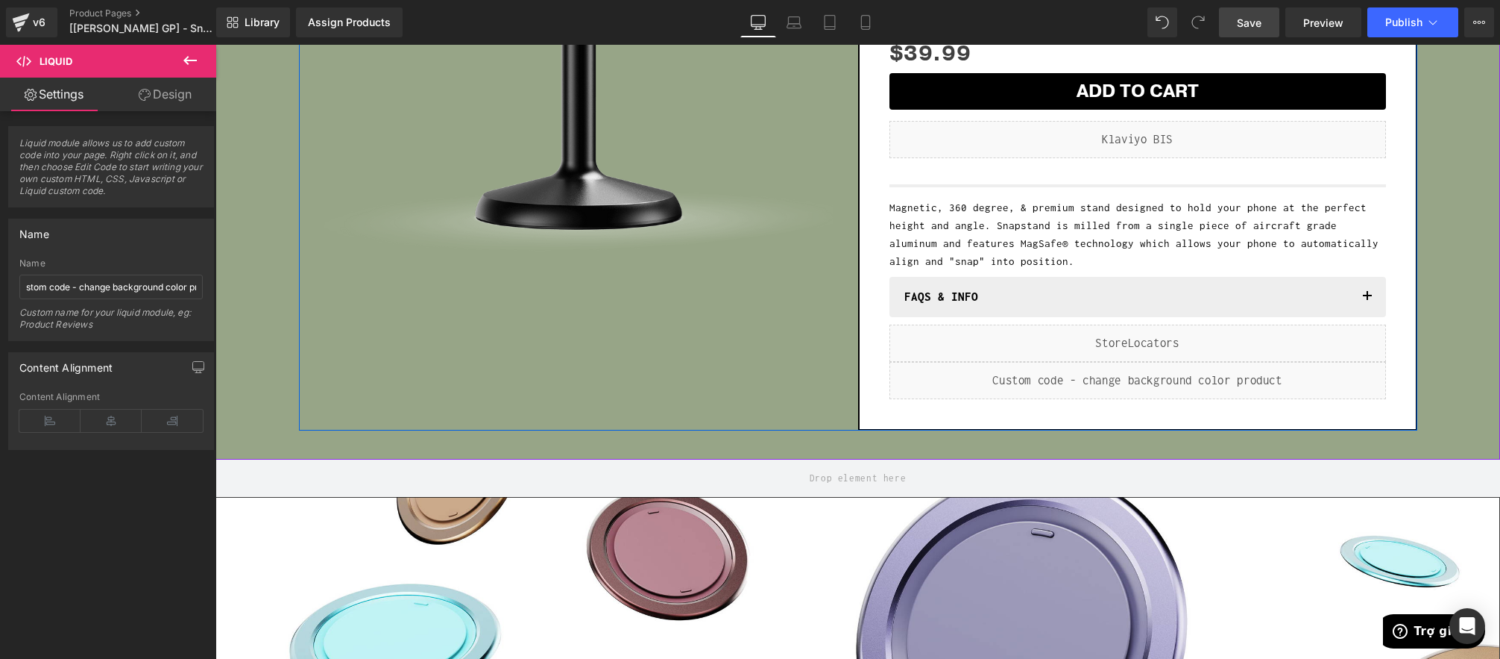
click at [333, 289] on div "Sale Off (P) Image Row" at bounding box center [578, 98] width 559 height 664
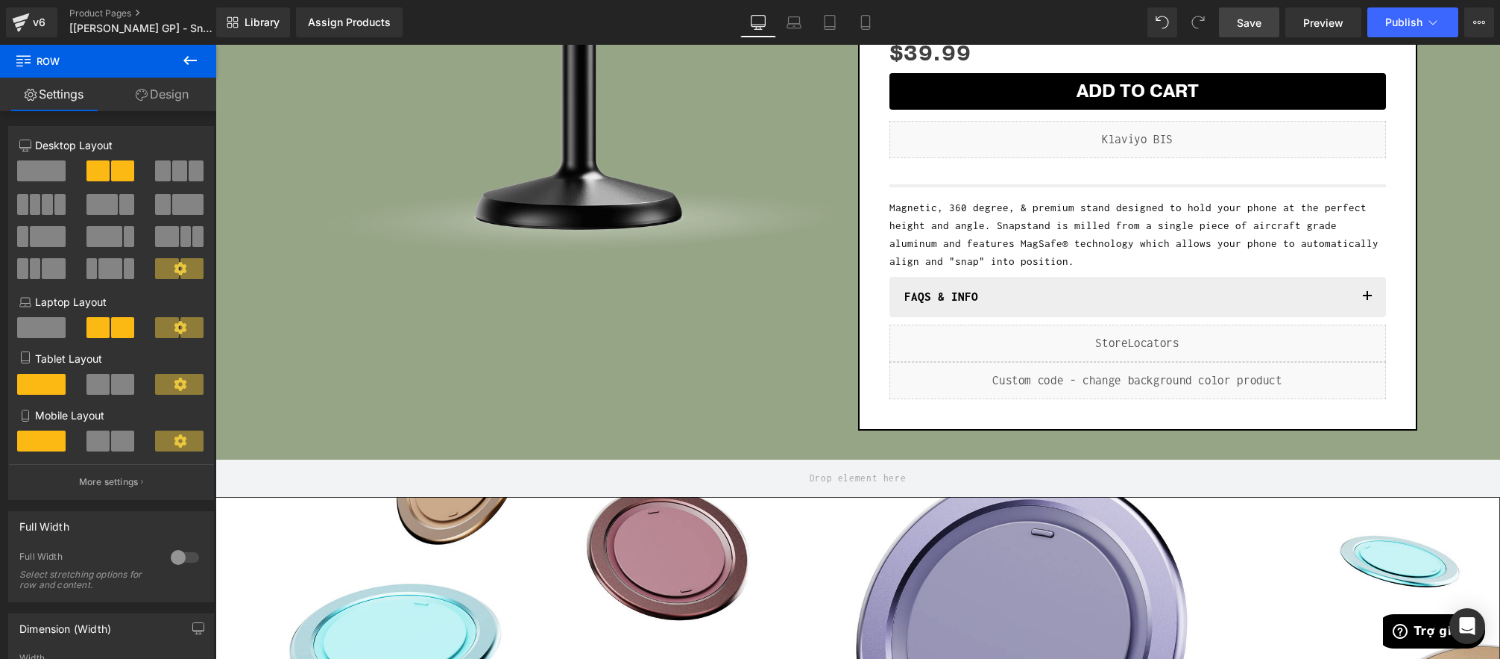
click at [1255, 17] on span "Save" at bounding box center [1249, 23] width 25 height 16
